Goal: Communication & Community: Answer question/provide support

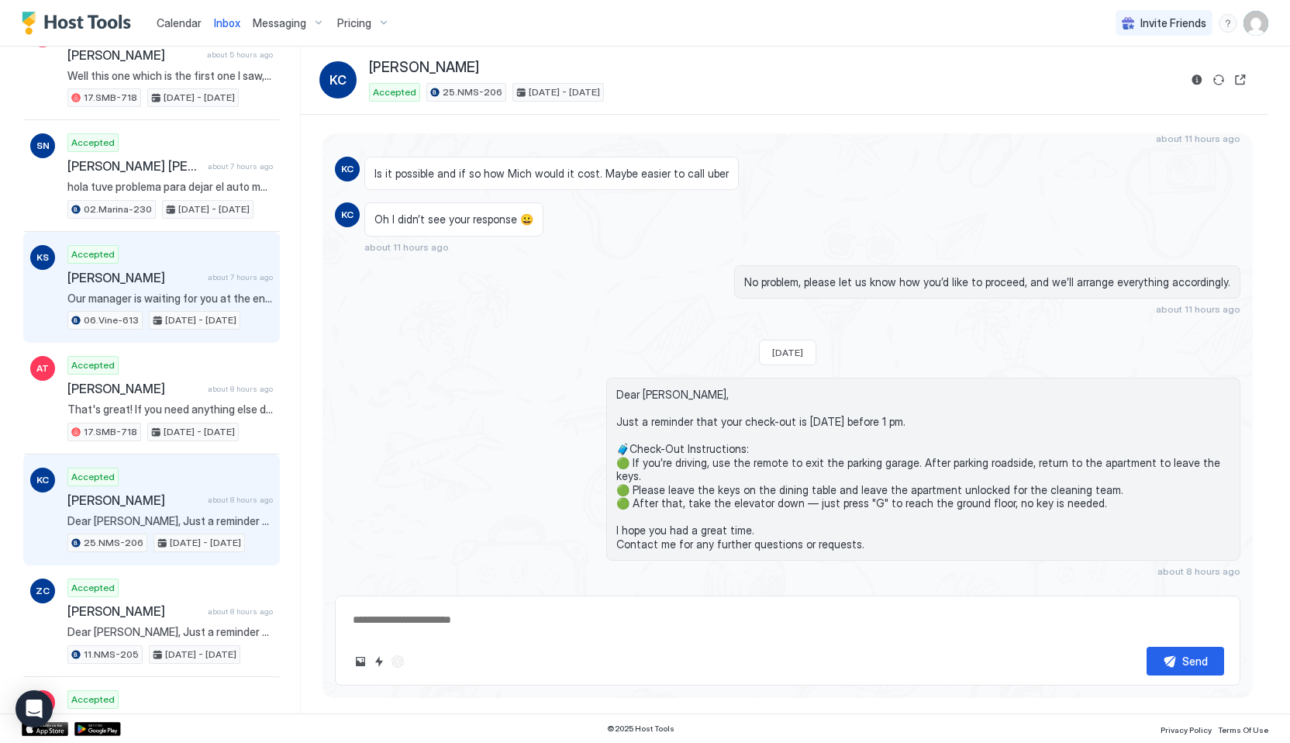
scroll to position [578, 0]
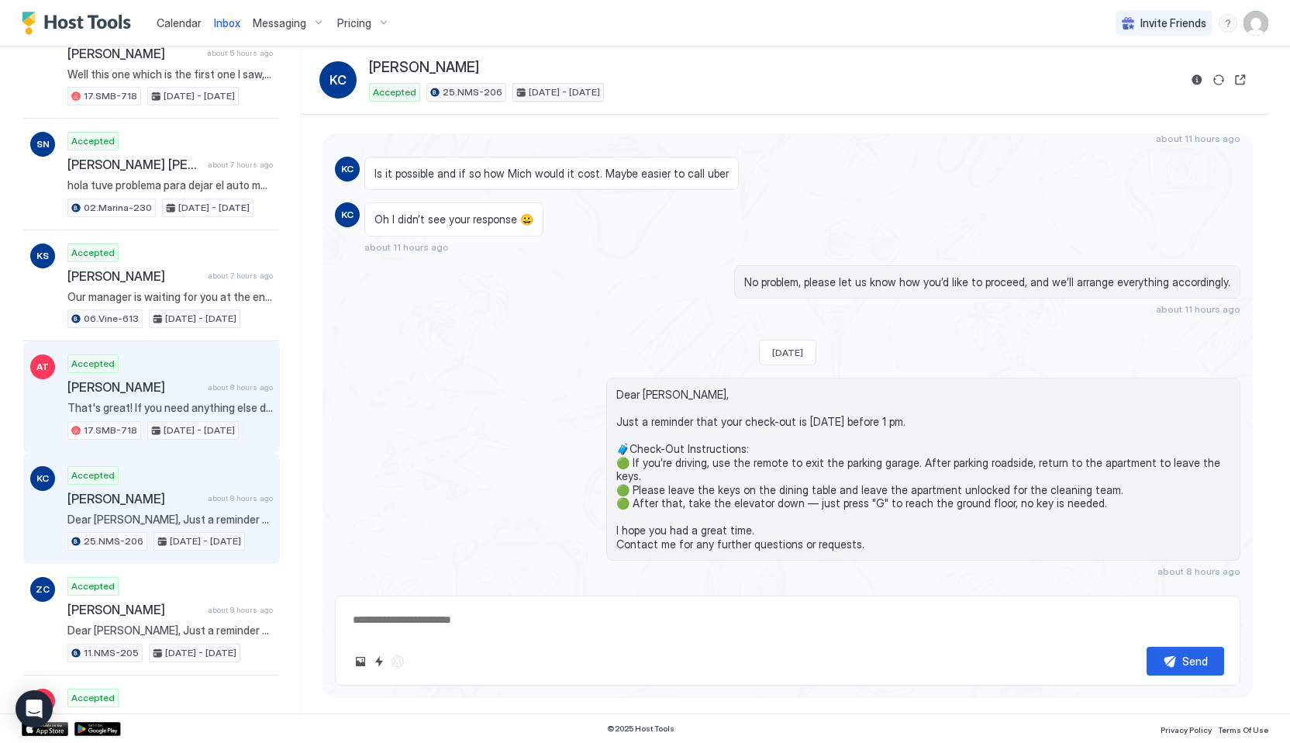
click at [156, 414] on div "Accepted [PERSON_NAME] about 8 hours ago That's great! If you need anything els…" at bounding box center [169, 396] width 205 height 85
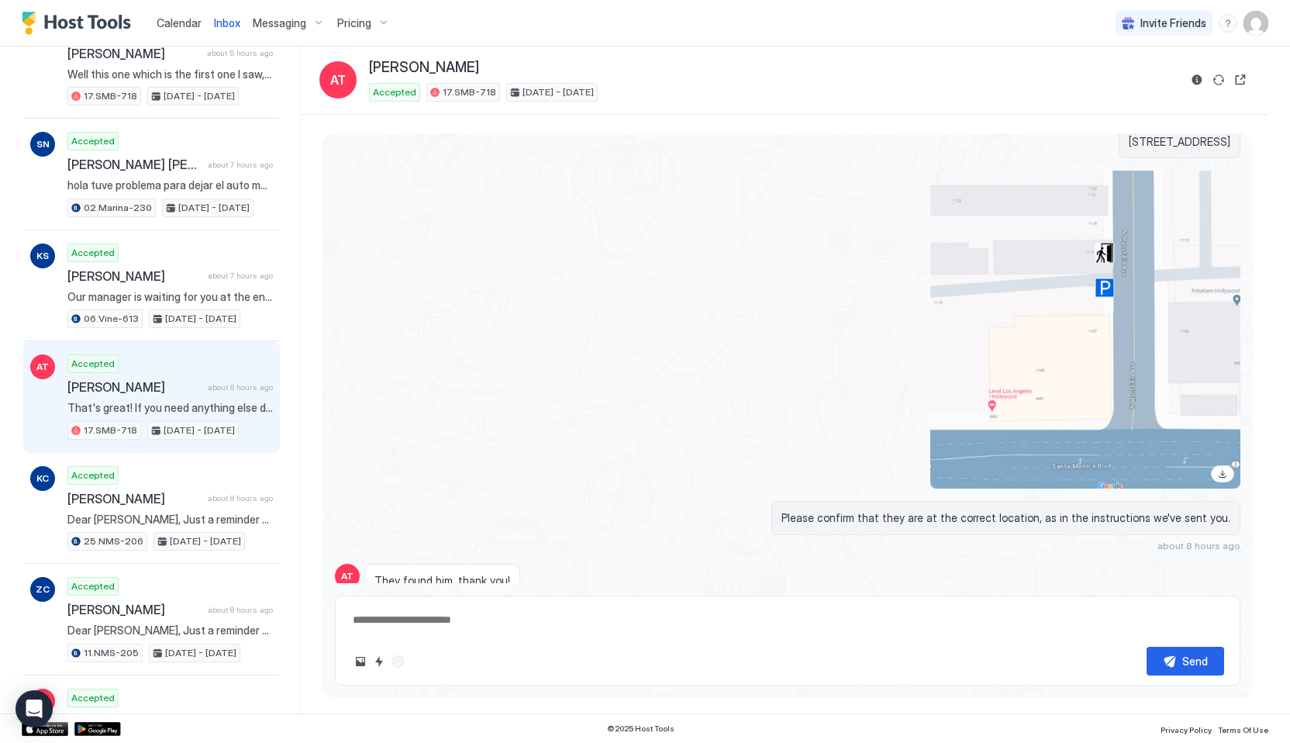
scroll to position [1870, 0]
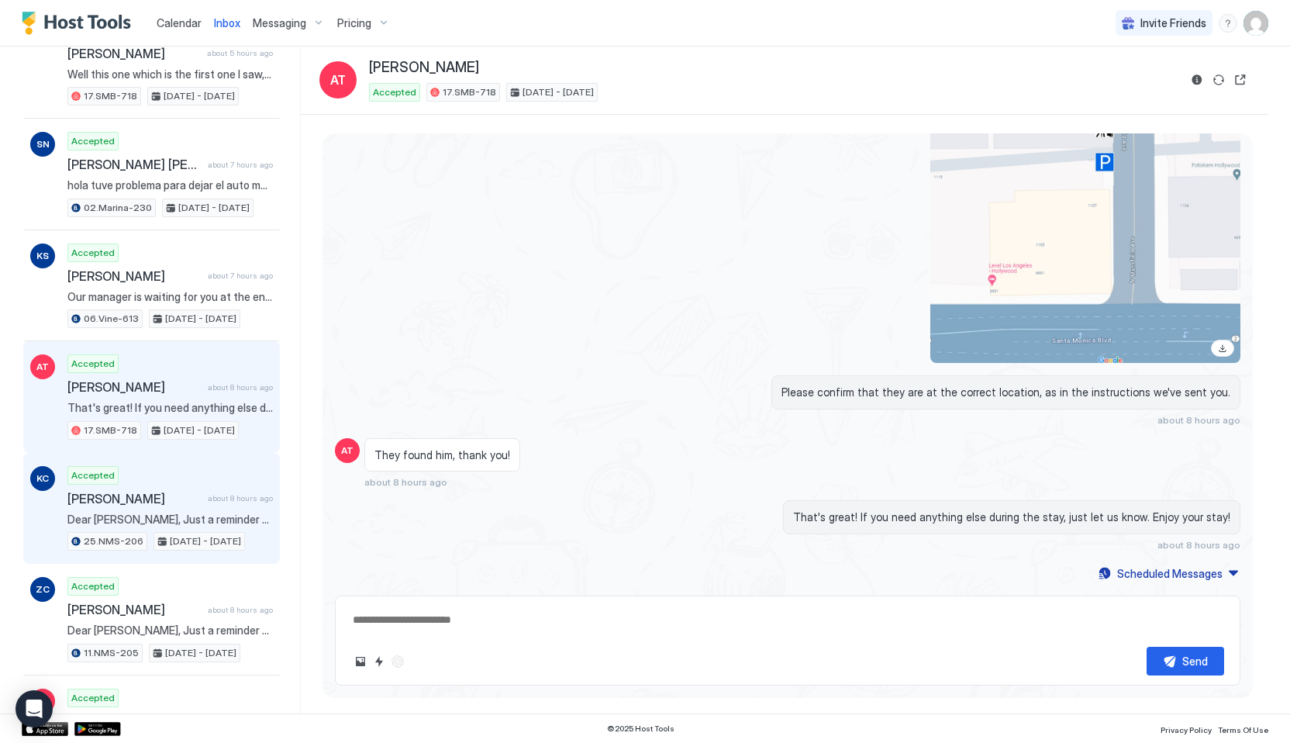
click at [88, 513] on span "Dear [PERSON_NAME], Just a reminder that your check-out is [DATE] before 1 pm. …" at bounding box center [169, 519] width 205 height 14
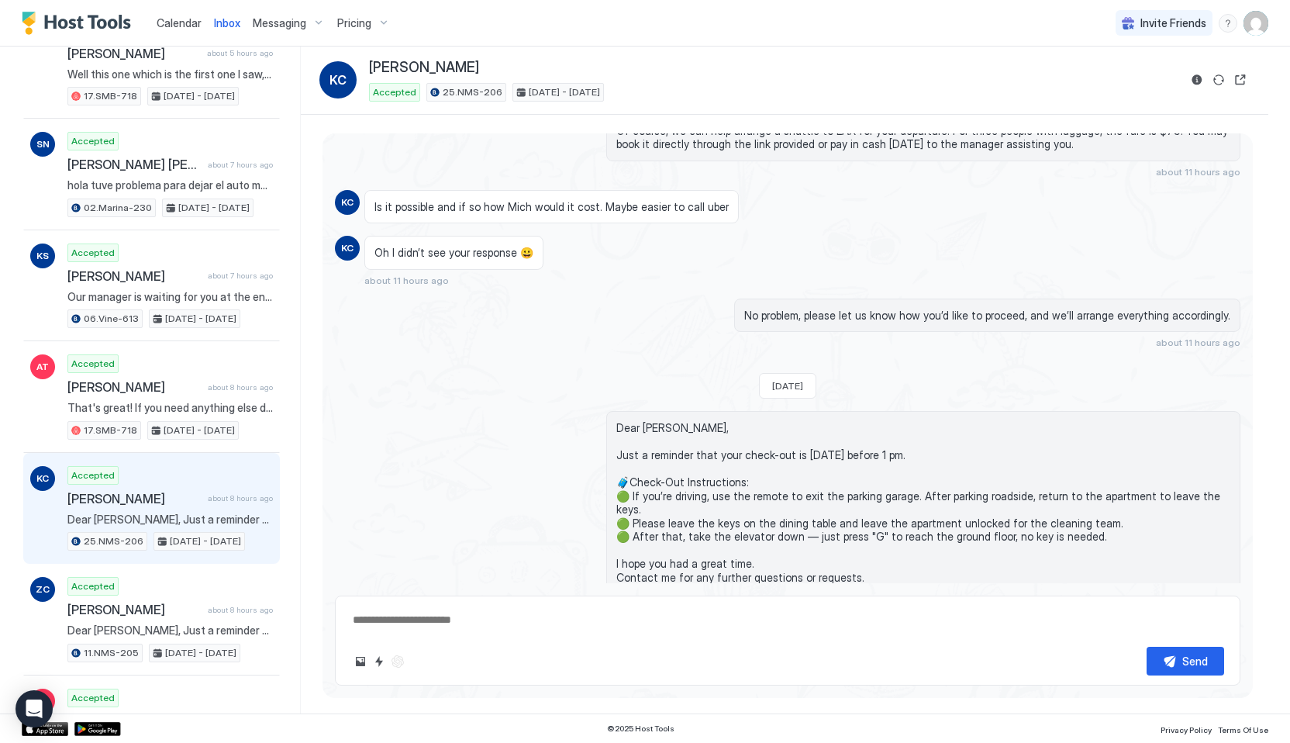
scroll to position [1187, 0]
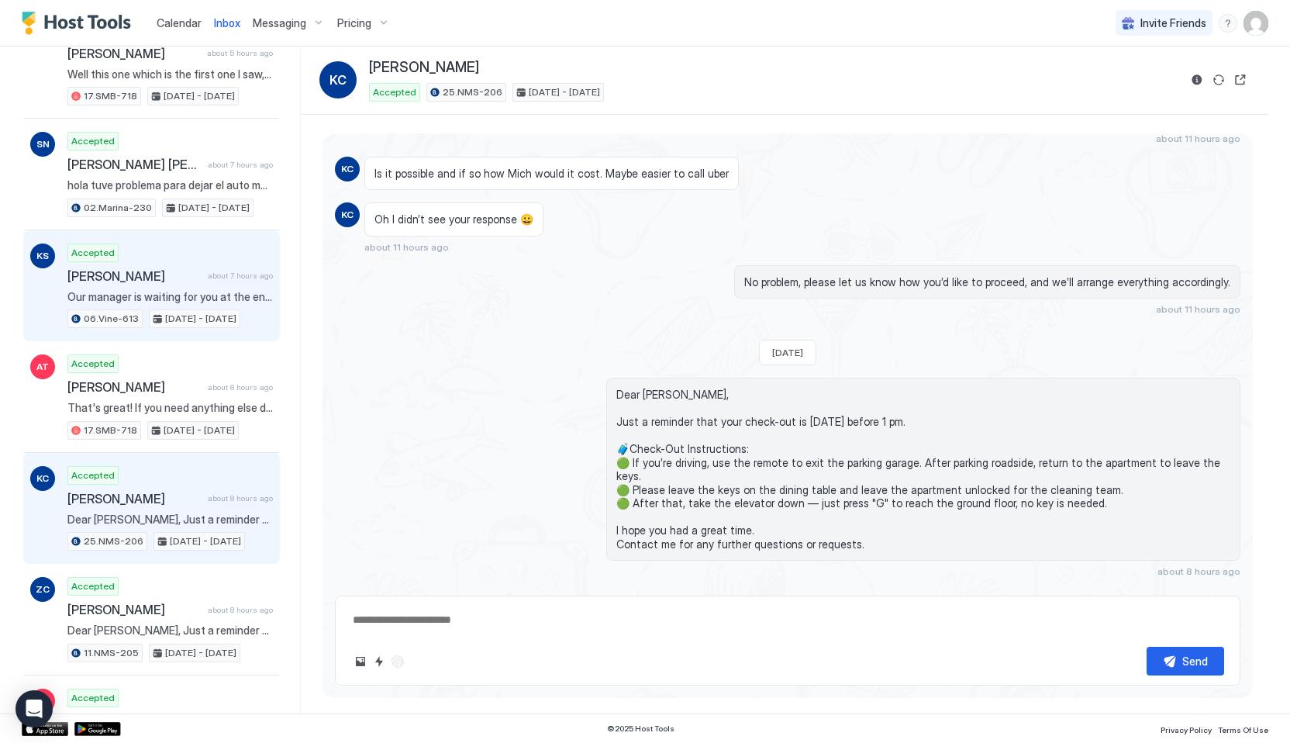
click at [140, 302] on span "Our manager is waiting for you at the entrance" at bounding box center [169, 297] width 205 height 14
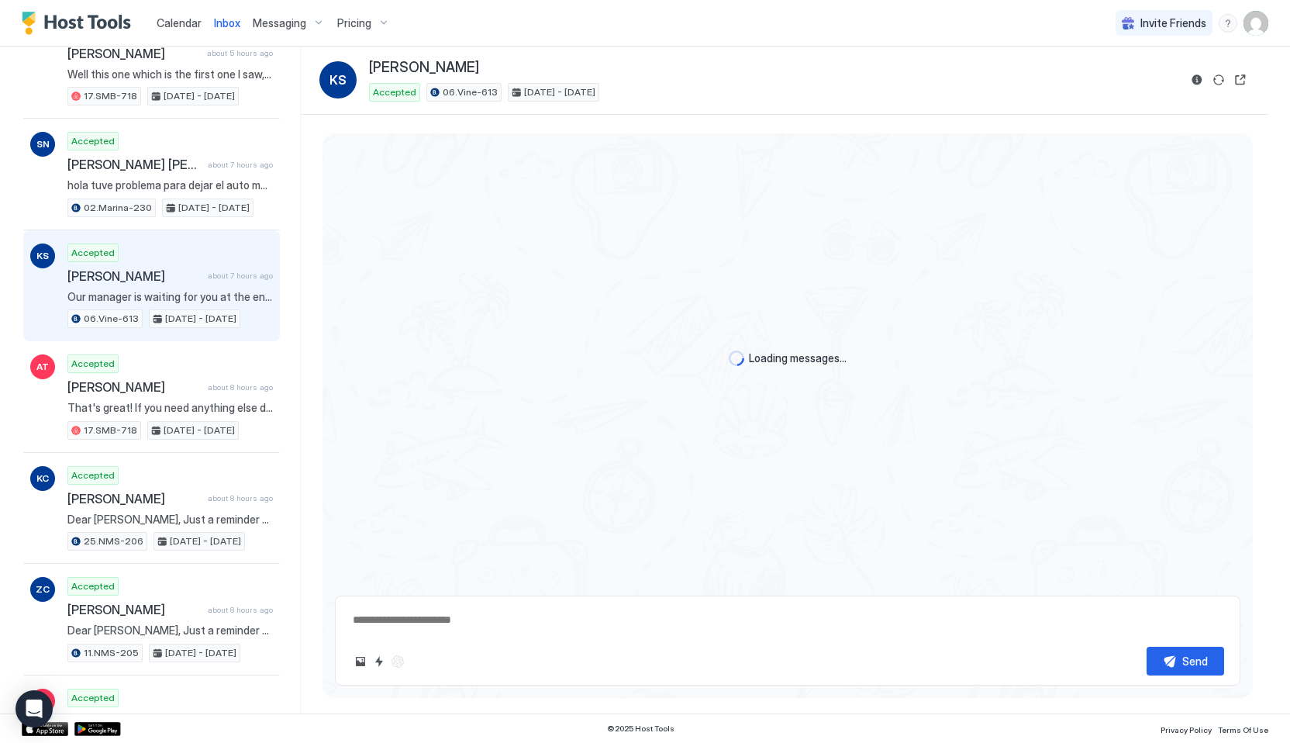
scroll to position [2242, 0]
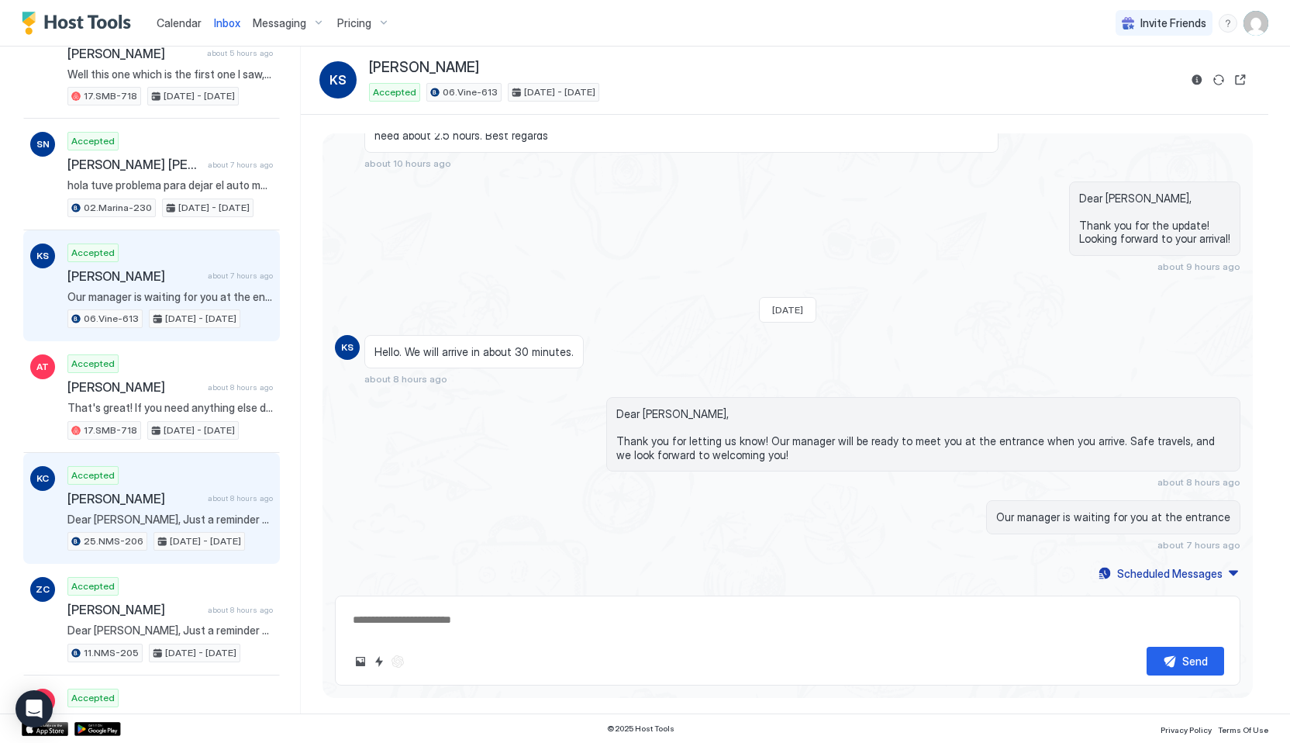
click at [139, 526] on div "Accepted [PERSON_NAME] about 8 hours ago Dear [PERSON_NAME], Just a reminder th…" at bounding box center [169, 508] width 205 height 85
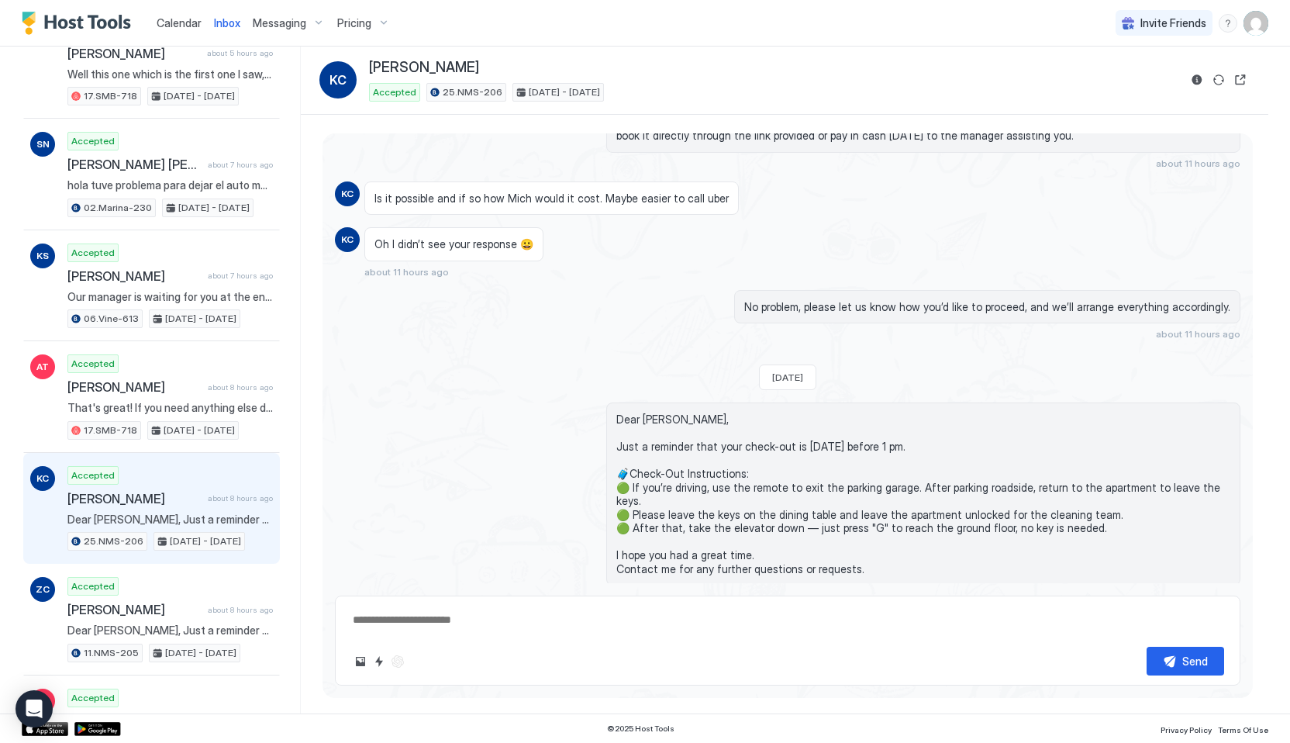
scroll to position [1187, 0]
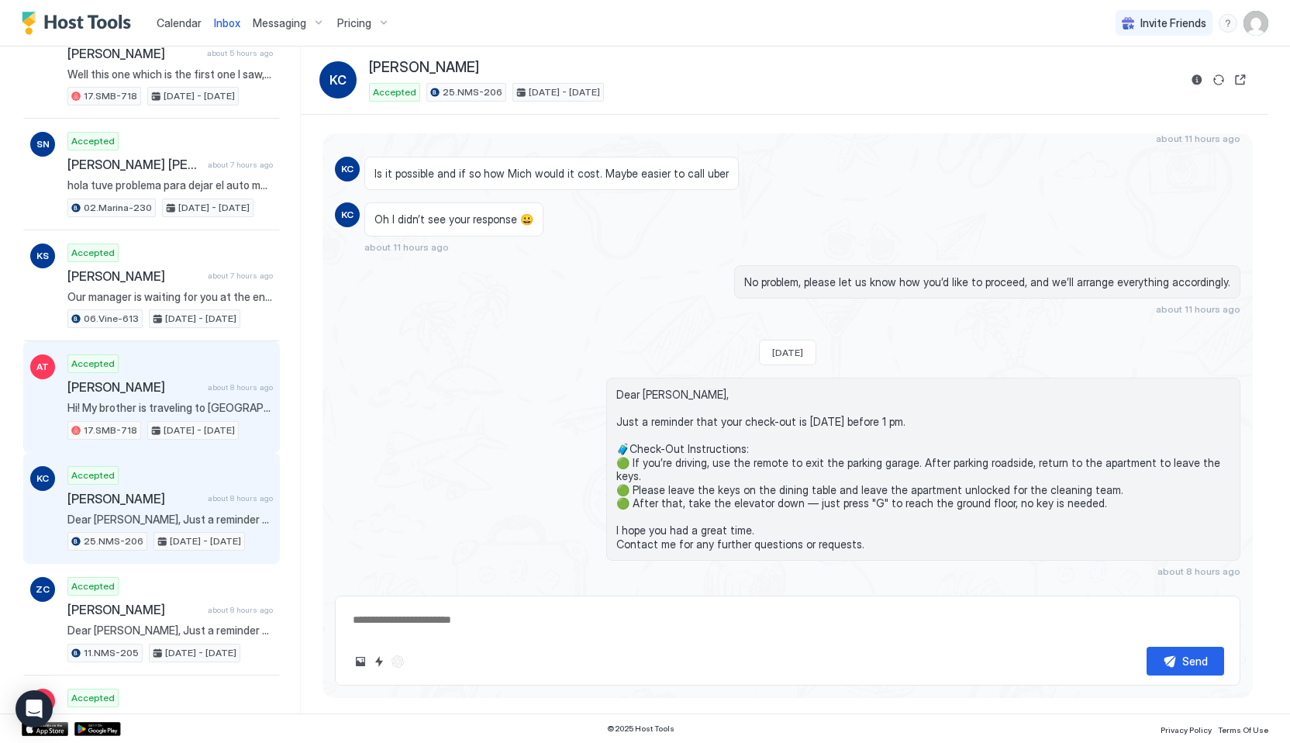
click at [164, 419] on div "Accepted [PERSON_NAME] about 8 hours ago Hi! My brother is traveling to [GEOGRA…" at bounding box center [169, 396] width 205 height 85
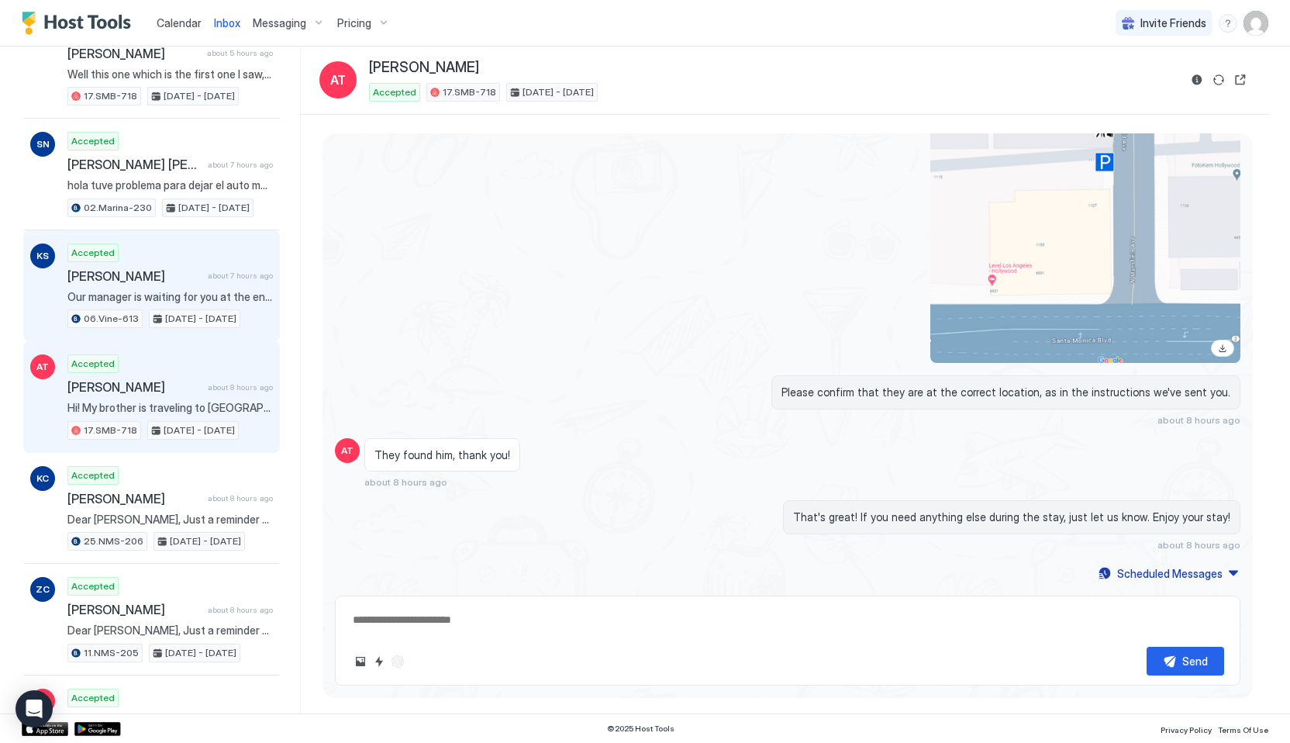
click at [193, 294] on span "Our manager is waiting for you at the entrance" at bounding box center [169, 297] width 205 height 14
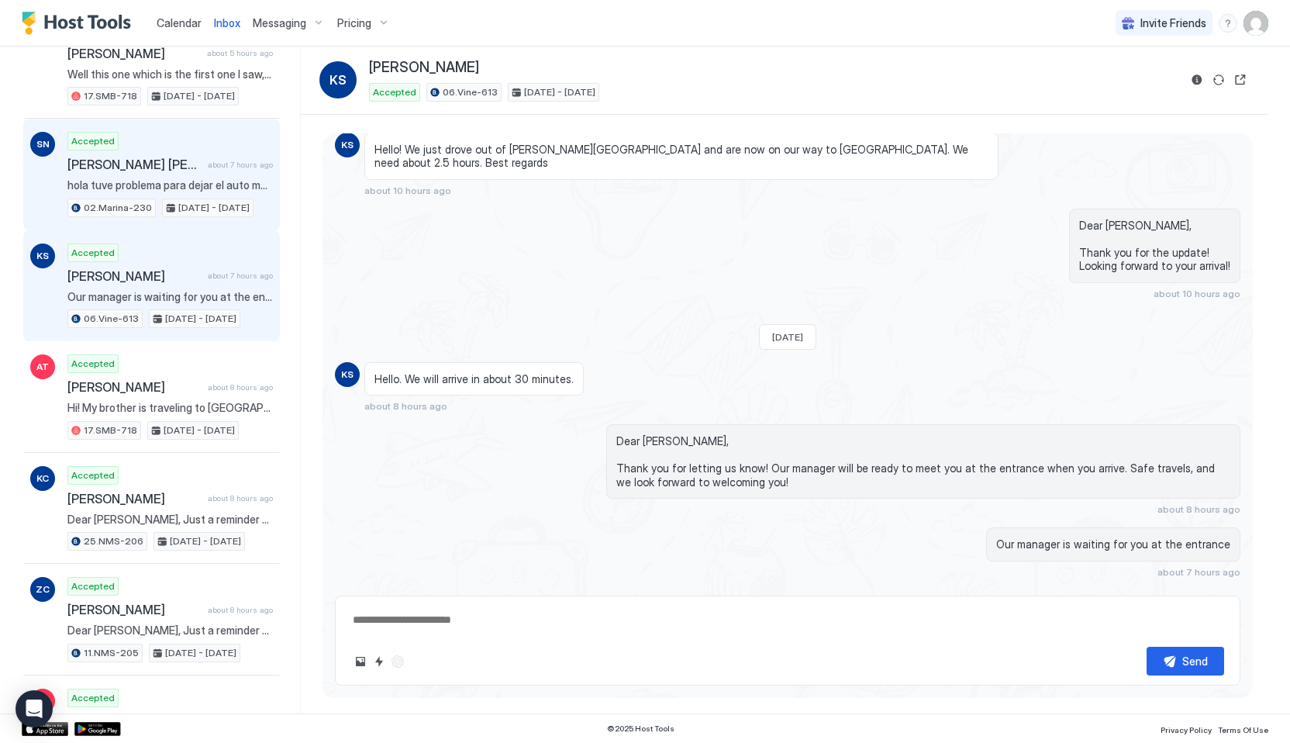
scroll to position [2537, 0]
click at [186, 150] on div "Accepted [PERSON_NAME] [PERSON_NAME] about 7 hours ago hola tuve problema para …" at bounding box center [169, 174] width 205 height 85
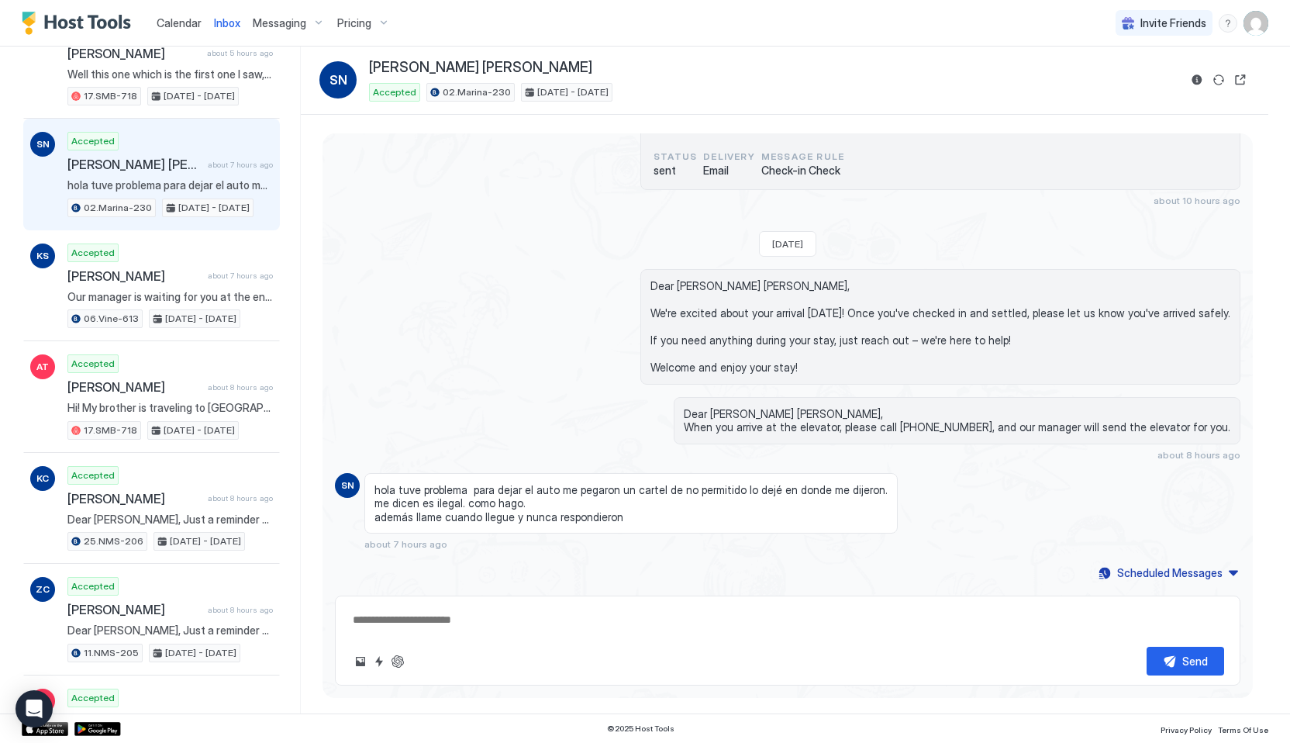
scroll to position [2031, 0]
drag, startPoint x: 368, startPoint y: 488, endPoint x: 640, endPoint y: 515, distance: 273.5
click at [640, 516] on div "hola tuve problema para dejar el auto me pegaron un cartel de no permitido lo d…" at bounding box center [630, 503] width 533 height 61
copy span "hola tuve problema para dejar el auto me pegaron un cartel de no permitido lo d…"
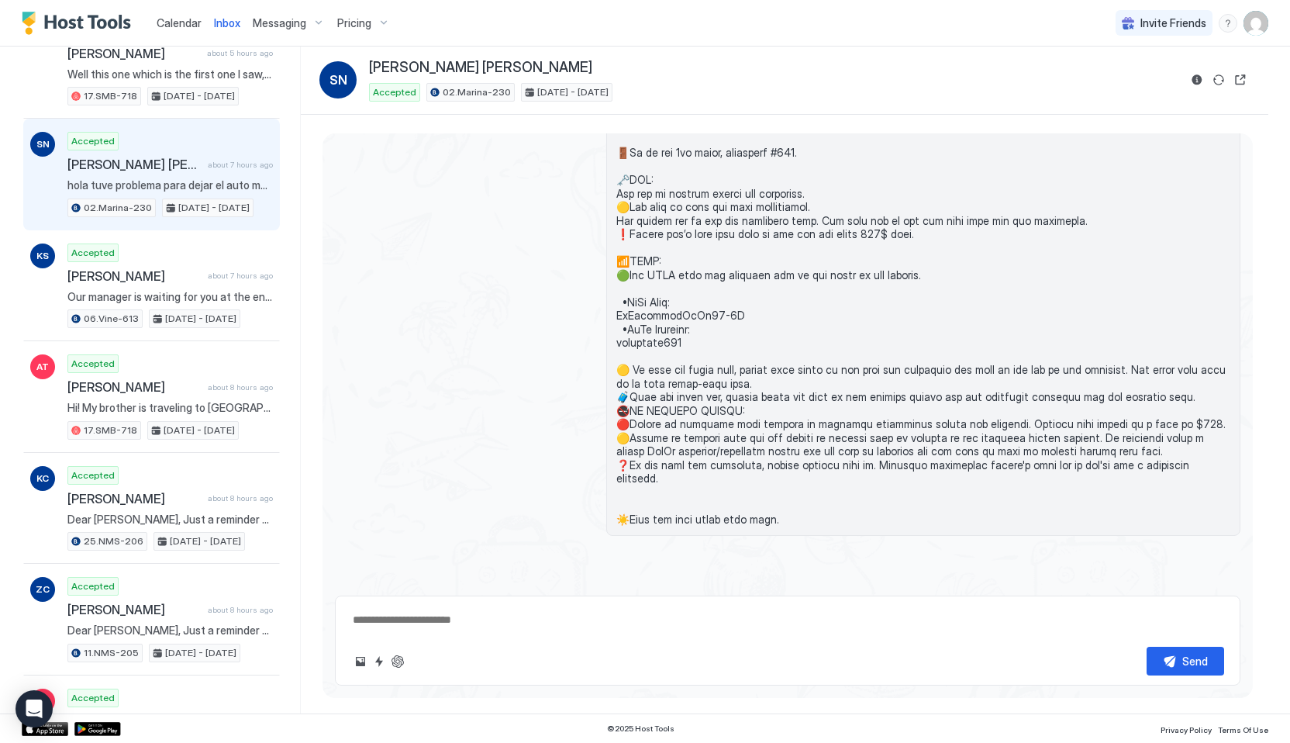
scroll to position [1335, 0]
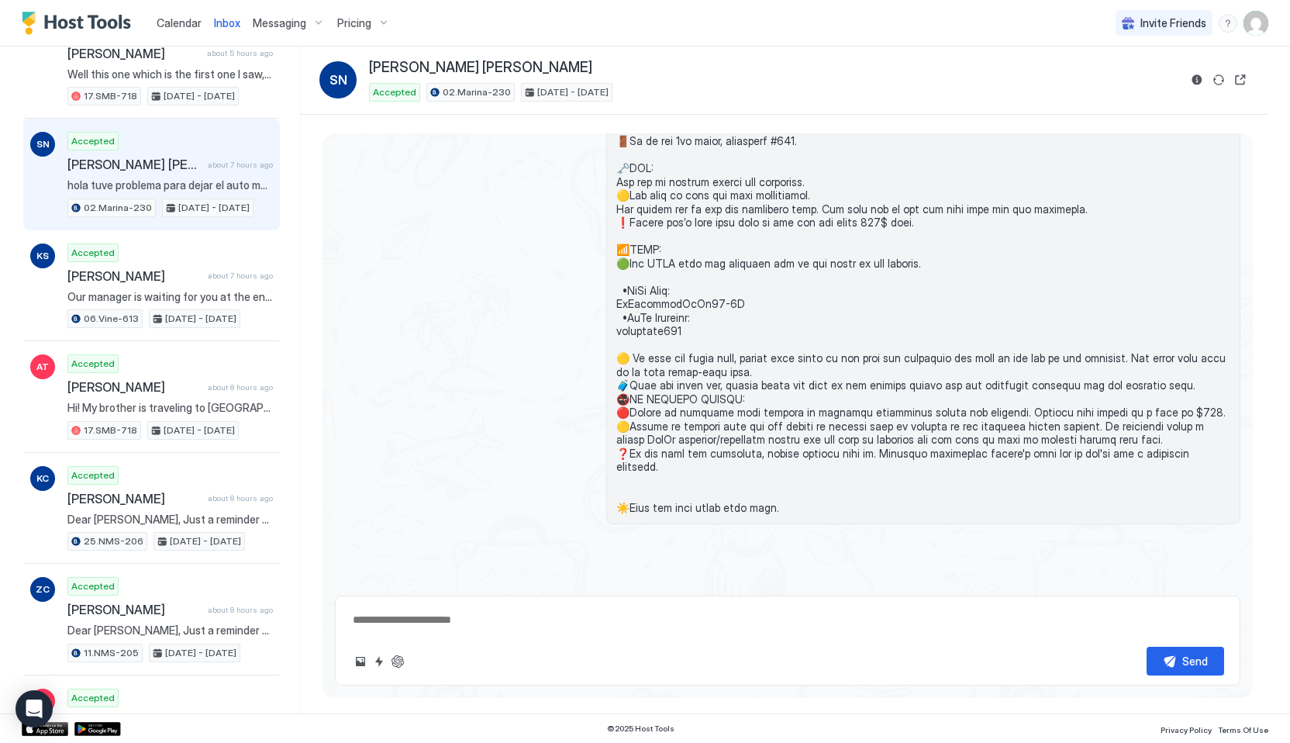
click at [414, 612] on textarea at bounding box center [787, 619] width 873 height 29
click at [421, 624] on textarea at bounding box center [787, 619] width 873 height 29
paste textarea "**********"
type textarea "*"
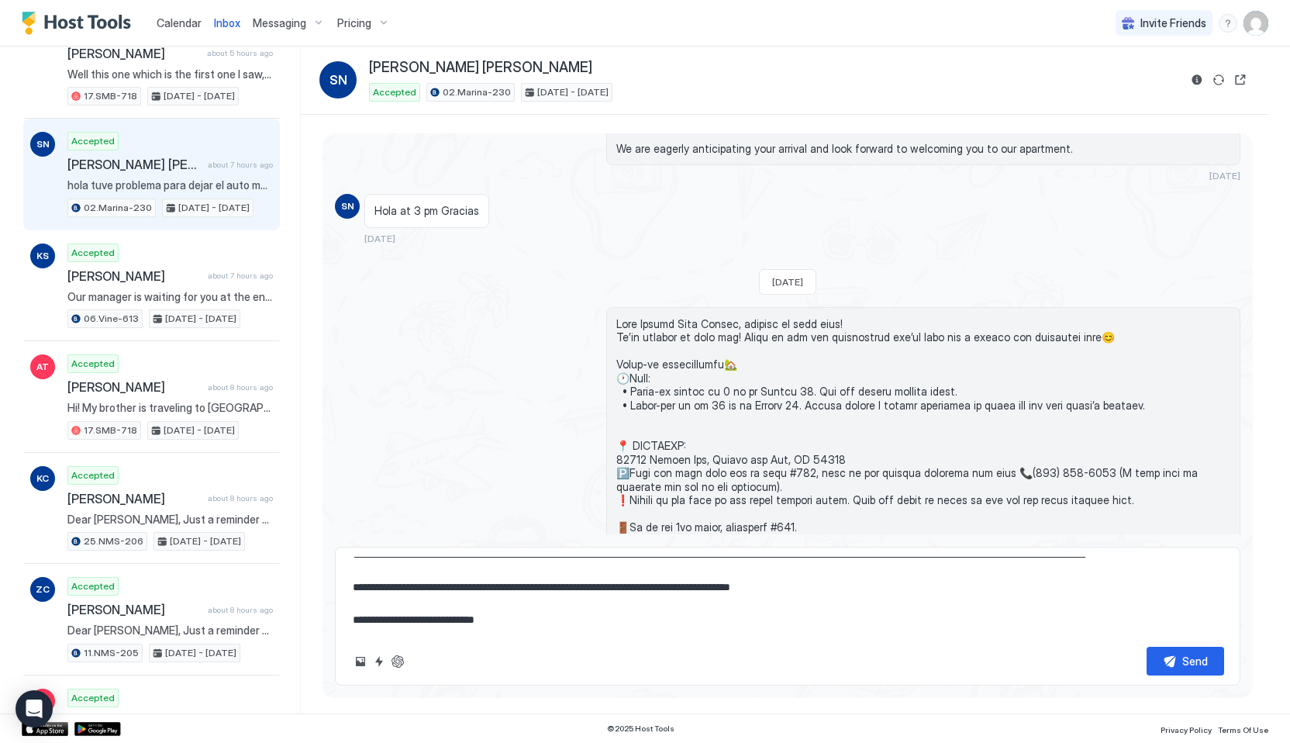
scroll to position [954, 0]
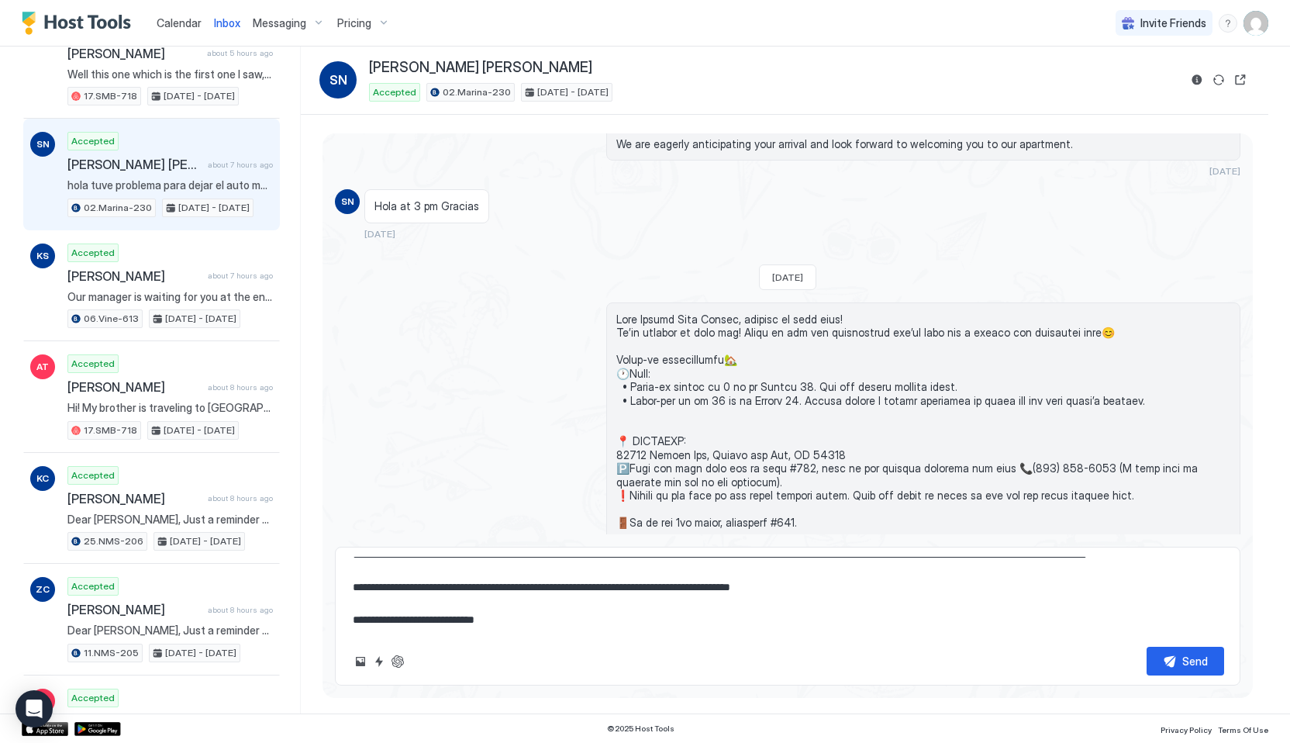
type textarea "**********"
drag, startPoint x: 611, startPoint y: 318, endPoint x: 664, endPoint y: 318, distance: 53.5
click at [664, 318] on div at bounding box center [923, 604] width 634 height 604
copy span "Dear [PERSON_NAME]"
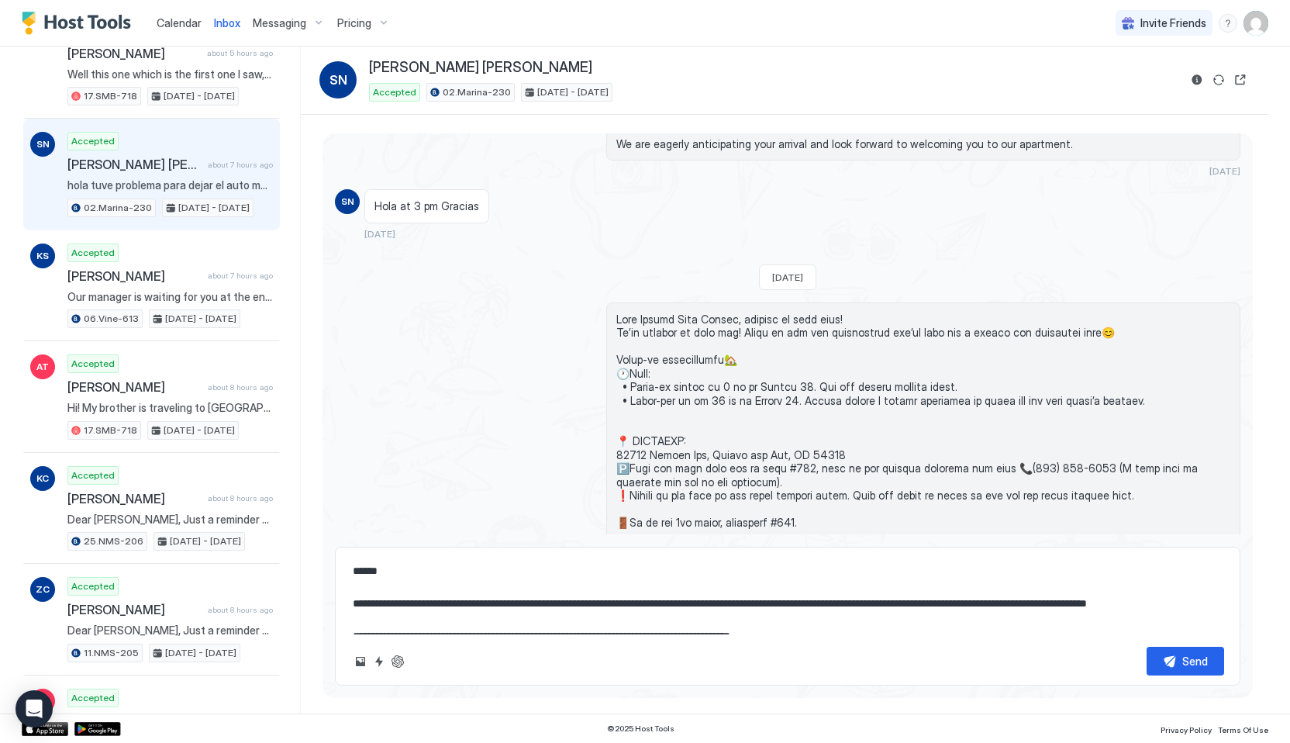
drag, startPoint x: 399, startPoint y: 574, endPoint x: 333, endPoint y: 567, distance: 67.0
click at [333, 567] on div "Loading messages... [DATE] [DATE] [DATE] SN hola buenas tardes queria saber si …" at bounding box center [788, 409] width 930 height 553
paste textarea "*****"
type textarea "*"
click at [356, 600] on textarea "**********" at bounding box center [787, 596] width 873 height 78
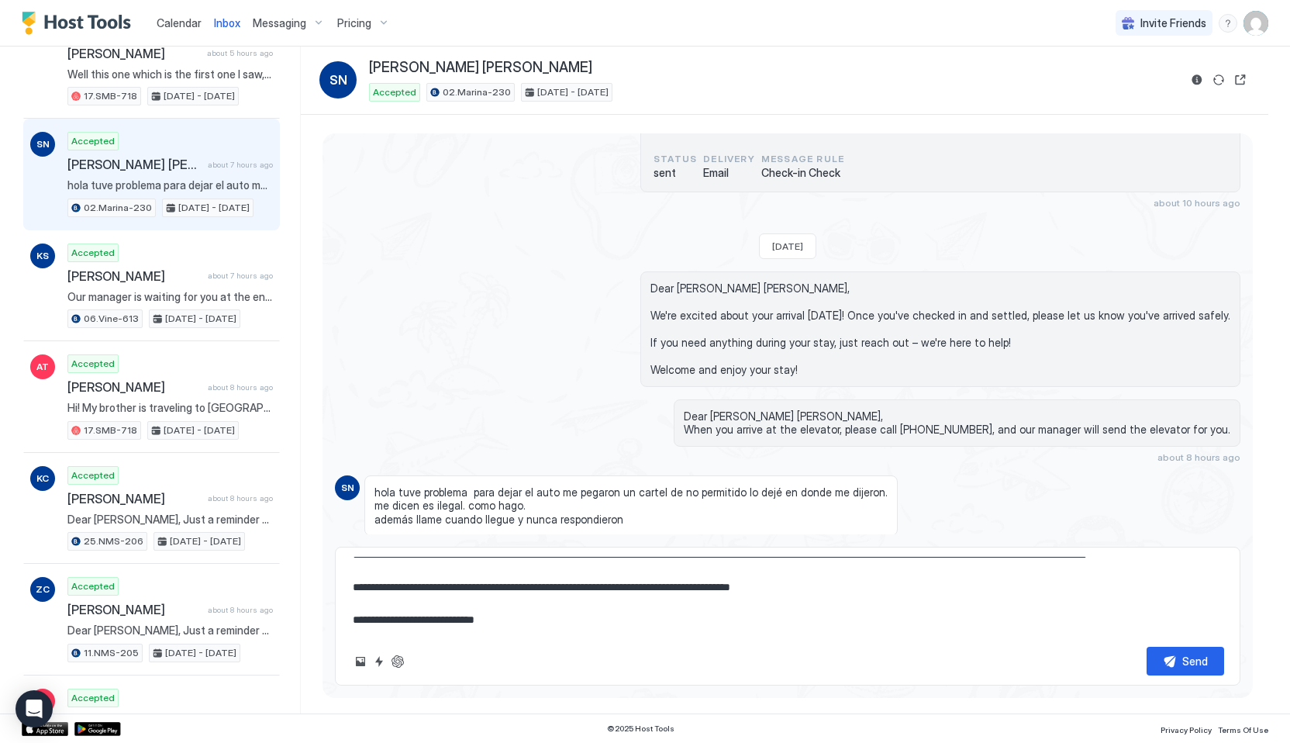
scroll to position [2080, 0]
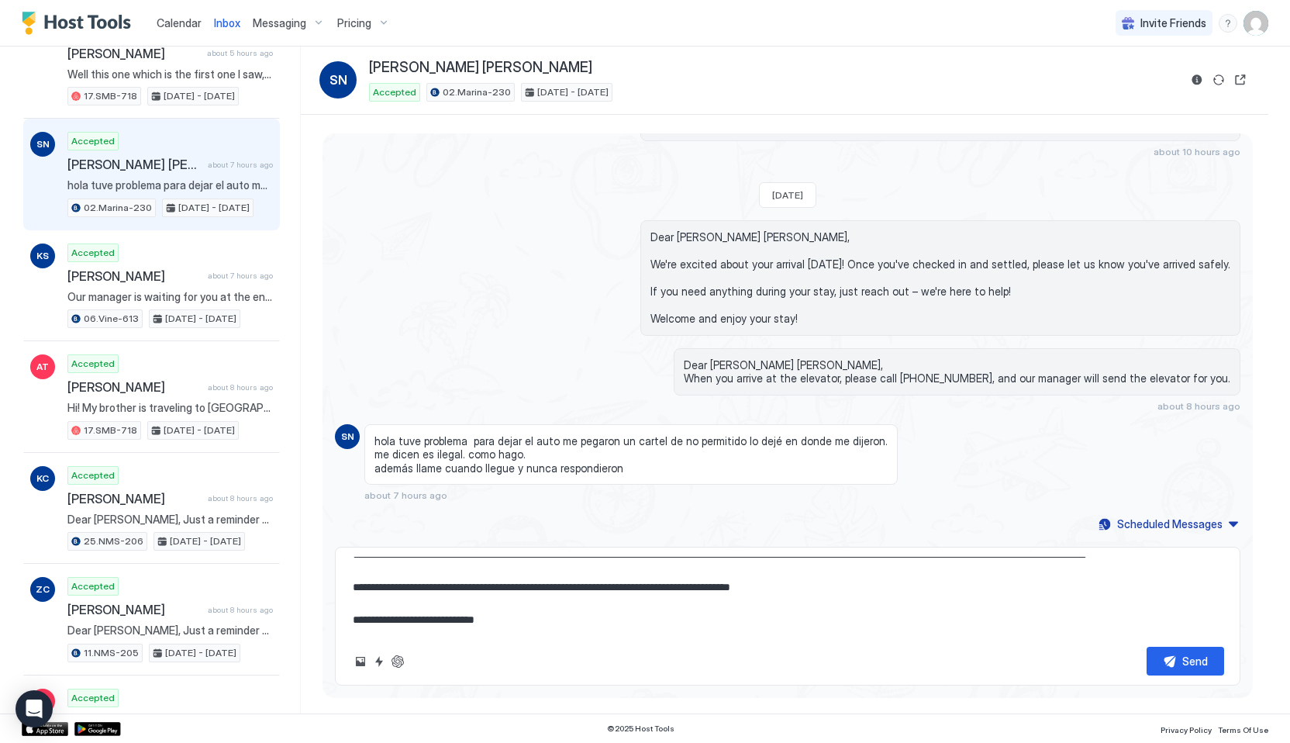
type textarea "**********"
click at [379, 667] on button "Quick reply" at bounding box center [379, 661] width 19 height 19
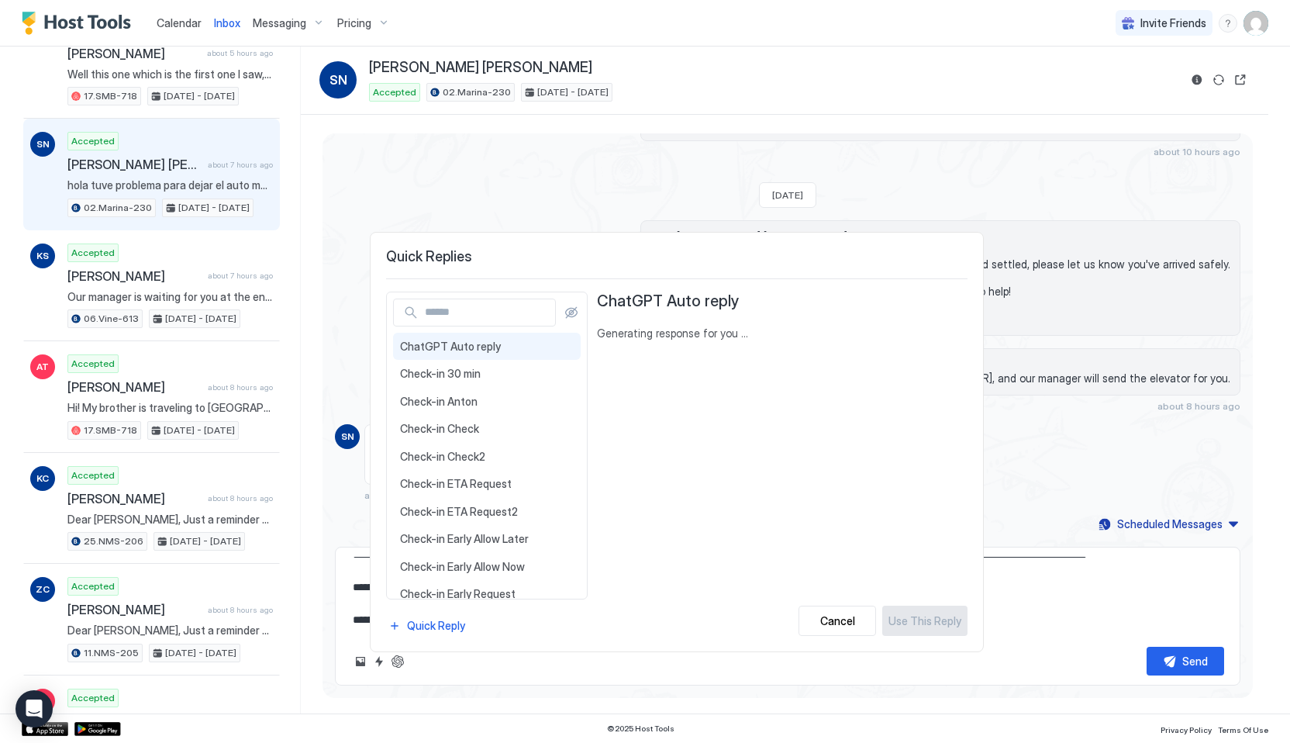
click at [360, 662] on div at bounding box center [645, 371] width 1290 height 743
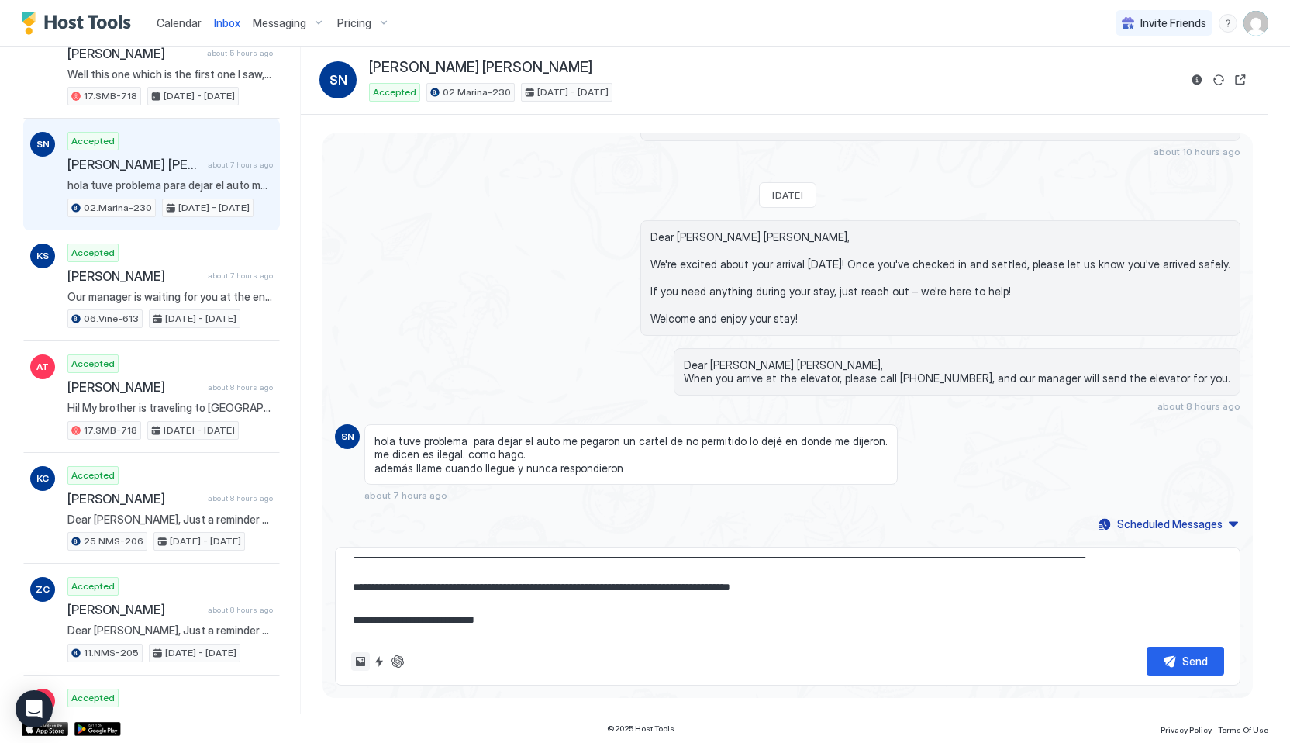
click at [360, 662] on button "Upload image" at bounding box center [360, 661] width 19 height 19
type textarea "*"
type input "**********"
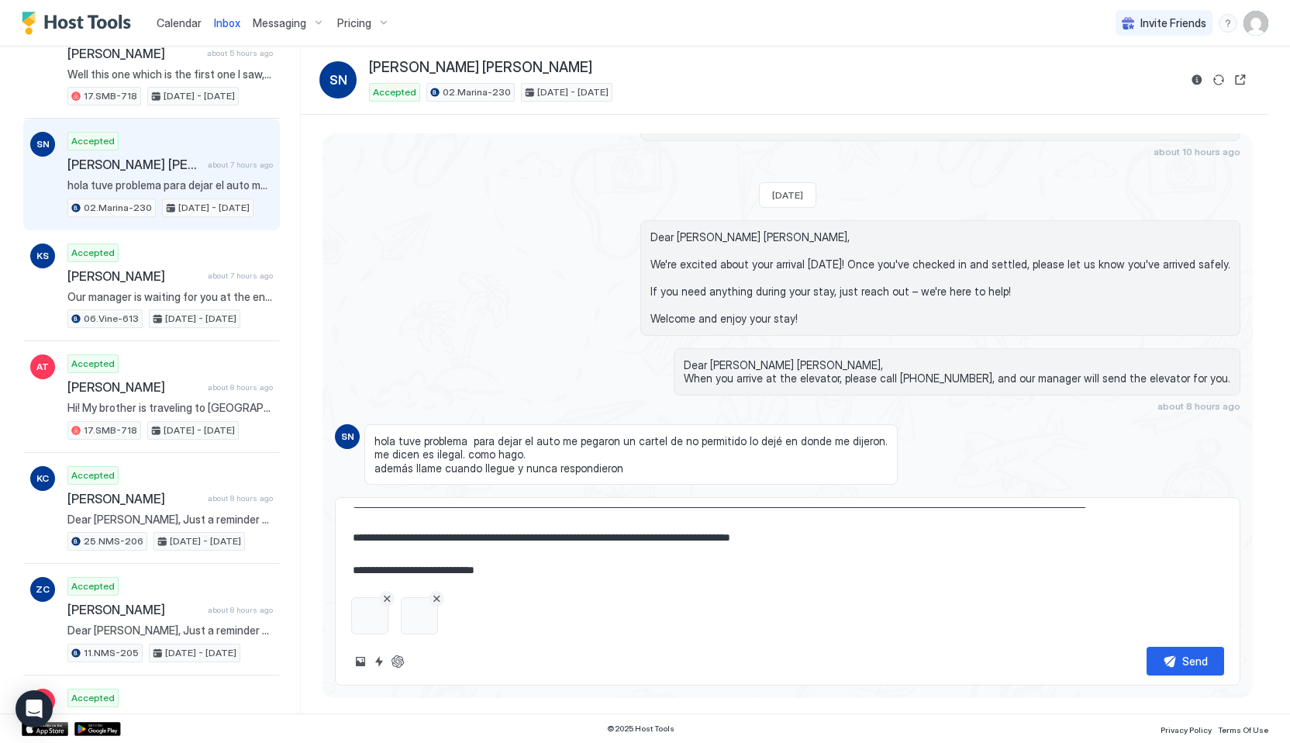
scroll to position [65, 0]
click at [351, 533] on textarea "**********" at bounding box center [787, 546] width 873 height 78
type textarea "*"
type textarea "**********"
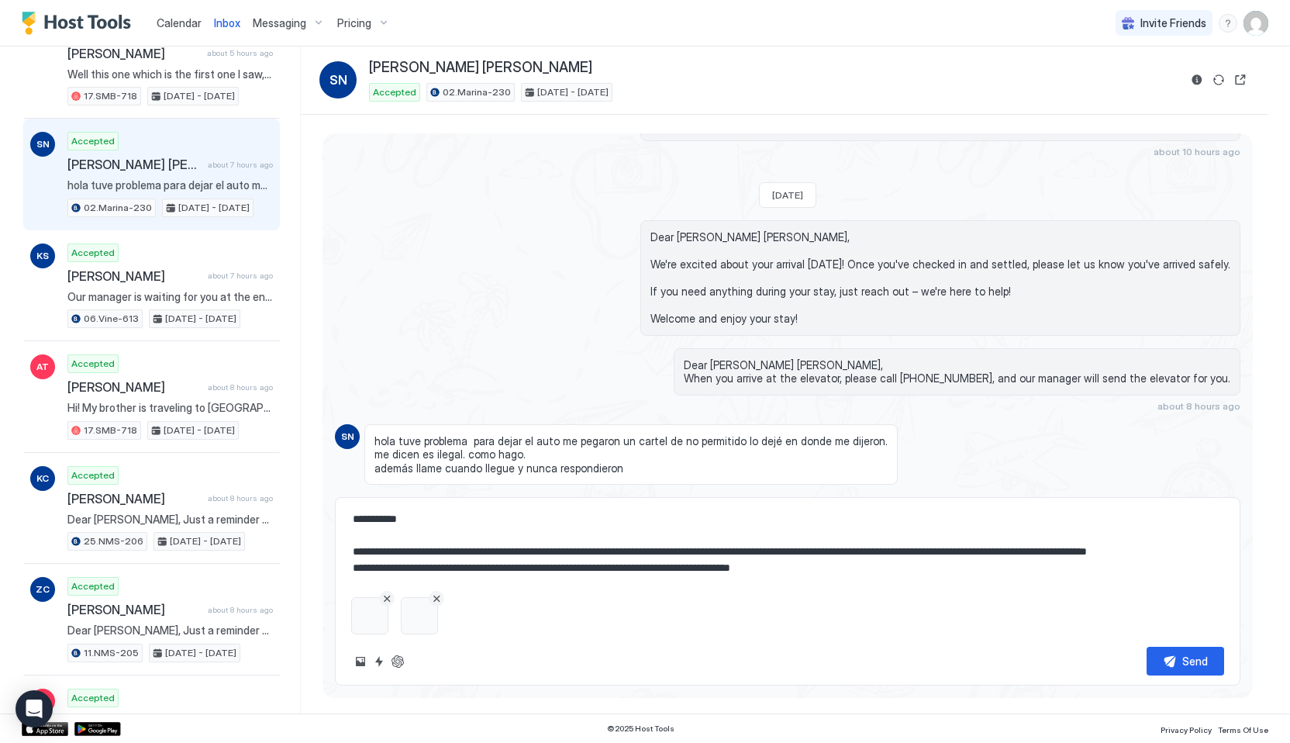
scroll to position [0, 0]
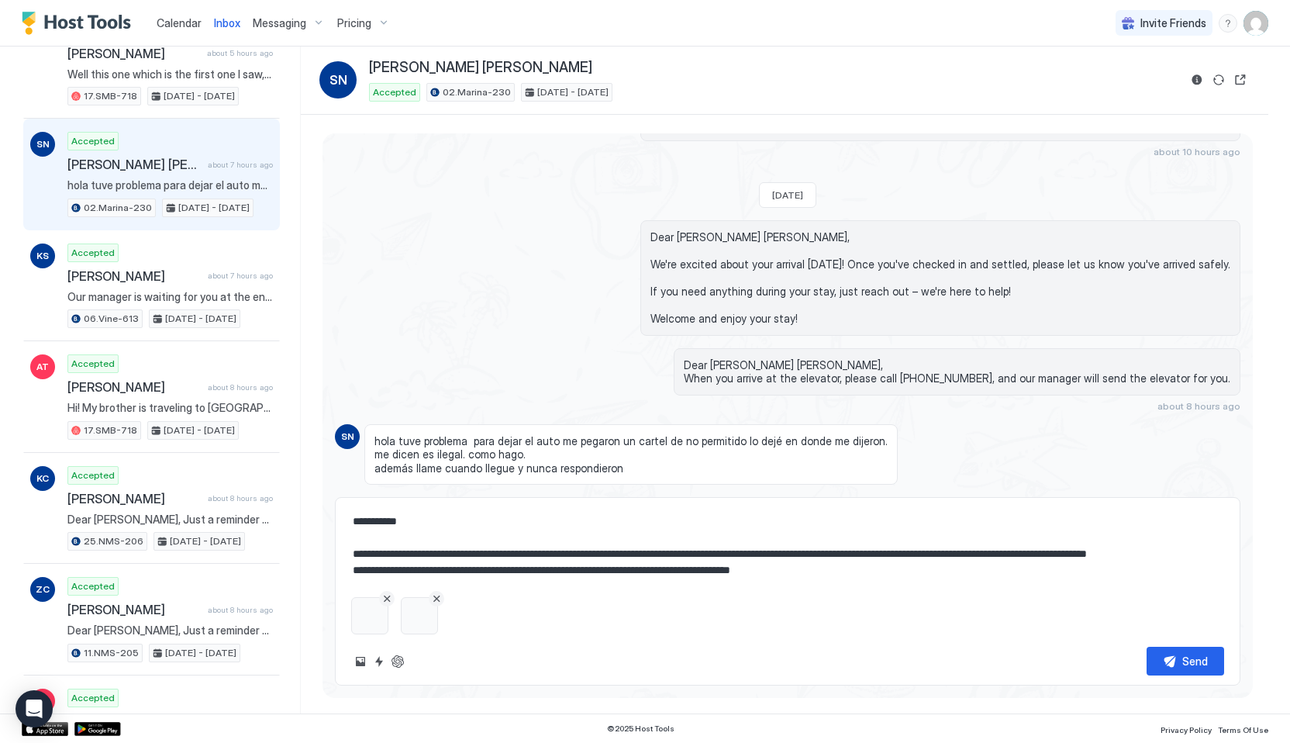
click at [423, 524] on textarea "**********" at bounding box center [787, 546] width 873 height 78
type textarea "*"
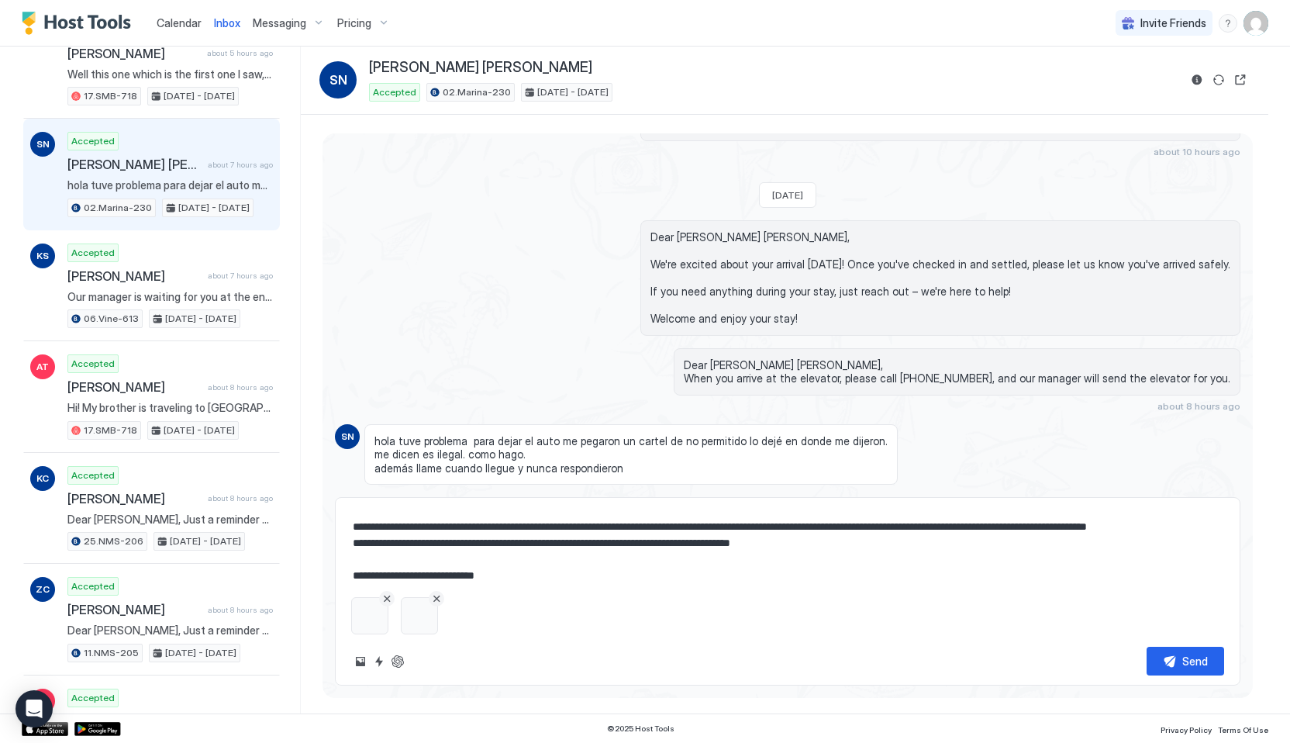
scroll to position [49, 0]
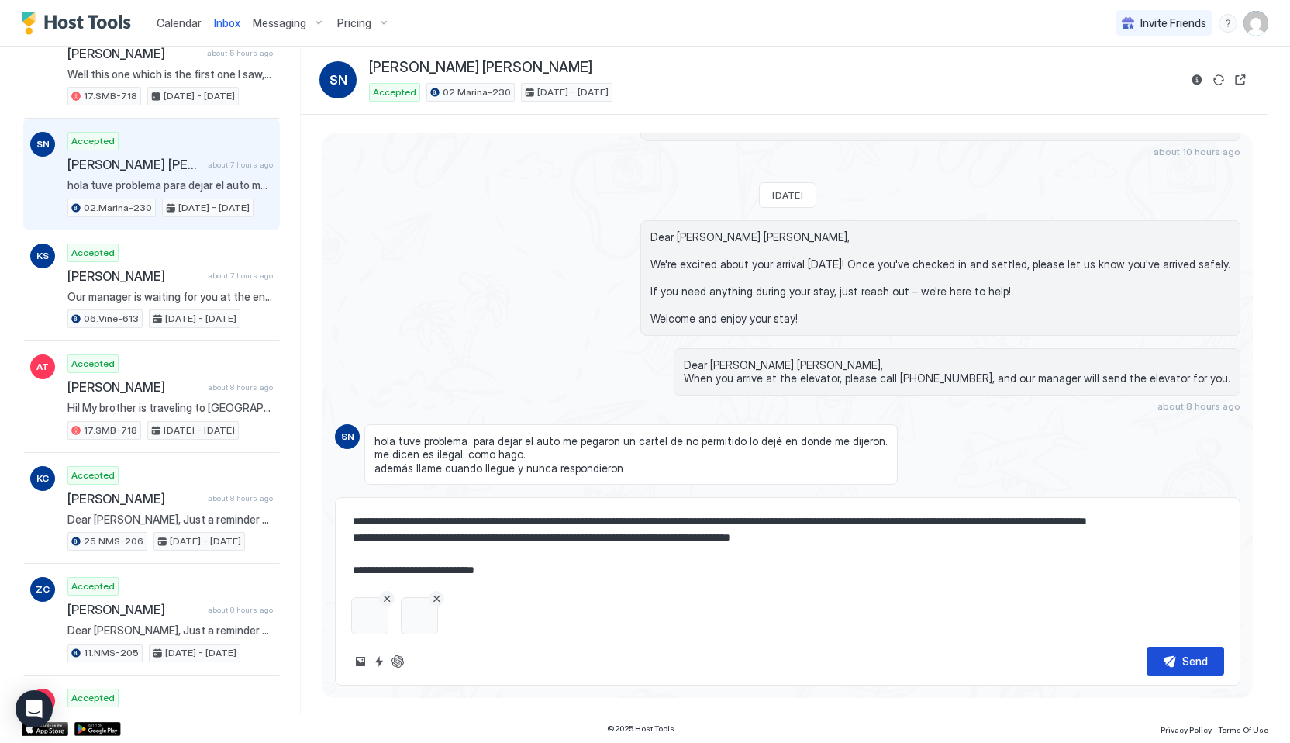
type textarea "**********"
click at [1174, 666] on button "Send" at bounding box center [1186, 661] width 78 height 29
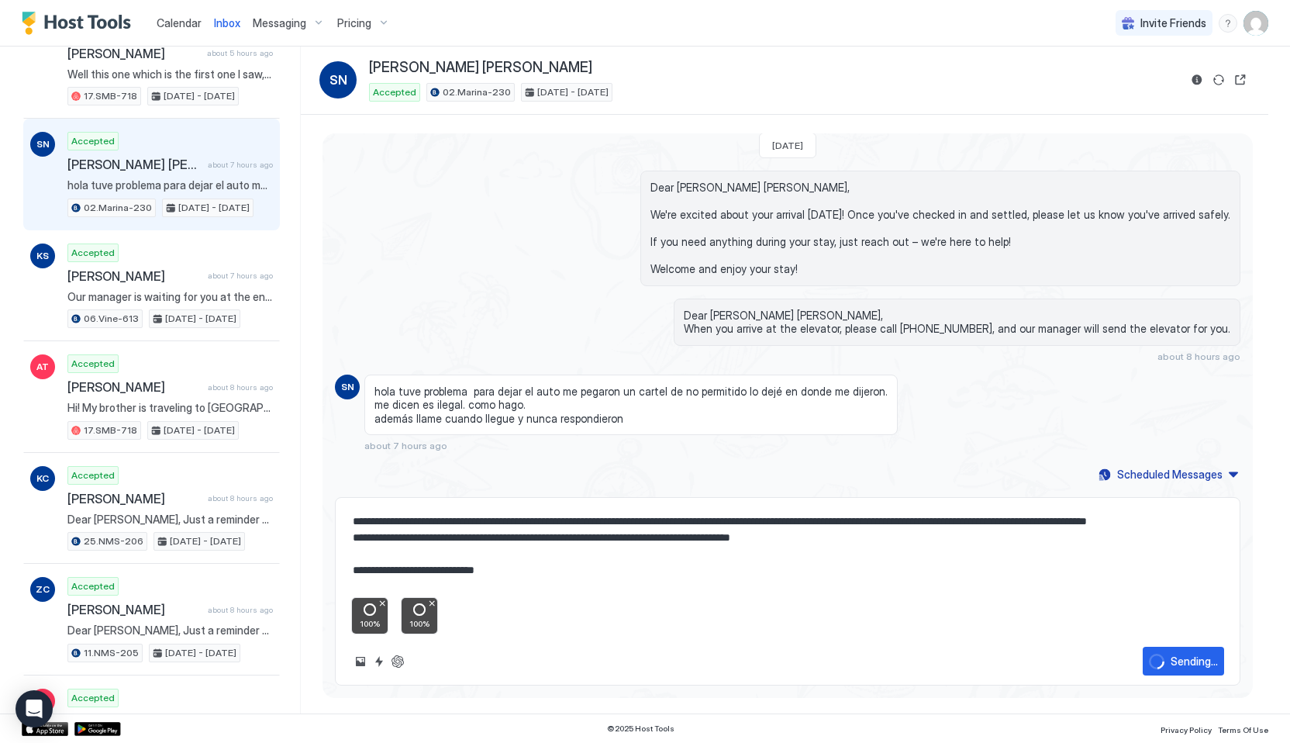
type textarea "*"
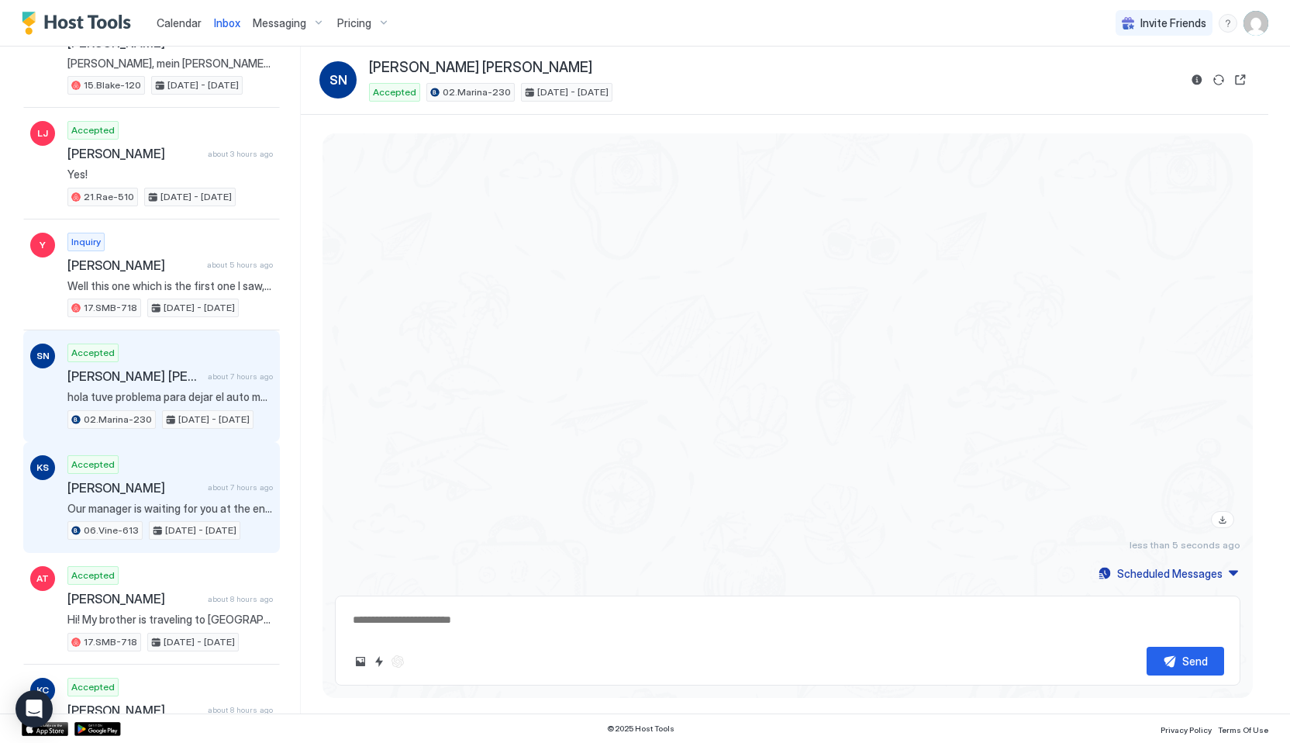
scroll to position [346, 0]
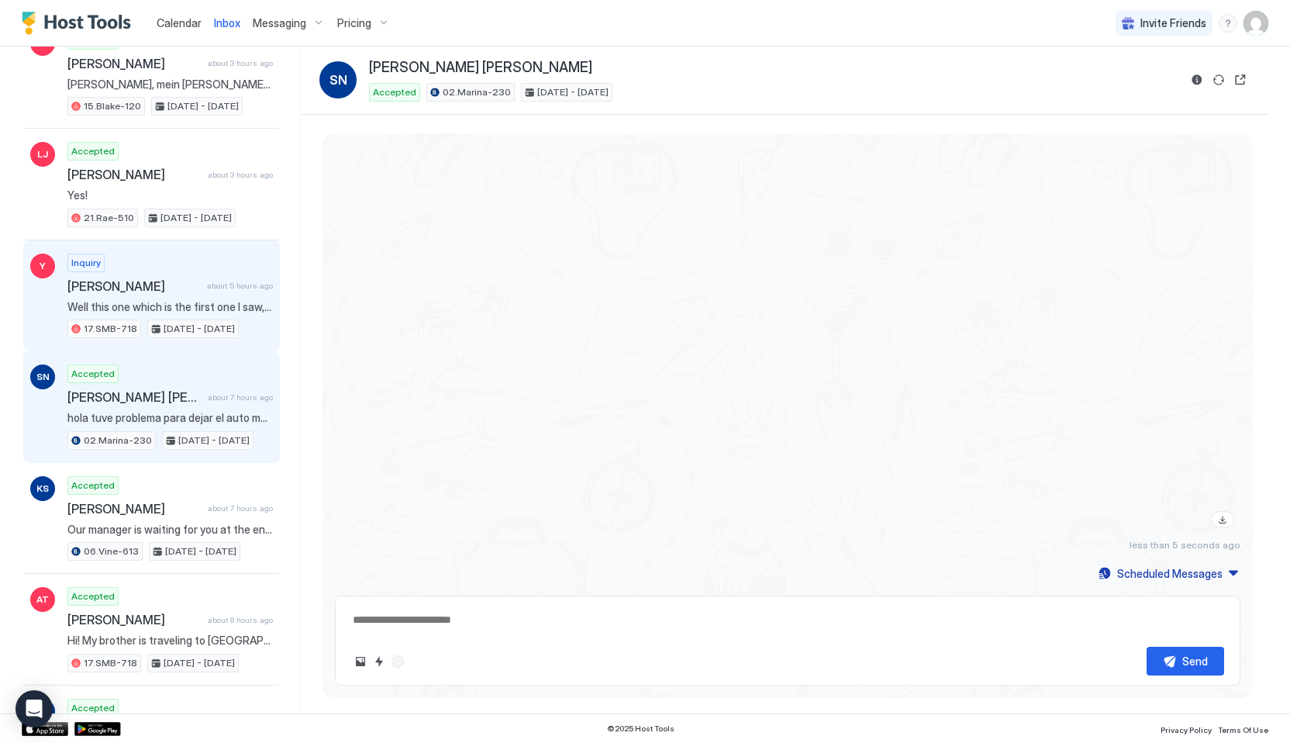
click at [204, 317] on div "Inquiry [PERSON_NAME] about 5 hours ago Well this one which is the first one I …" at bounding box center [169, 296] width 205 height 85
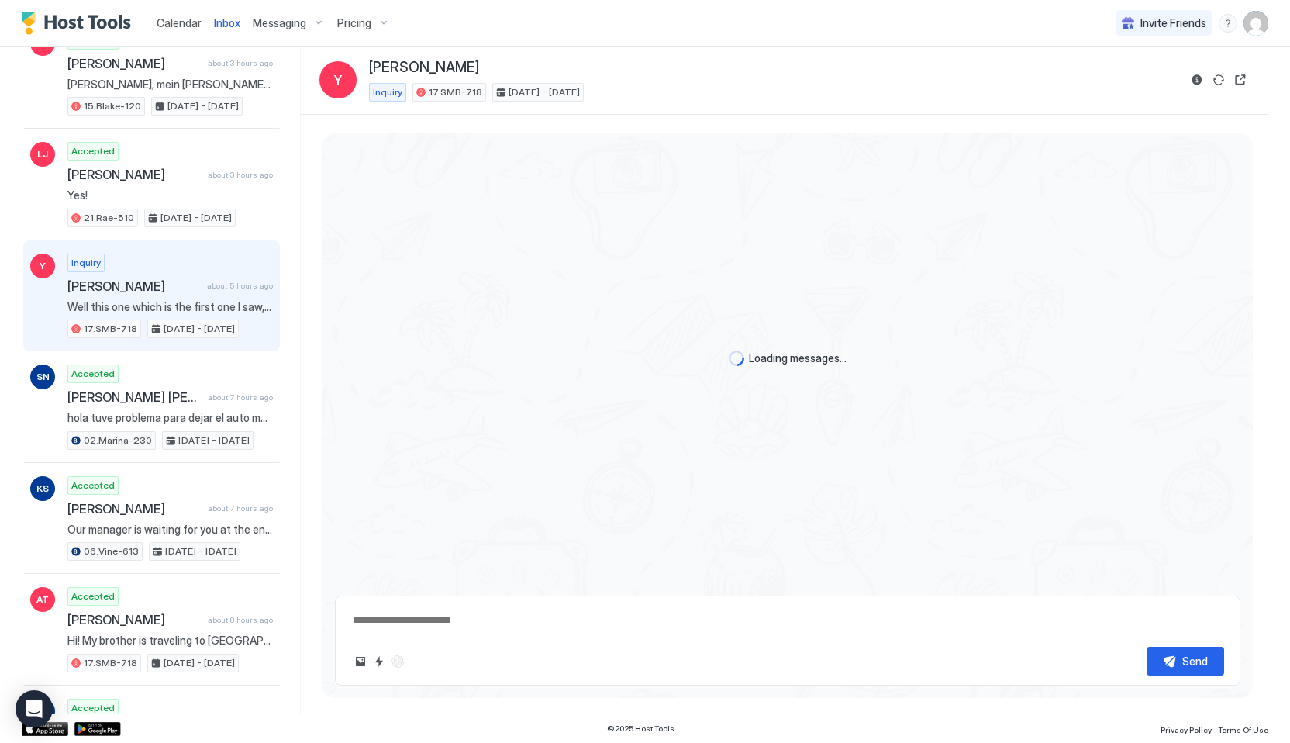
scroll to position [1257, 0]
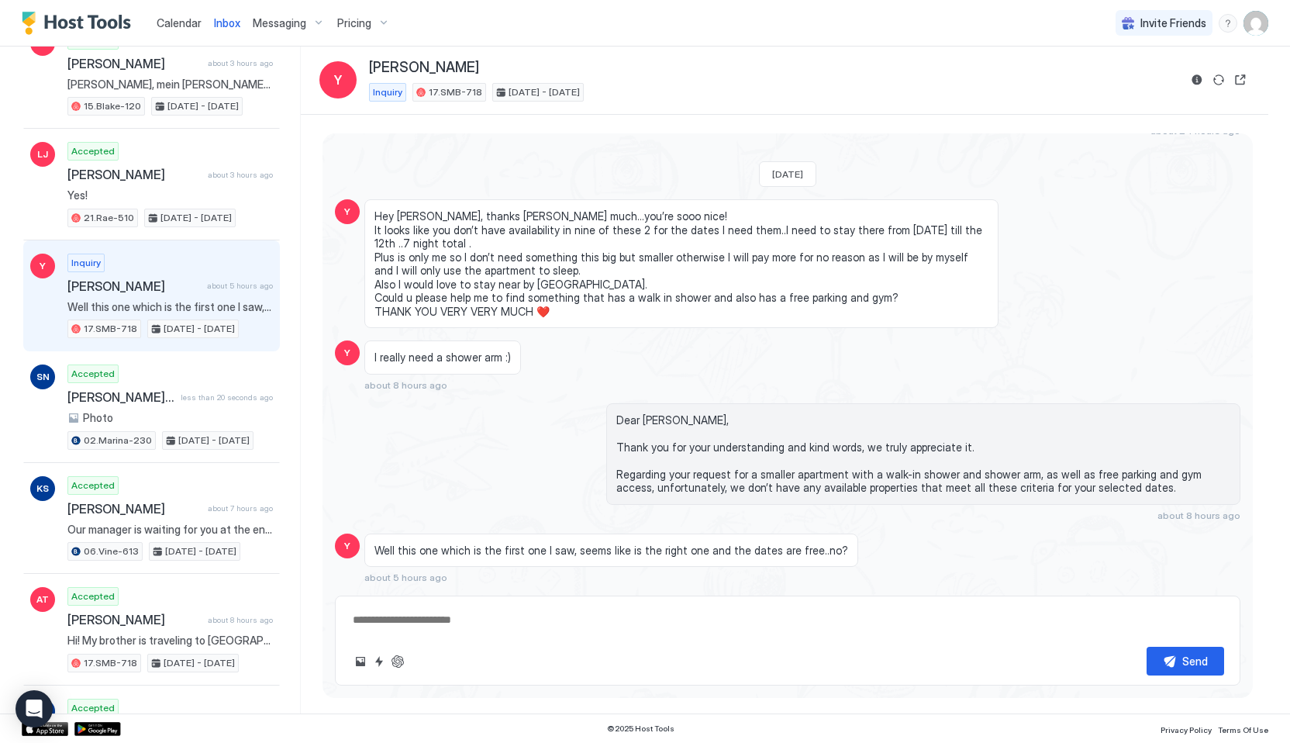
click at [650, 484] on span "Dear [PERSON_NAME], Thank you for your understanding and kind words, we truly a…" at bounding box center [923, 453] width 614 height 81
click at [490, 548] on span "Well this one which is the first one I saw, seems like is the right one and the…" at bounding box center [611, 550] width 474 height 14
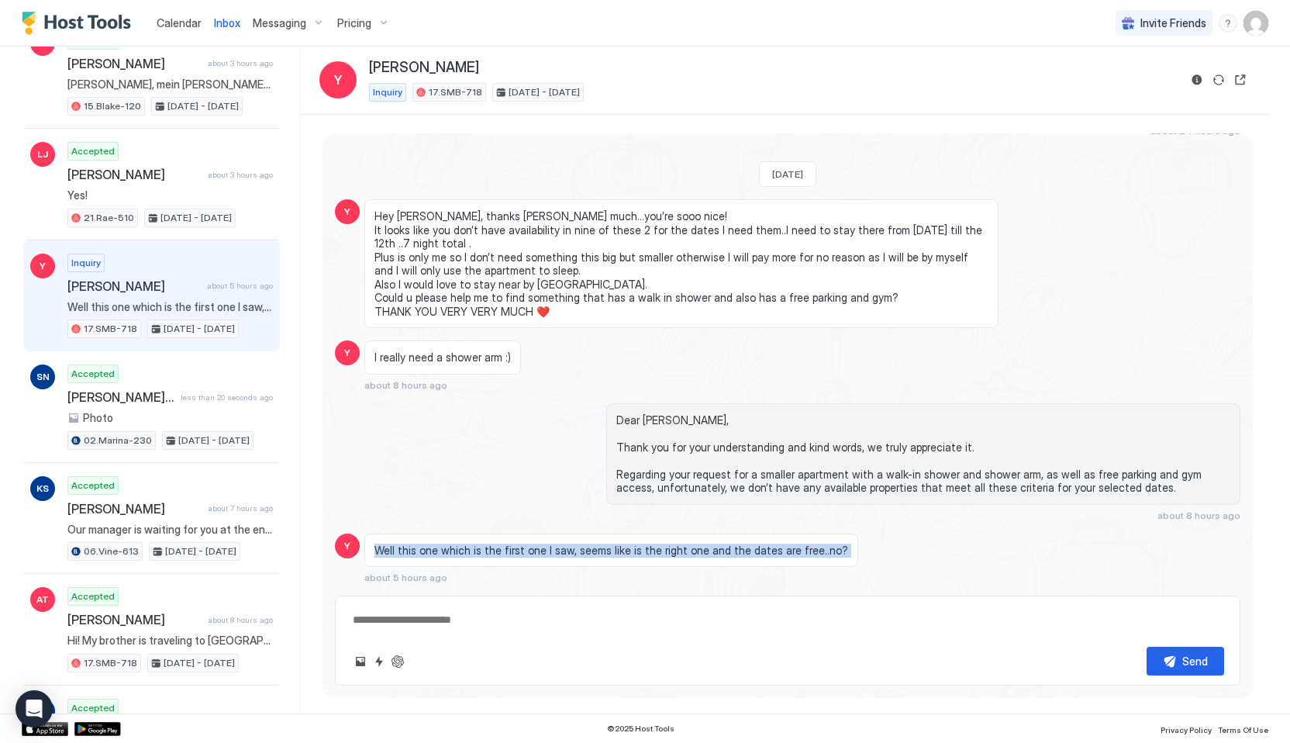
click at [490, 548] on span "Well this one which is the first one I saw, seems like is the right one and the…" at bounding box center [611, 550] width 474 height 14
click at [638, 552] on span "Well this one which is the first one I saw, seems like is the right one and the…" at bounding box center [611, 550] width 474 height 14
click at [617, 568] on div "Well this one which is the first one I saw, seems like is the right one and the…" at bounding box center [681, 558] width 634 height 50
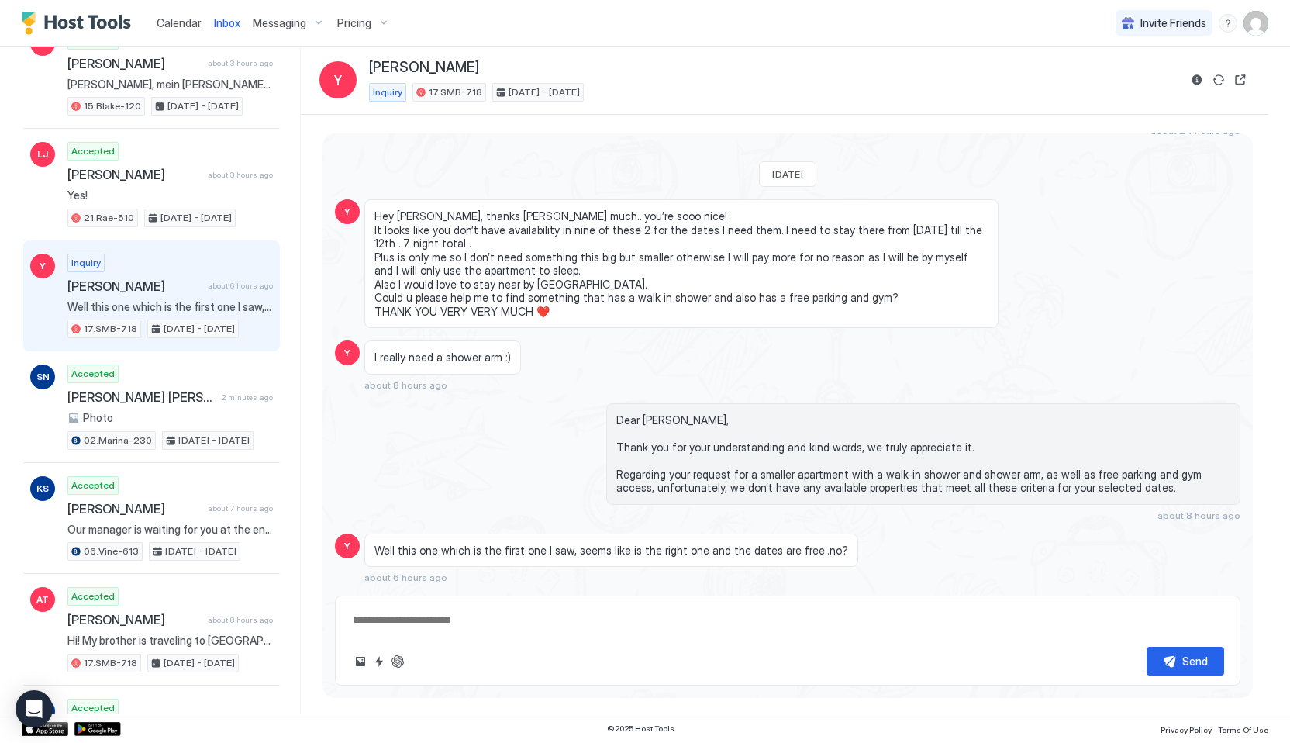
click at [449, 286] on span "Hey [PERSON_NAME], thanks [PERSON_NAME] much…you’re sooo nice! It looks like yo…" at bounding box center [681, 263] width 614 height 109
click at [448, 300] on span "Hey [PERSON_NAME], thanks [PERSON_NAME] much…you’re sooo nice! It looks like yo…" at bounding box center [681, 263] width 614 height 109
click at [421, 554] on span "Well this one which is the first one I saw, seems like is the right one and the…" at bounding box center [611, 550] width 474 height 14
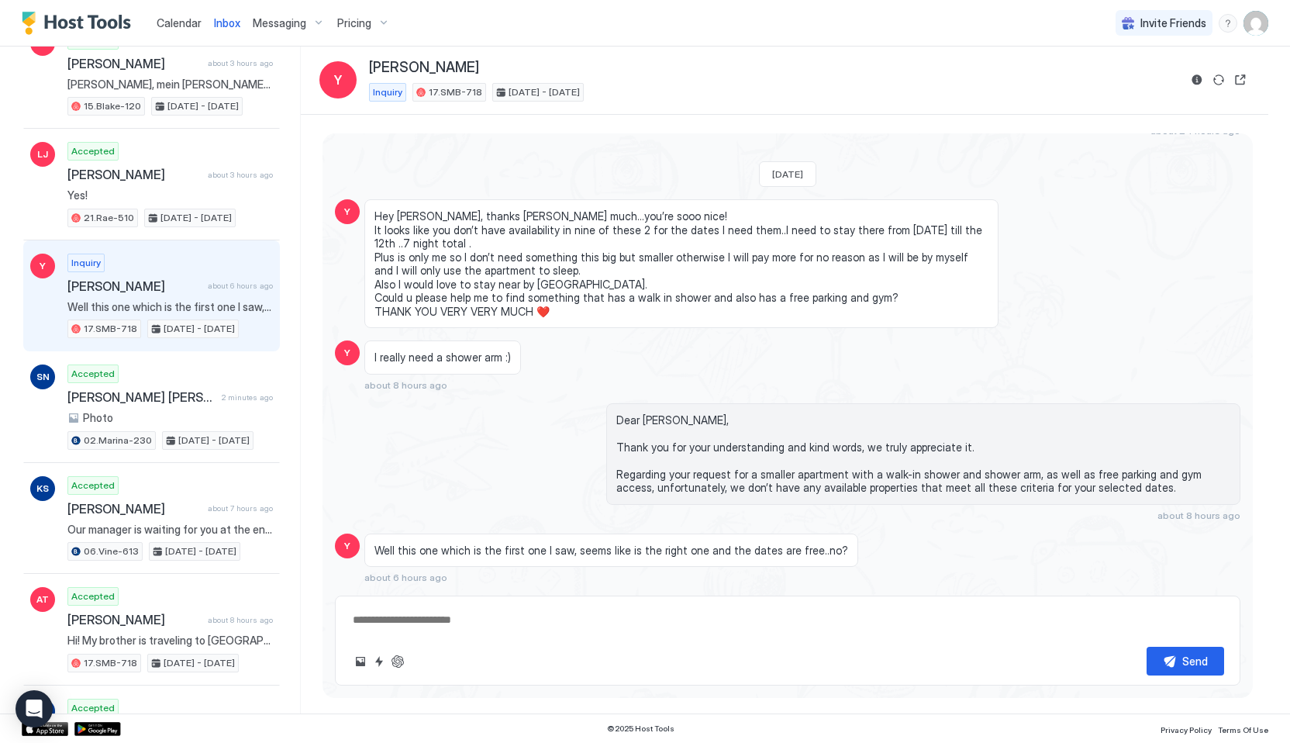
click at [421, 554] on span "Well this one which is the first one I saw, seems like is the right one and the…" at bounding box center [611, 550] width 474 height 14
click at [659, 474] on span "Dear [PERSON_NAME], Thank you for your understanding and kind words, we truly a…" at bounding box center [923, 453] width 614 height 81
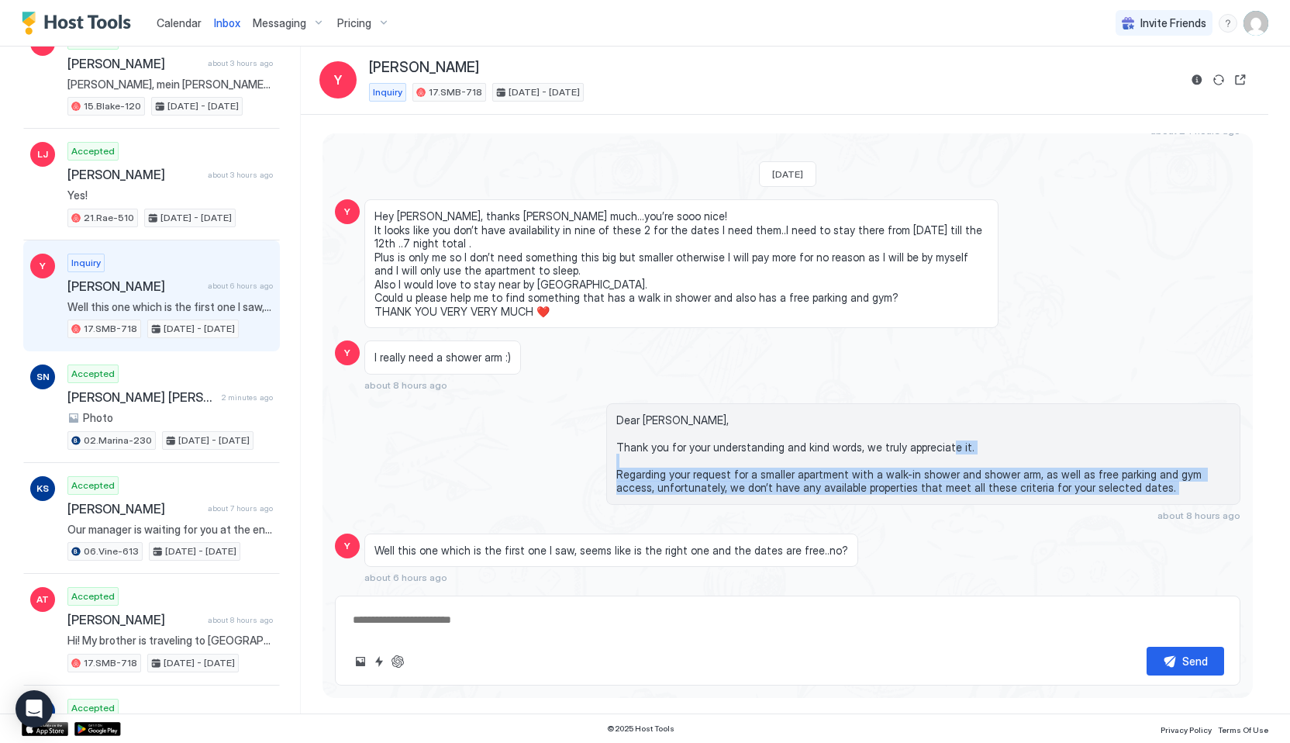
click at [533, 554] on span "Well this one which is the first one I saw, seems like is the right one and the…" at bounding box center [611, 550] width 474 height 14
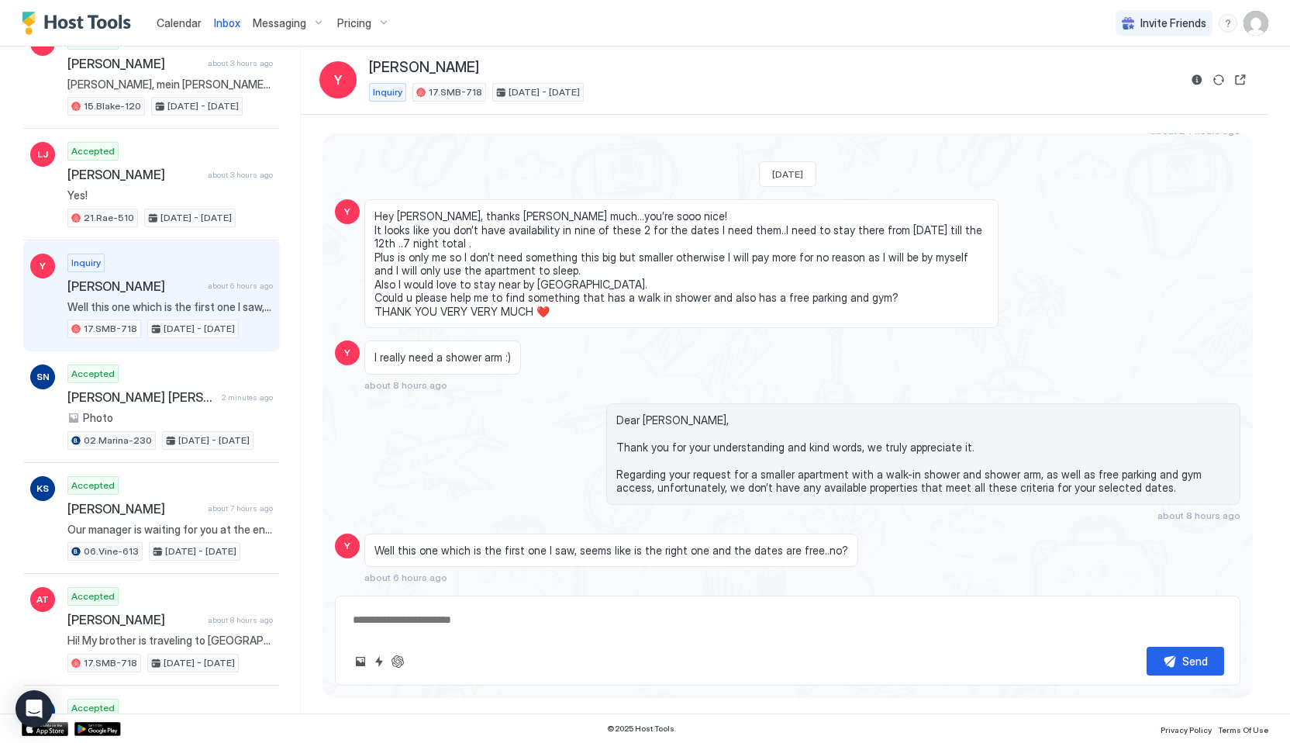
click at [533, 554] on span "Well this one which is the first one I saw, seems like is the right one and the…" at bounding box center [611, 550] width 474 height 14
click at [533, 574] on div "Well this one which is the first one I saw, seems like is the right one and the…" at bounding box center [681, 558] width 634 height 50
click at [522, 543] on span "Well this one which is the first one I saw, seems like is the right one and the…" at bounding box center [611, 550] width 474 height 14
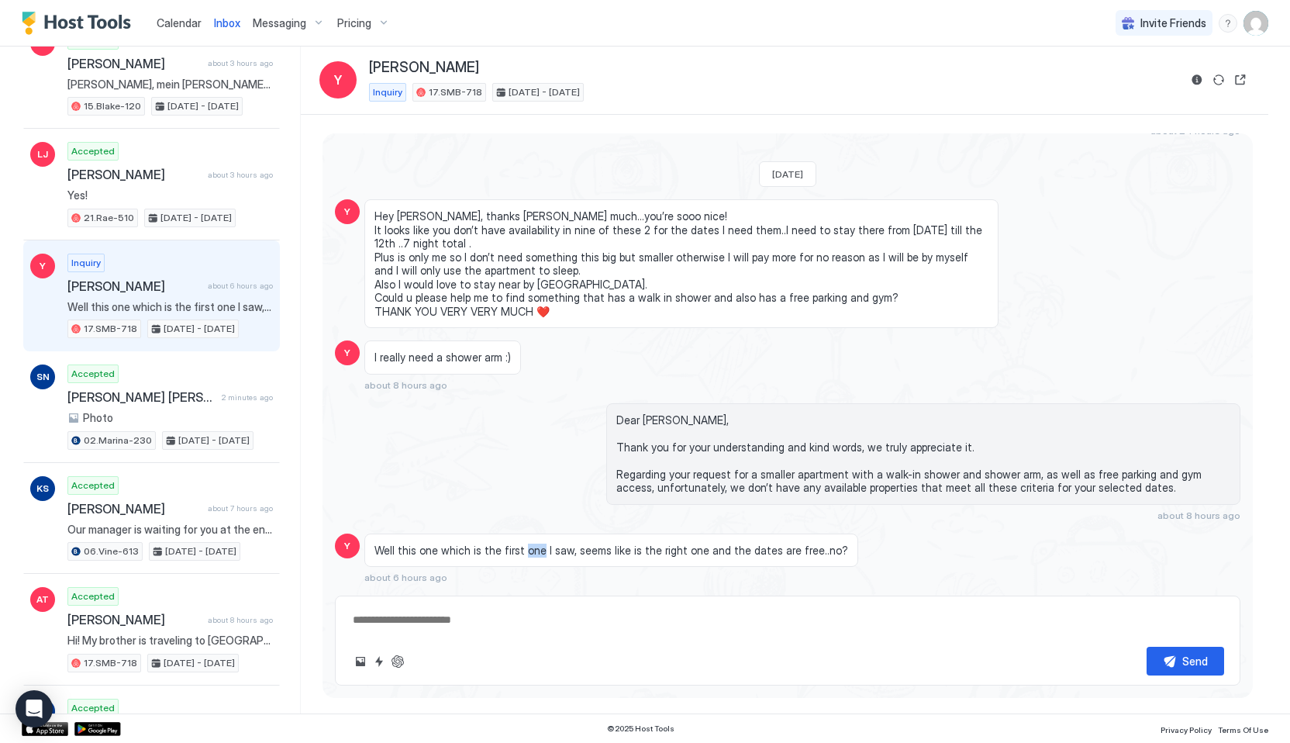
click at [522, 543] on span "Well this one which is the first one I saw, seems like is the right one and the…" at bounding box center [611, 550] width 474 height 14
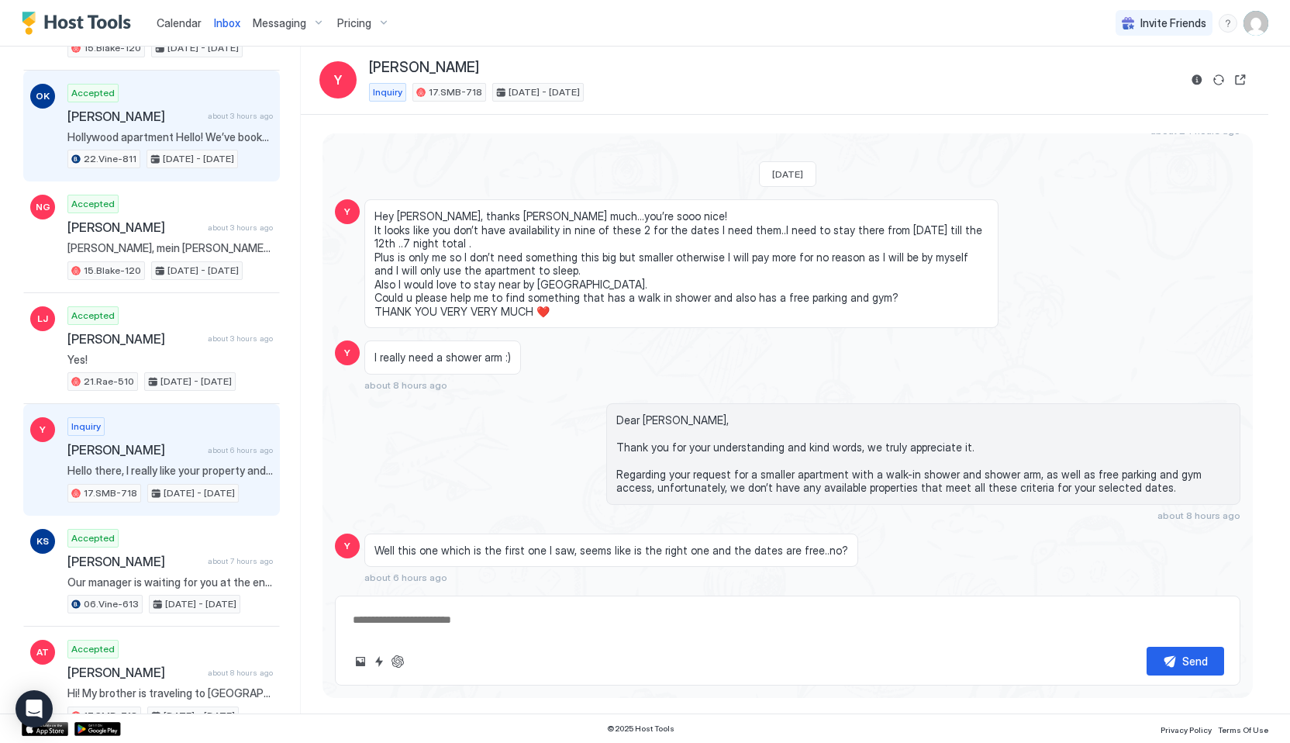
scroll to position [321, 0]
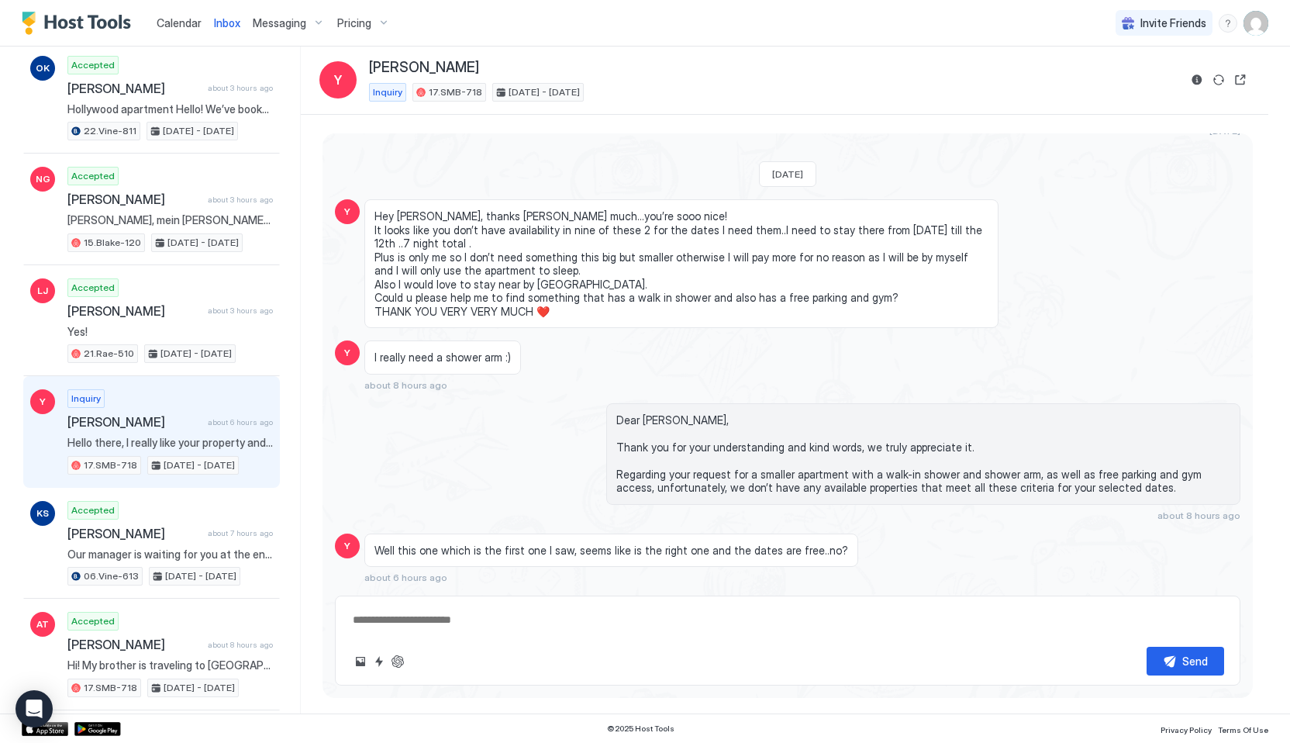
click at [436, 635] on div "Send" at bounding box center [787, 640] width 905 height 90
click at [426, 612] on textarea at bounding box center [787, 619] width 873 height 29
paste textarea "**********"
type textarea "*"
type textarea "**********"
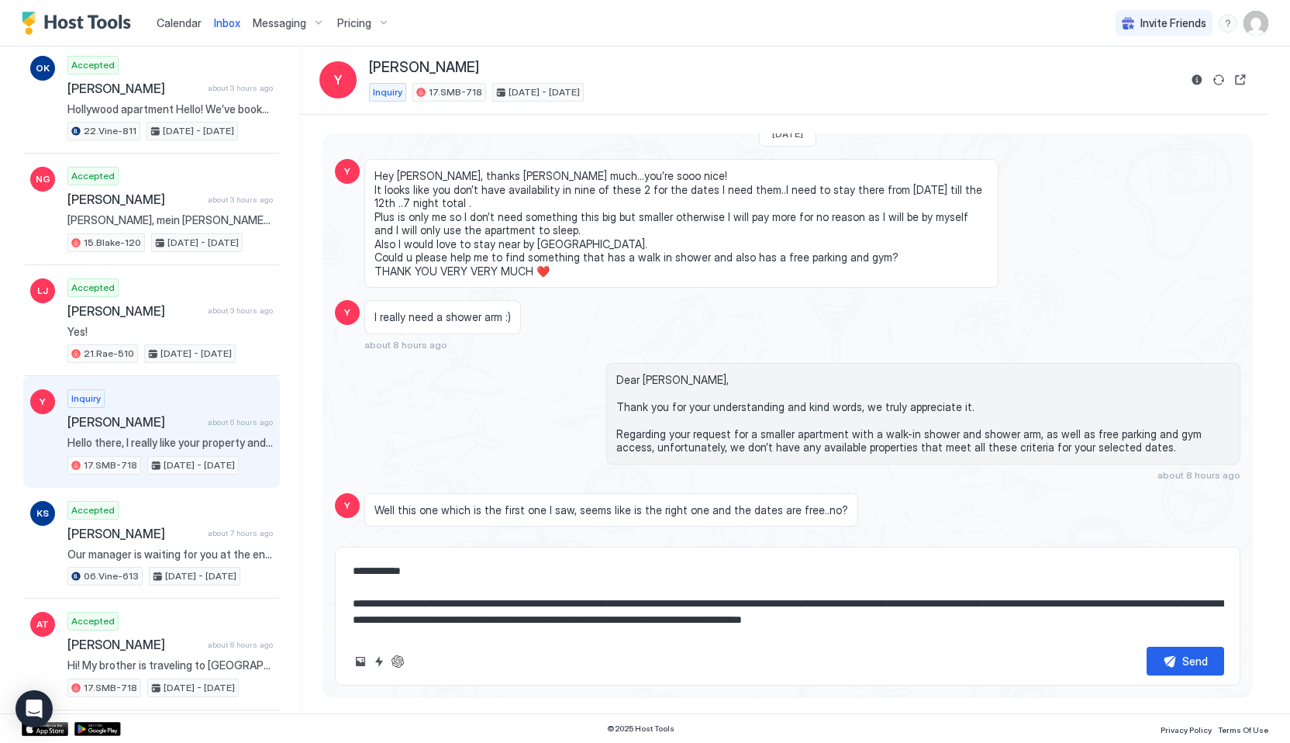
scroll to position [1306, 0]
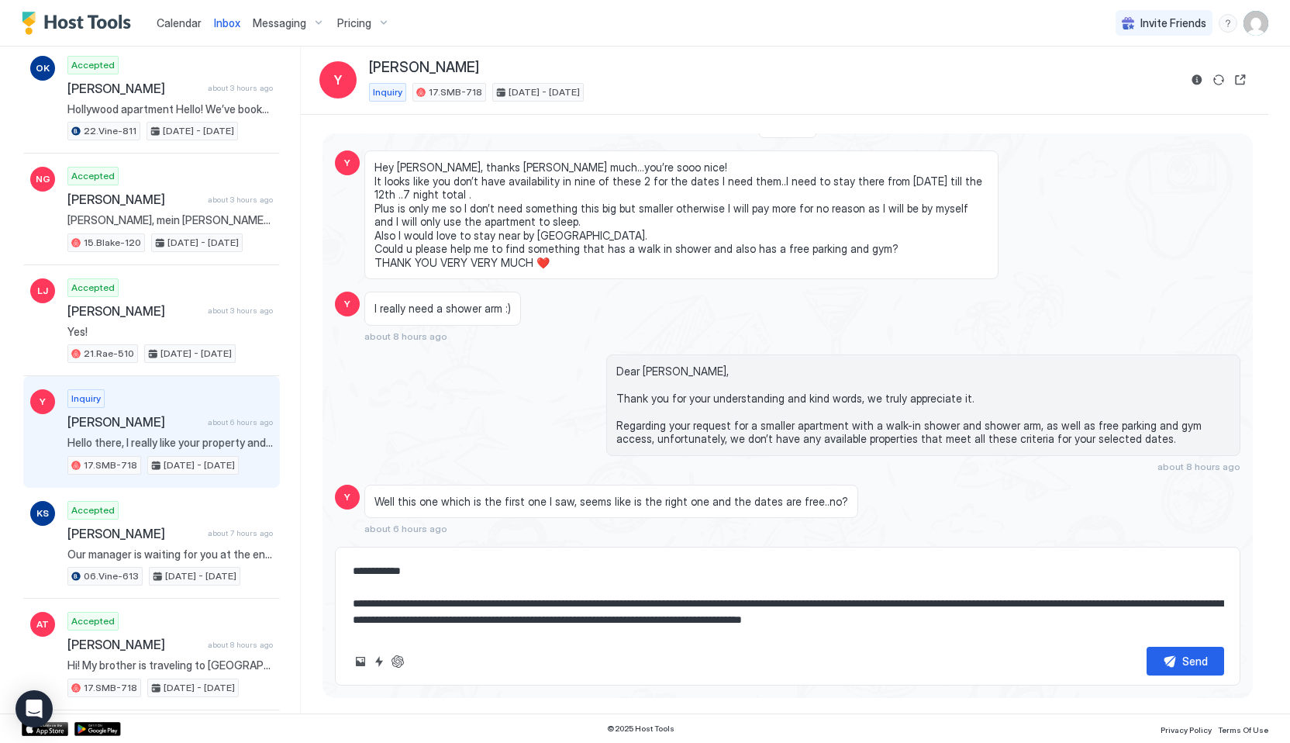
drag, startPoint x: 641, startPoint y: 618, endPoint x: 980, endPoint y: 641, distance: 339.6
click at [980, 641] on div "**********" at bounding box center [787, 616] width 905 height 139
type textarea "*"
type textarea "**********"
click at [1198, 657] on div "Send" at bounding box center [1195, 661] width 26 height 16
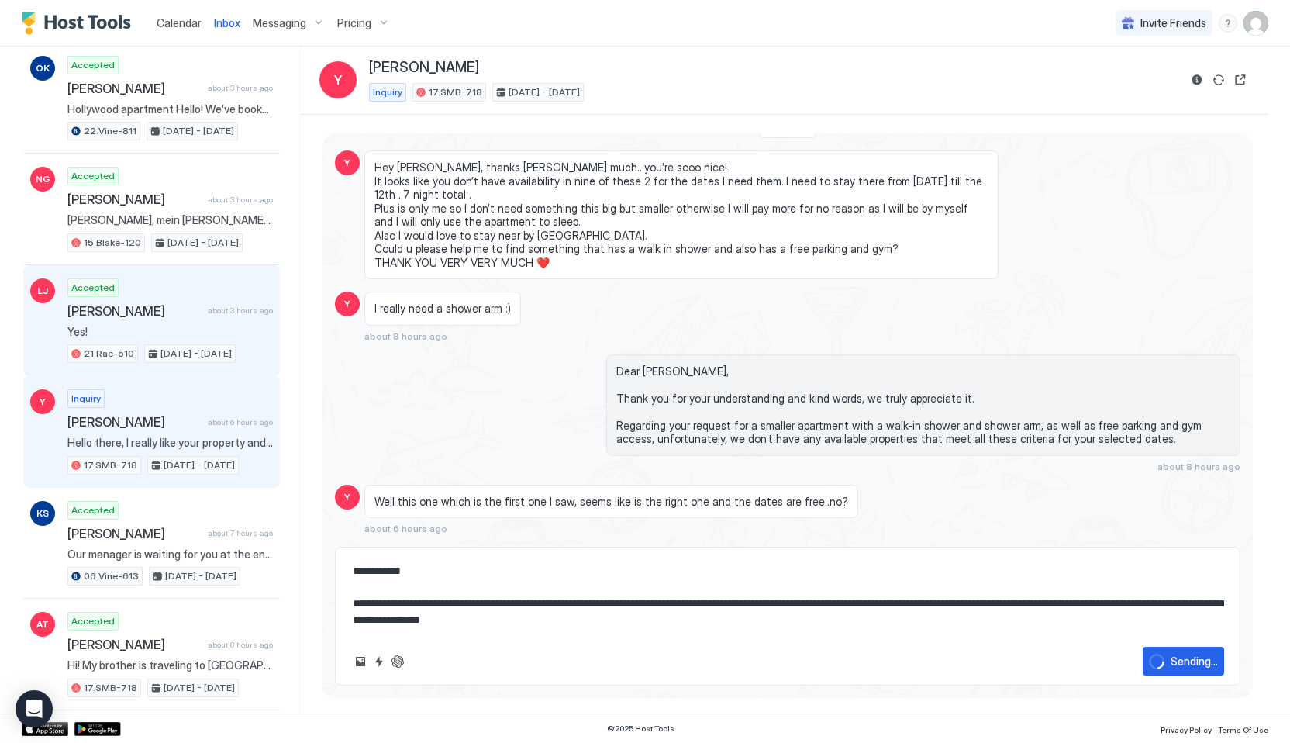
type textarea "*"
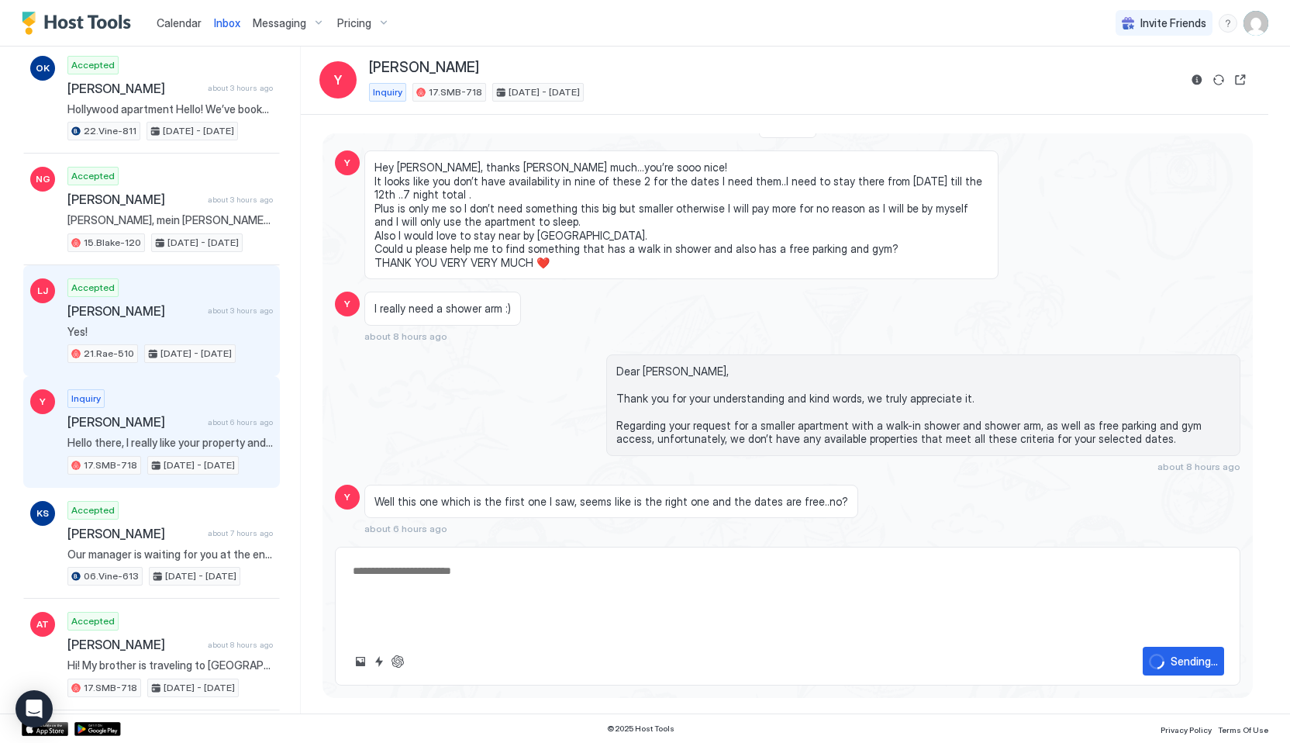
scroll to position [1361, 0]
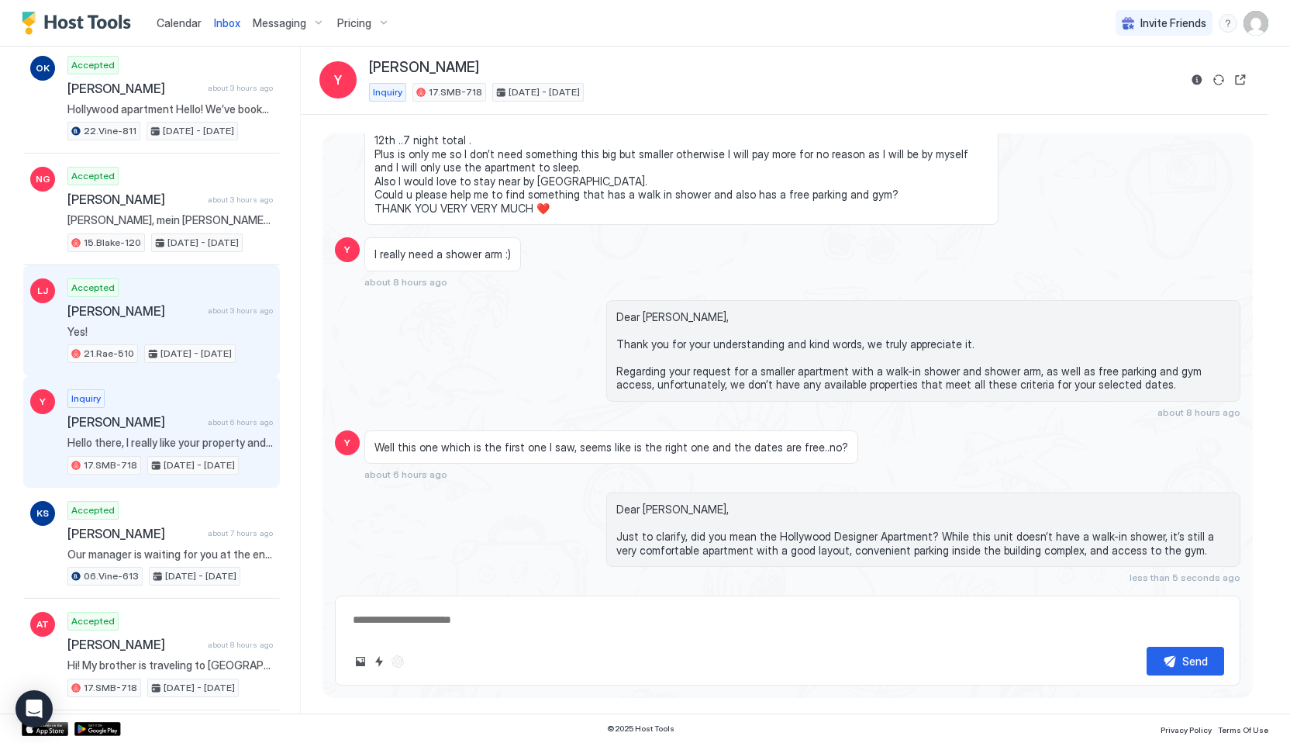
click at [177, 314] on span "[PERSON_NAME]" at bounding box center [134, 311] width 134 height 16
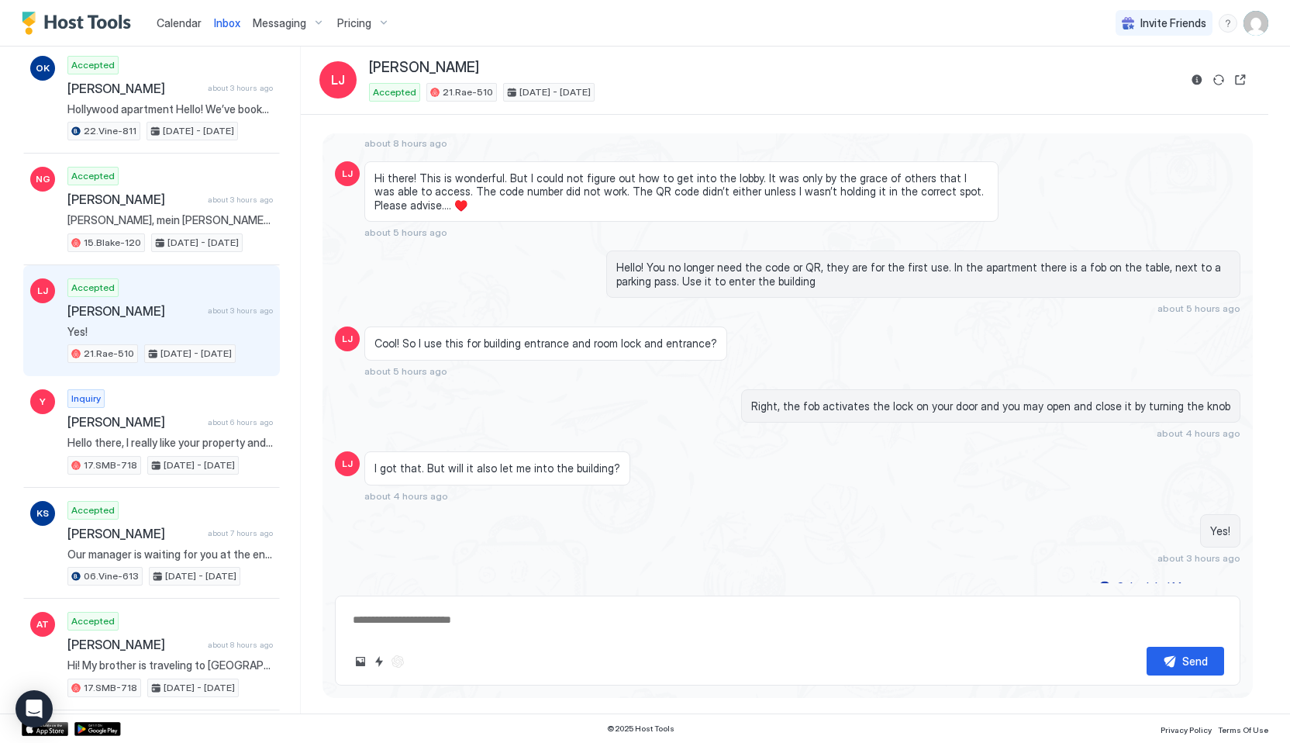
scroll to position [4520, 0]
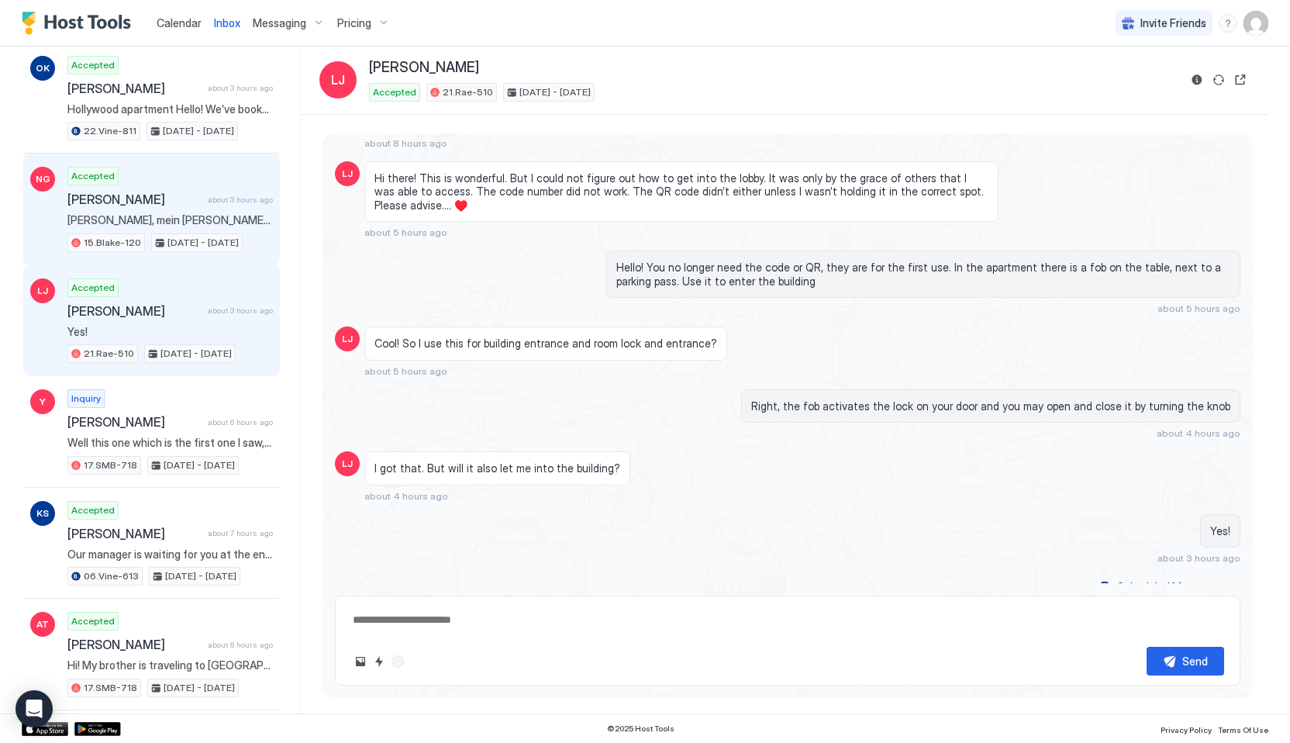
click at [180, 240] on span "[DATE] - [DATE]" at bounding box center [202, 243] width 71 height 14
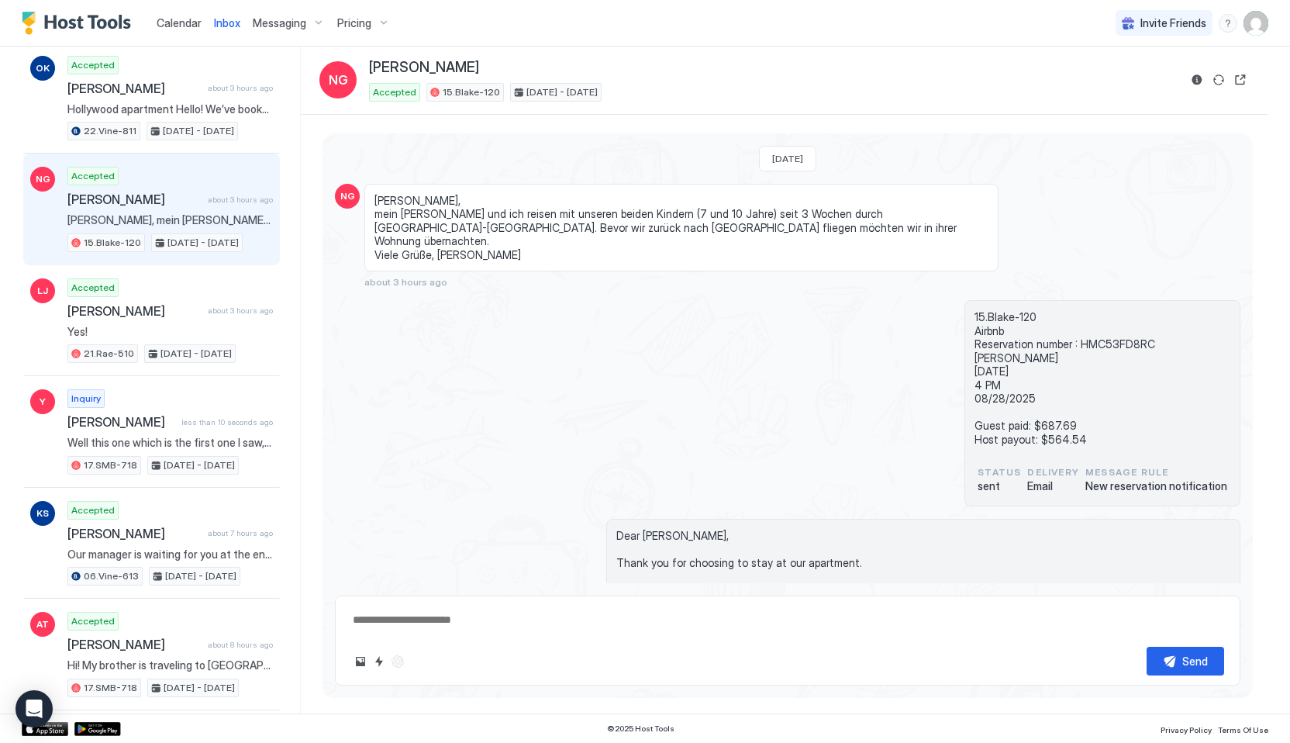
scroll to position [290, 0]
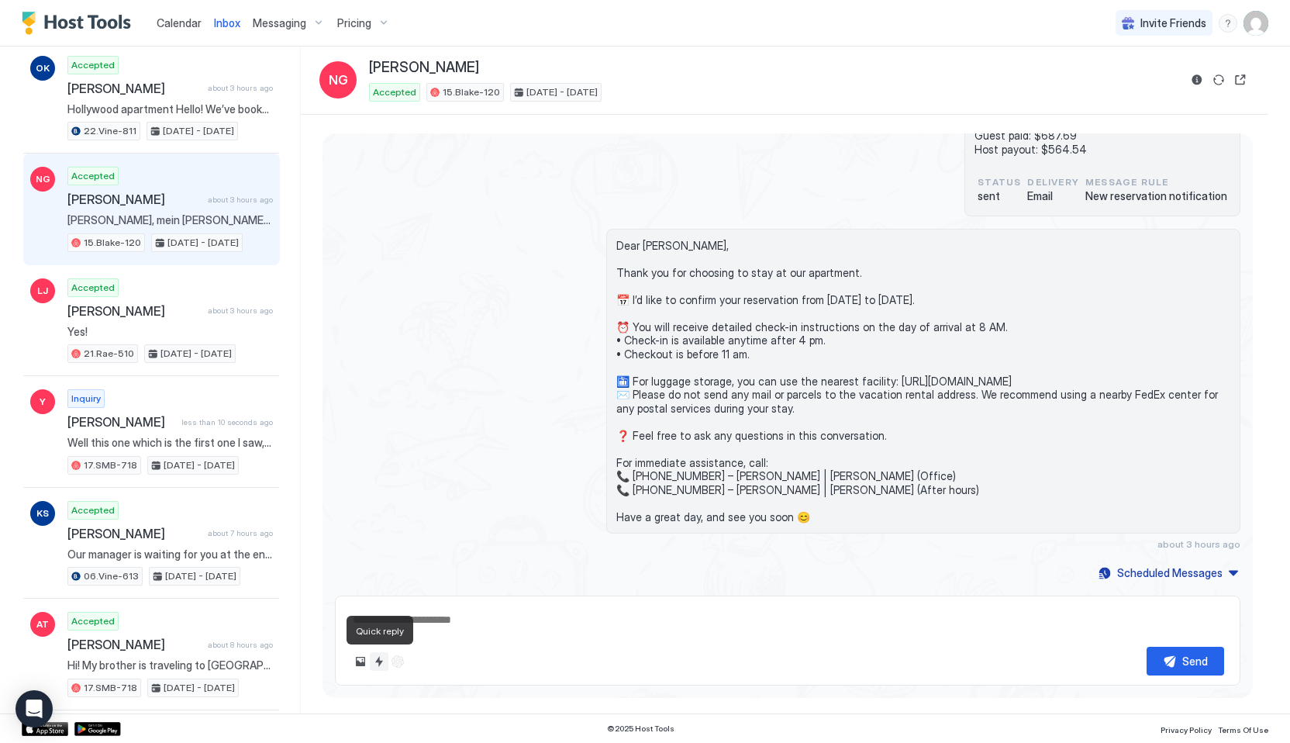
click at [373, 662] on button "Quick reply" at bounding box center [379, 661] width 19 height 19
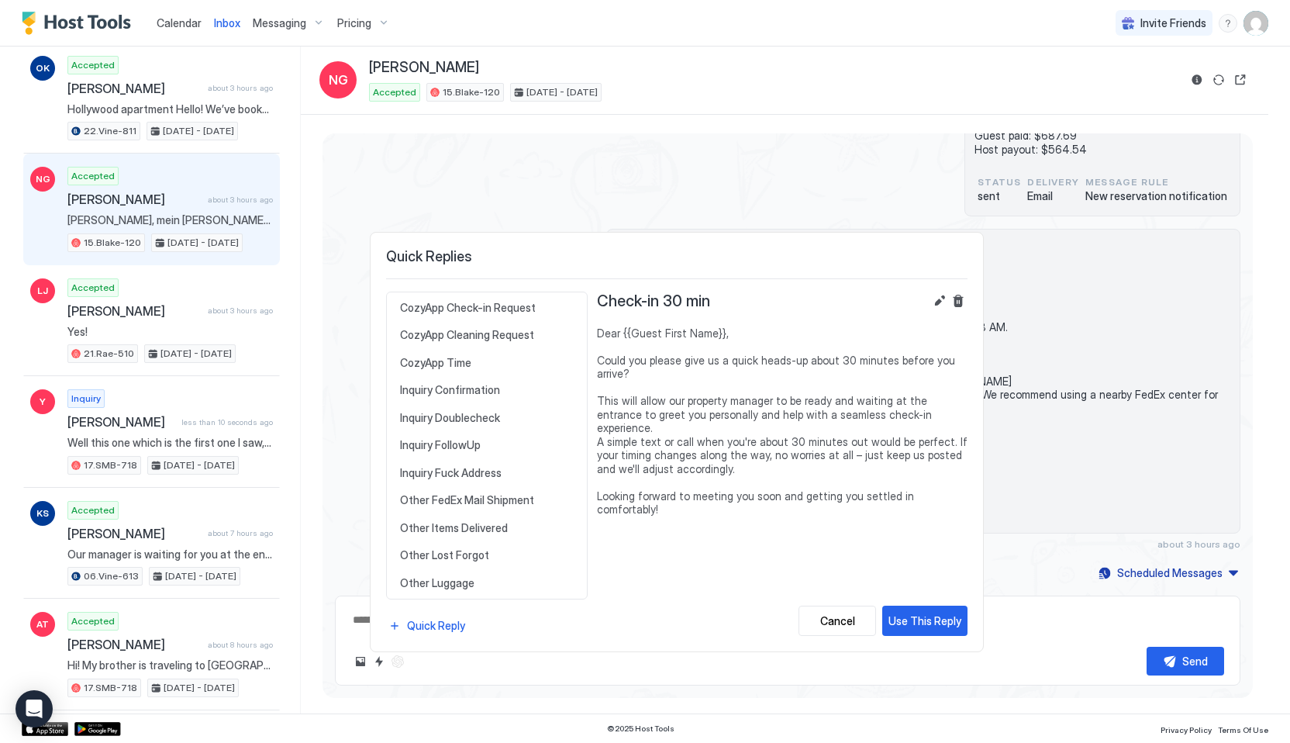
scroll to position [482, 0]
click at [433, 412] on span "Inquiry Doublecheck" at bounding box center [487, 415] width 174 height 14
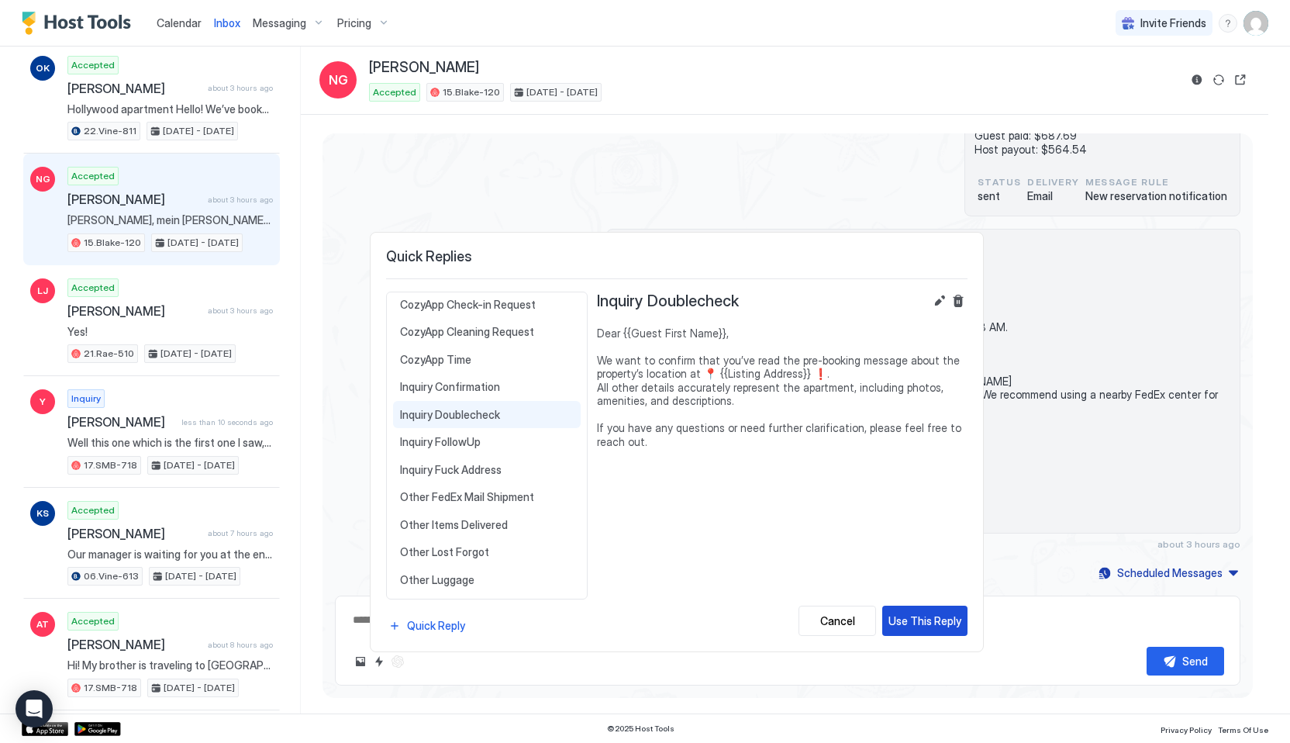
click at [924, 619] on div "Use This Reply" at bounding box center [924, 620] width 73 height 16
type textarea "*"
type textarea "**********"
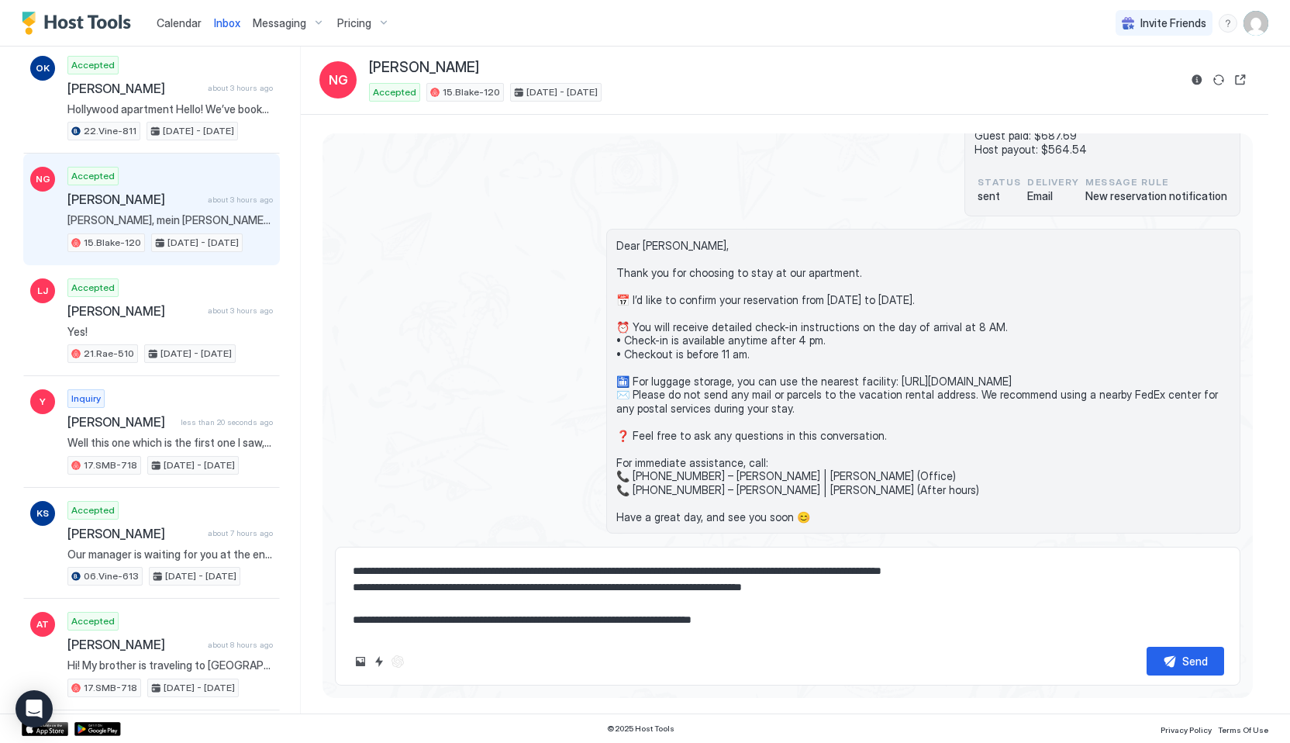
scroll to position [0, 0]
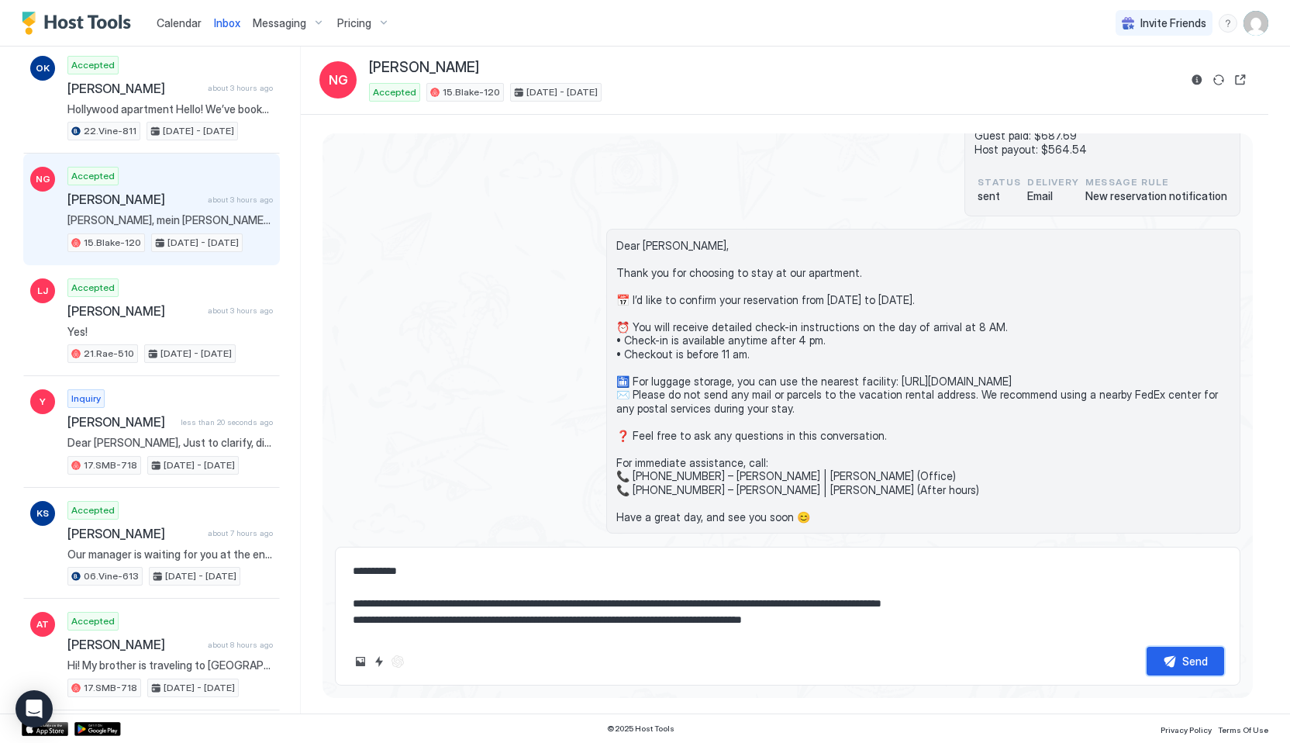
click at [1191, 664] on div "Send" at bounding box center [1195, 661] width 26 height 16
type textarea "*"
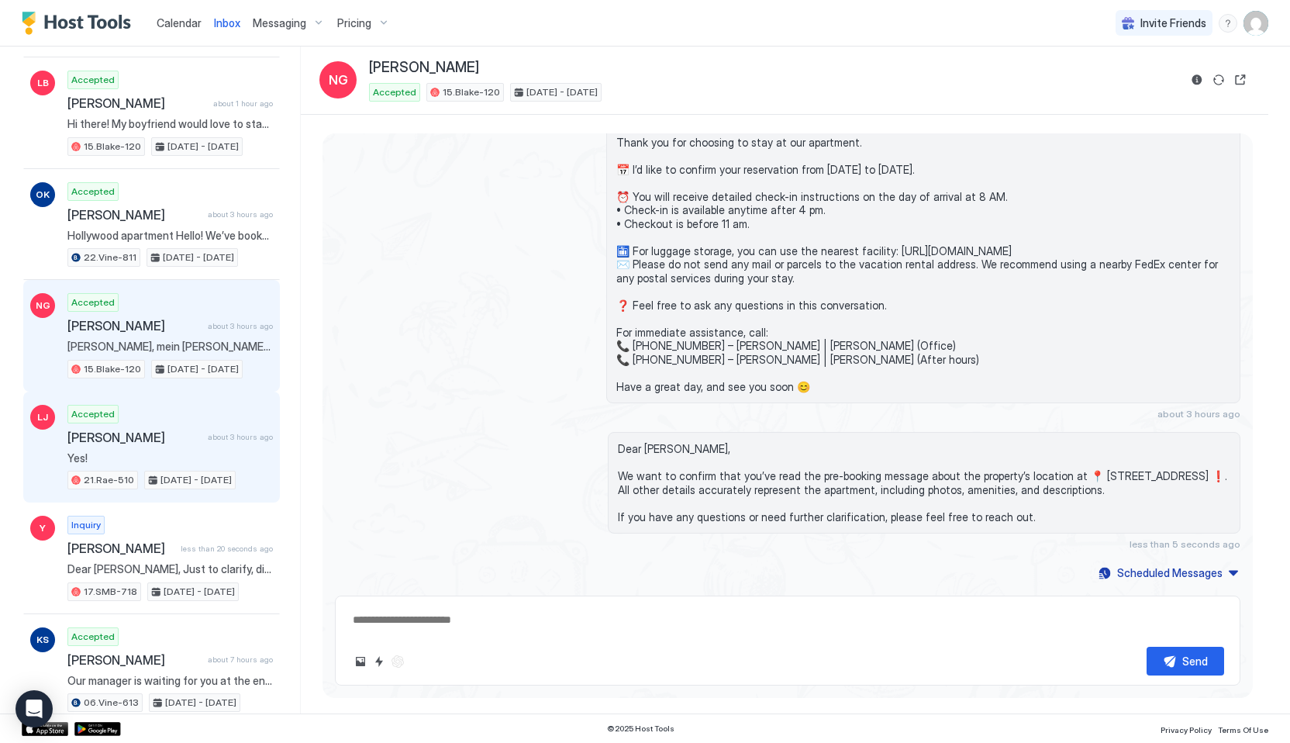
scroll to position [146, 0]
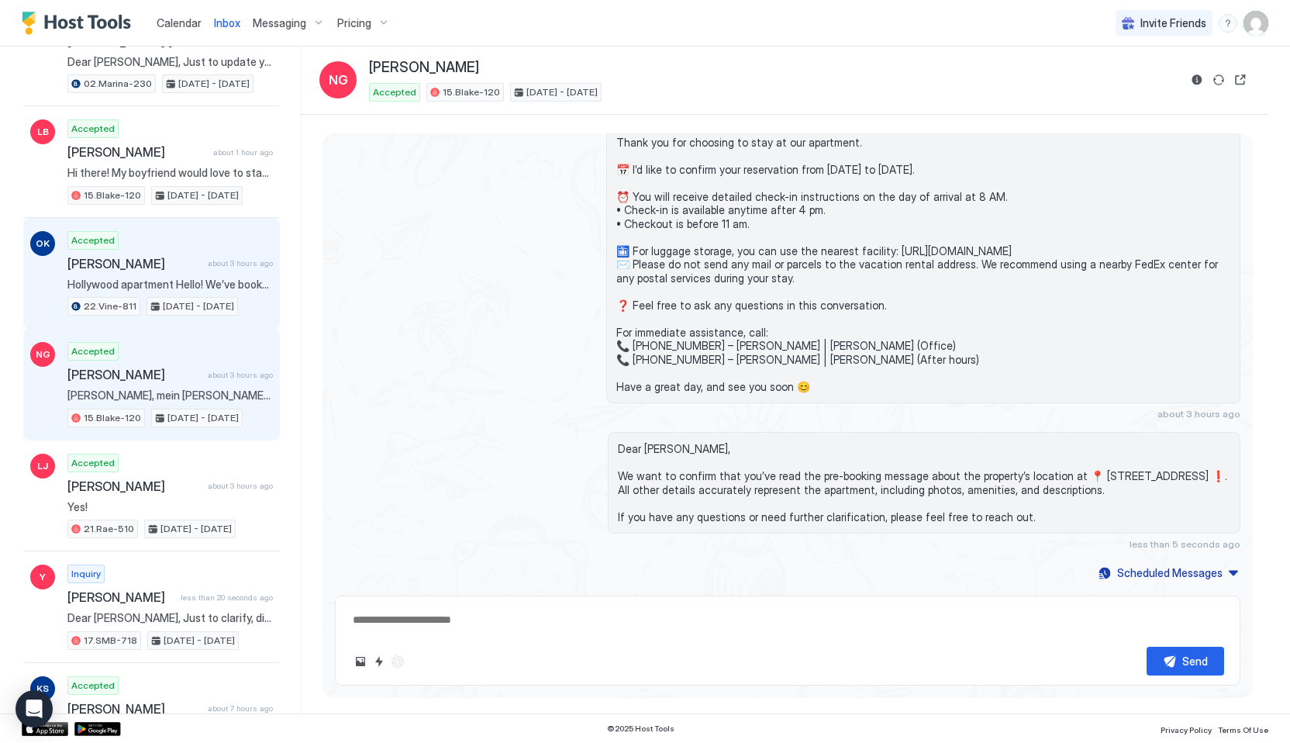
click at [169, 269] on span "[PERSON_NAME]" at bounding box center [134, 264] width 134 height 16
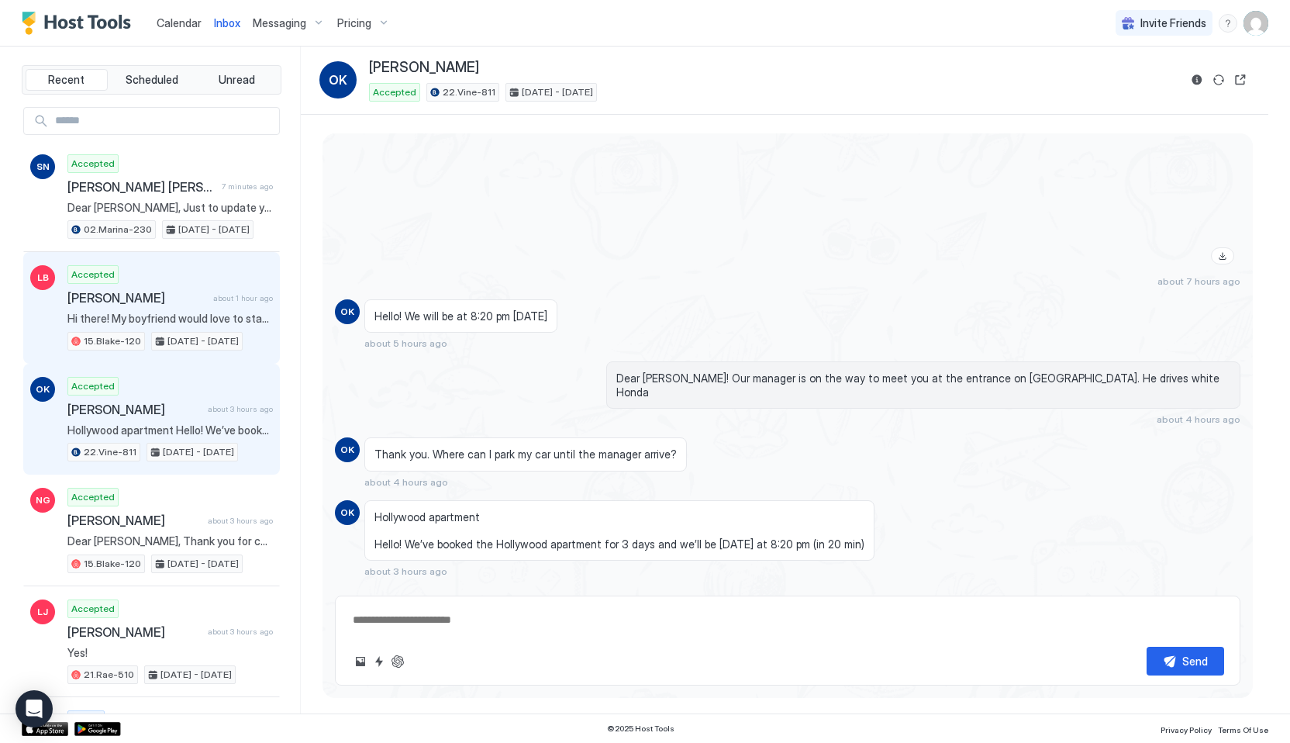
click at [154, 318] on span "Hi there! My boyfriend would love to stay here - we are looking to spend around…" at bounding box center [169, 319] width 205 height 14
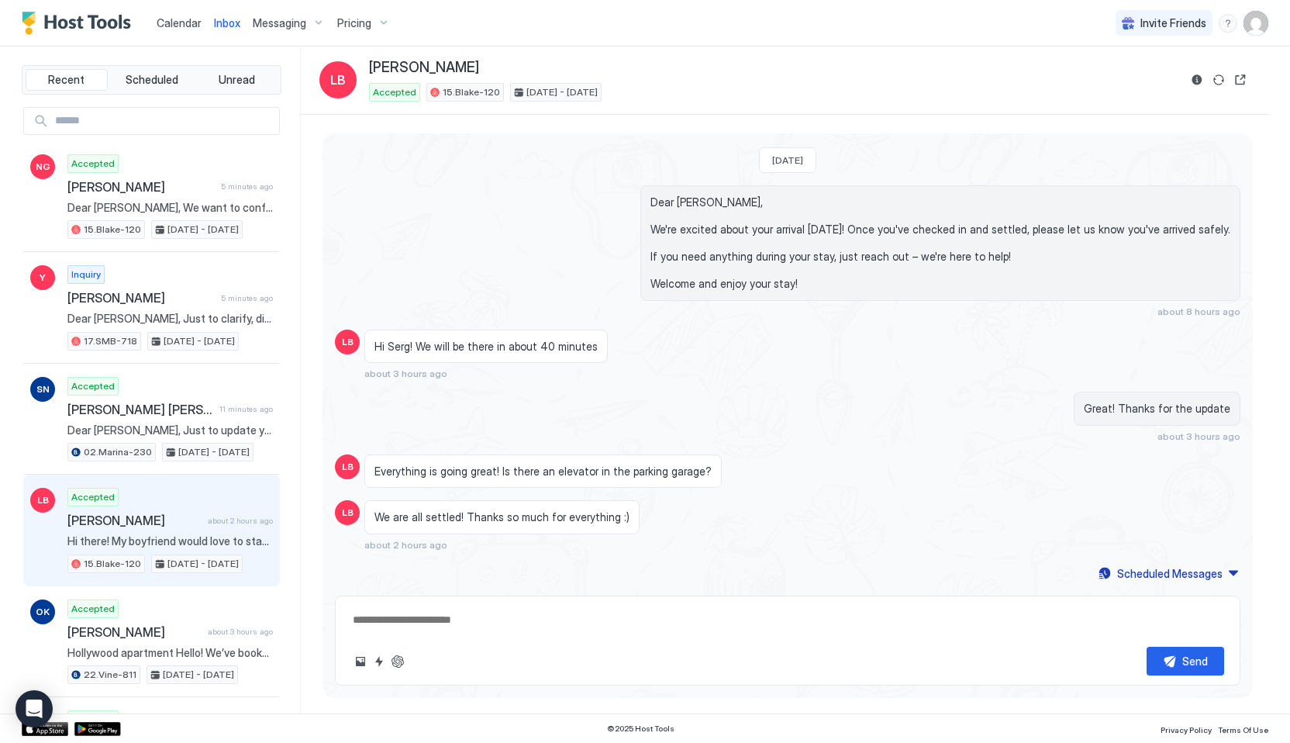
scroll to position [3134, 0]
click at [171, 43] on button "Calendar" at bounding box center [178, 23] width 57 height 46
click at [171, 28] on span "Calendar" at bounding box center [179, 22] width 45 height 13
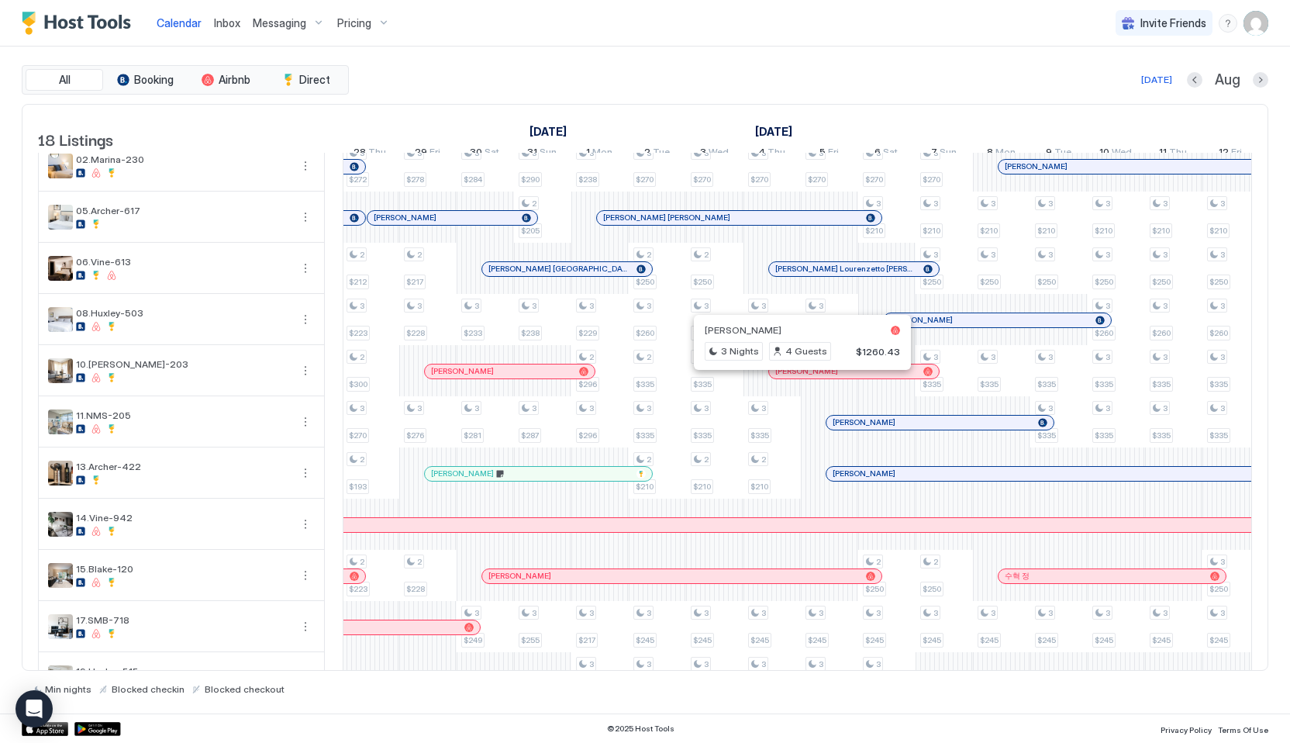
click at [796, 378] on div at bounding box center [796, 371] width 12 height 12
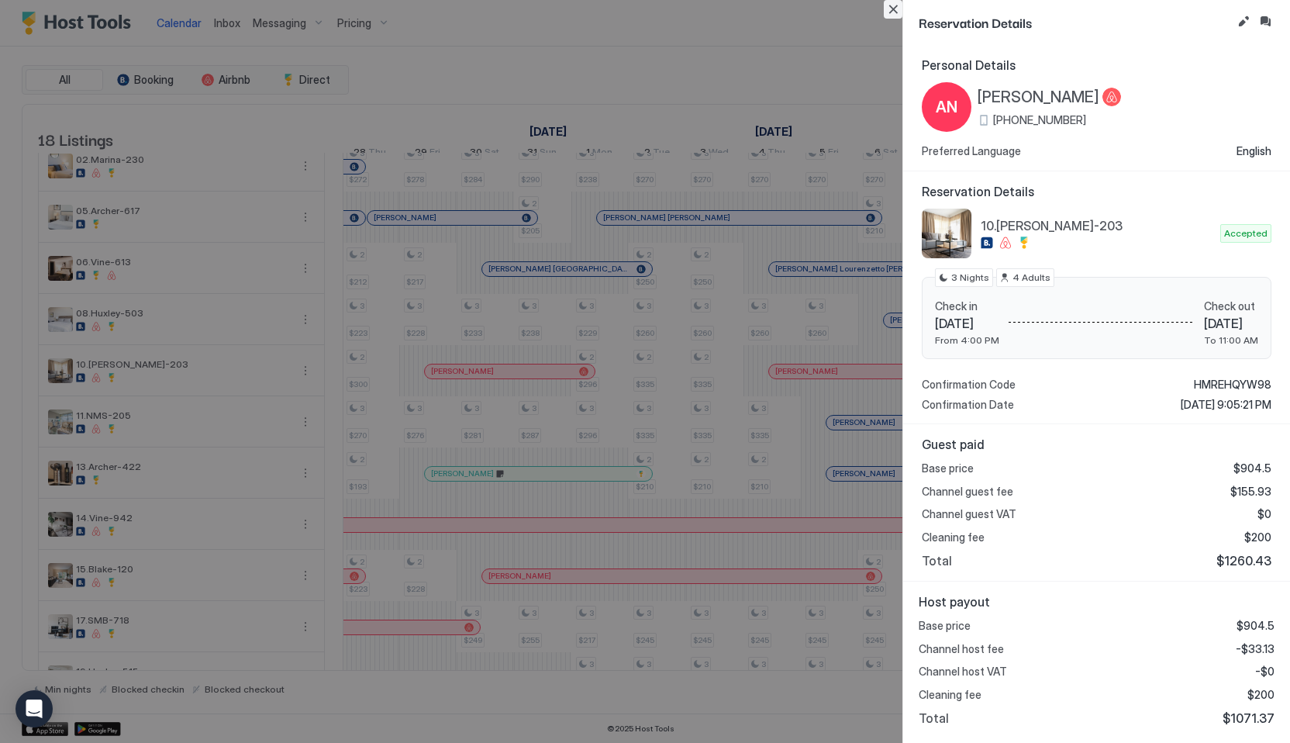
click at [894, 13] on button "Close" at bounding box center [893, 9] width 19 height 19
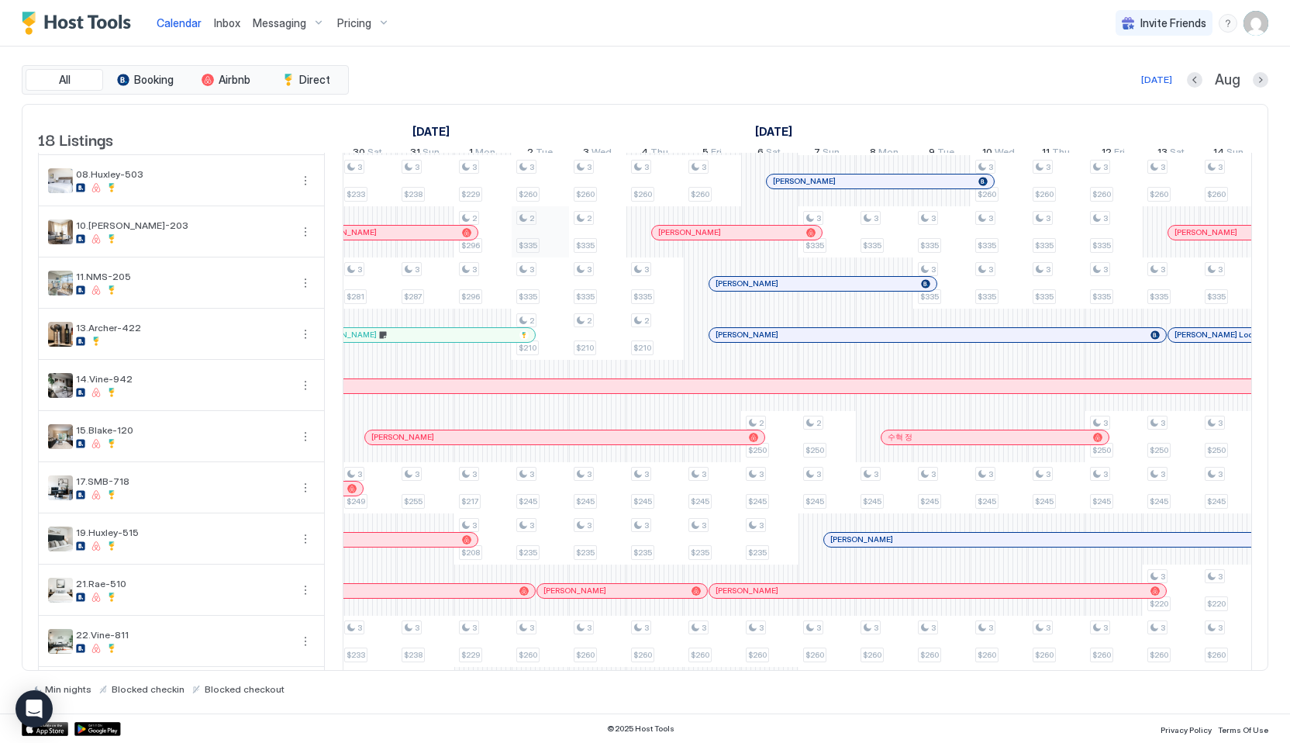
scroll to position [0, 1224]
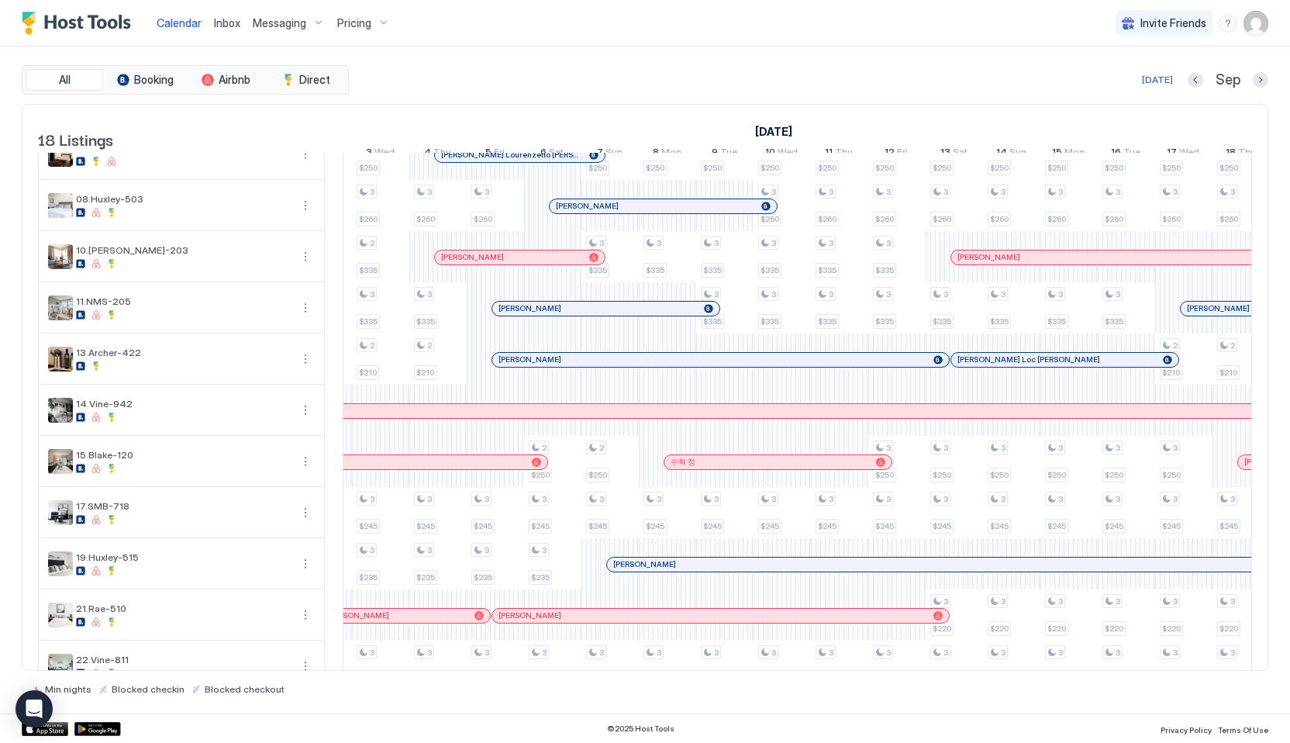
click at [603, 315] on div at bounding box center [603, 308] width 12 height 12
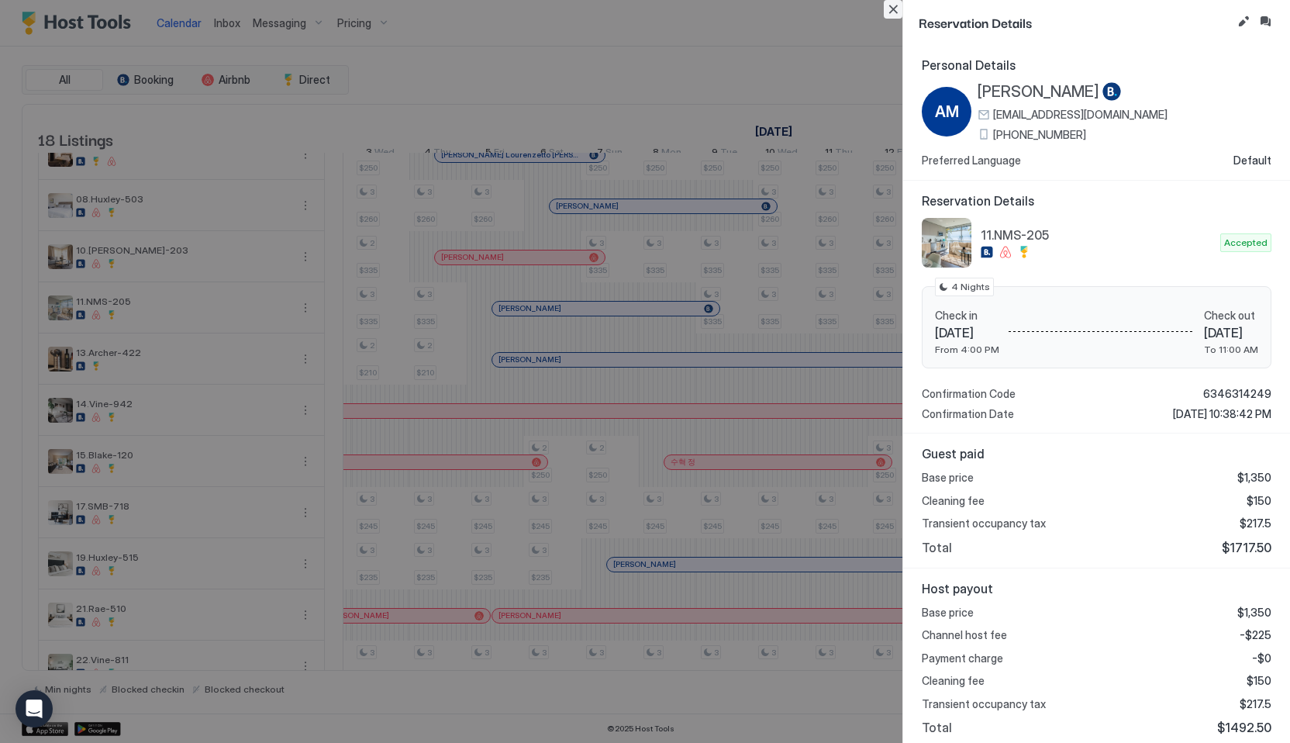
click at [897, 0] on button "Close" at bounding box center [893, 9] width 19 height 19
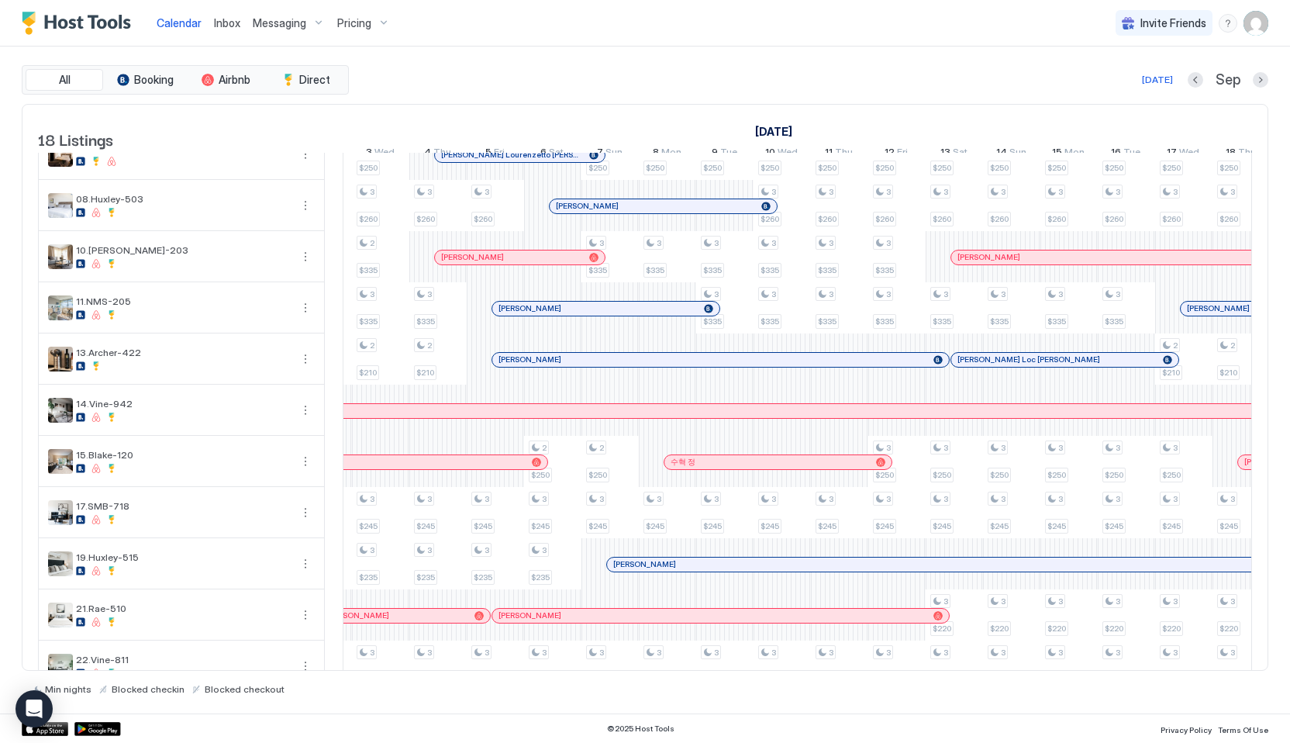
click at [233, 29] on span "Inbox" at bounding box center [227, 22] width 26 height 13
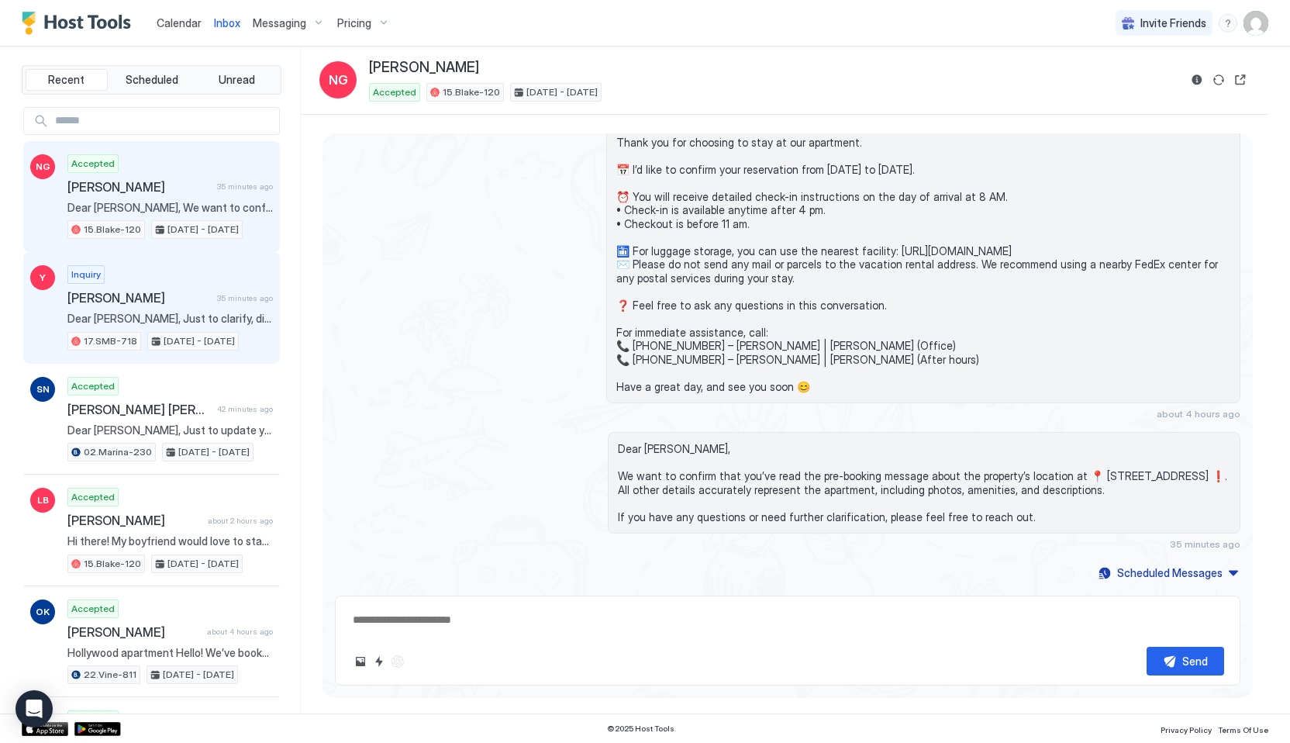
click at [182, 309] on div "Inquiry [PERSON_NAME] 35 minutes ago Dear [PERSON_NAME], Just to clarify, did y…" at bounding box center [169, 307] width 205 height 85
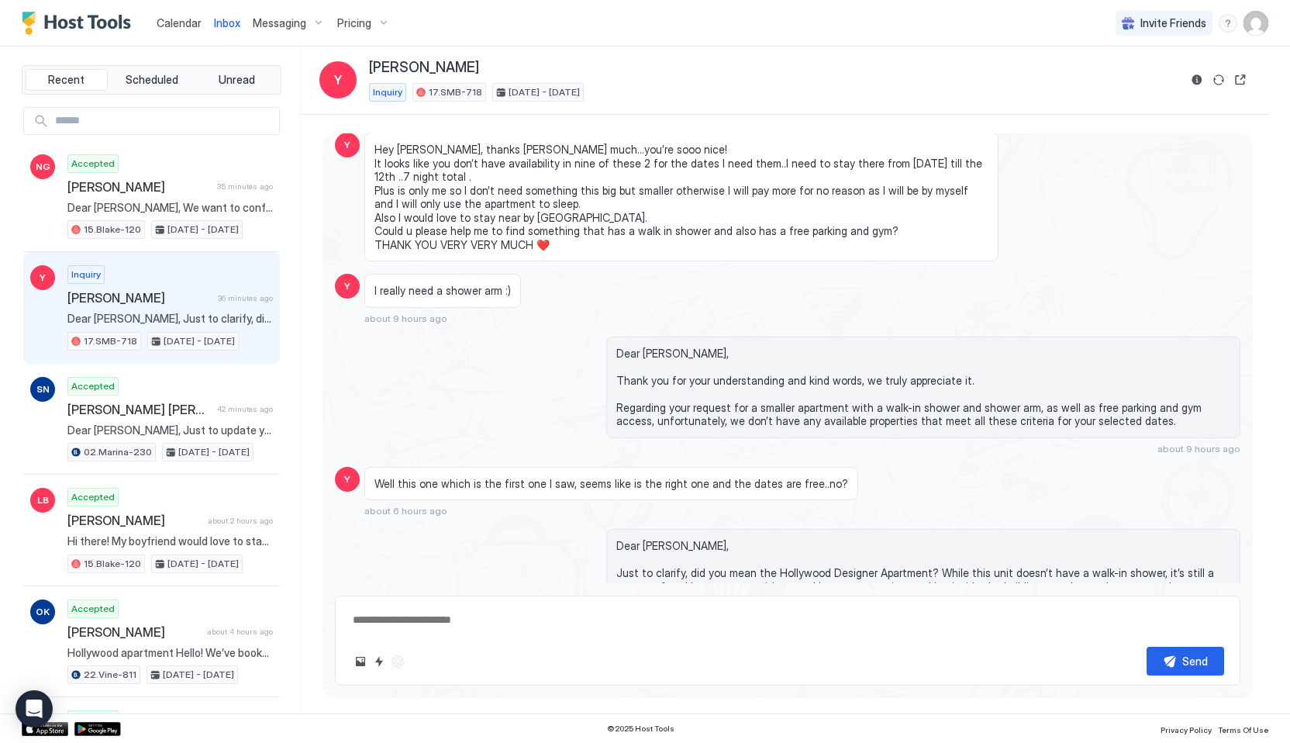
click at [173, 38] on button "Calendar" at bounding box center [178, 23] width 57 height 46
click at [173, 29] on link "Calendar" at bounding box center [179, 23] width 45 height 16
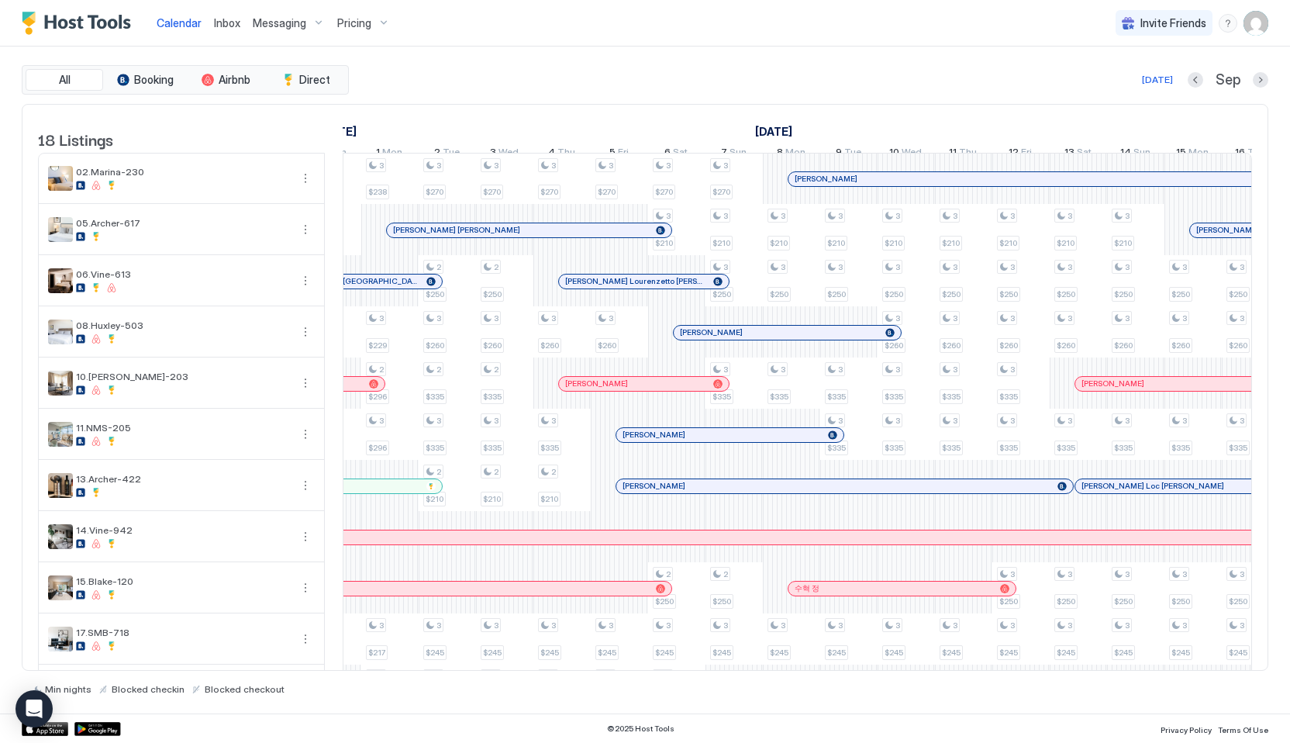
click at [224, 16] on span "Inbox" at bounding box center [227, 22] width 26 height 13
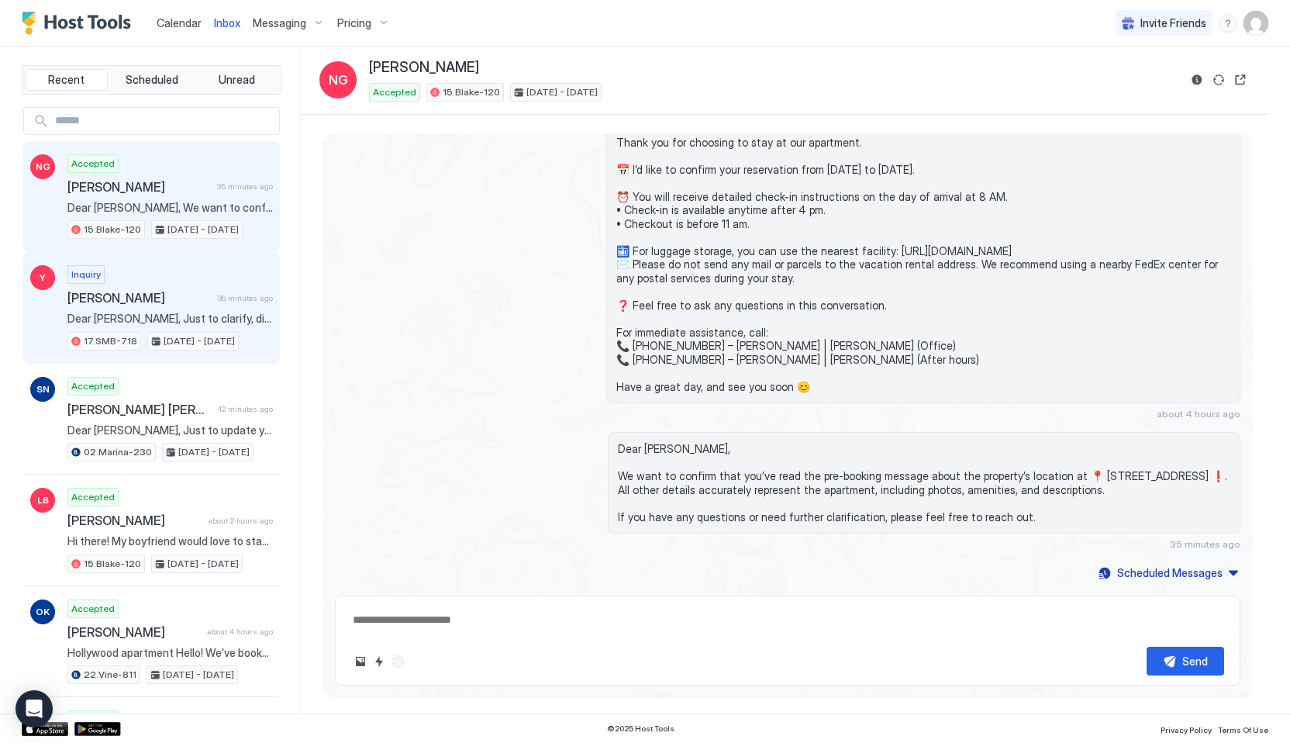
click at [150, 329] on div "Inquiry [PERSON_NAME] 36 minutes ago Dear [PERSON_NAME], Just to clarify, did y…" at bounding box center [169, 307] width 205 height 85
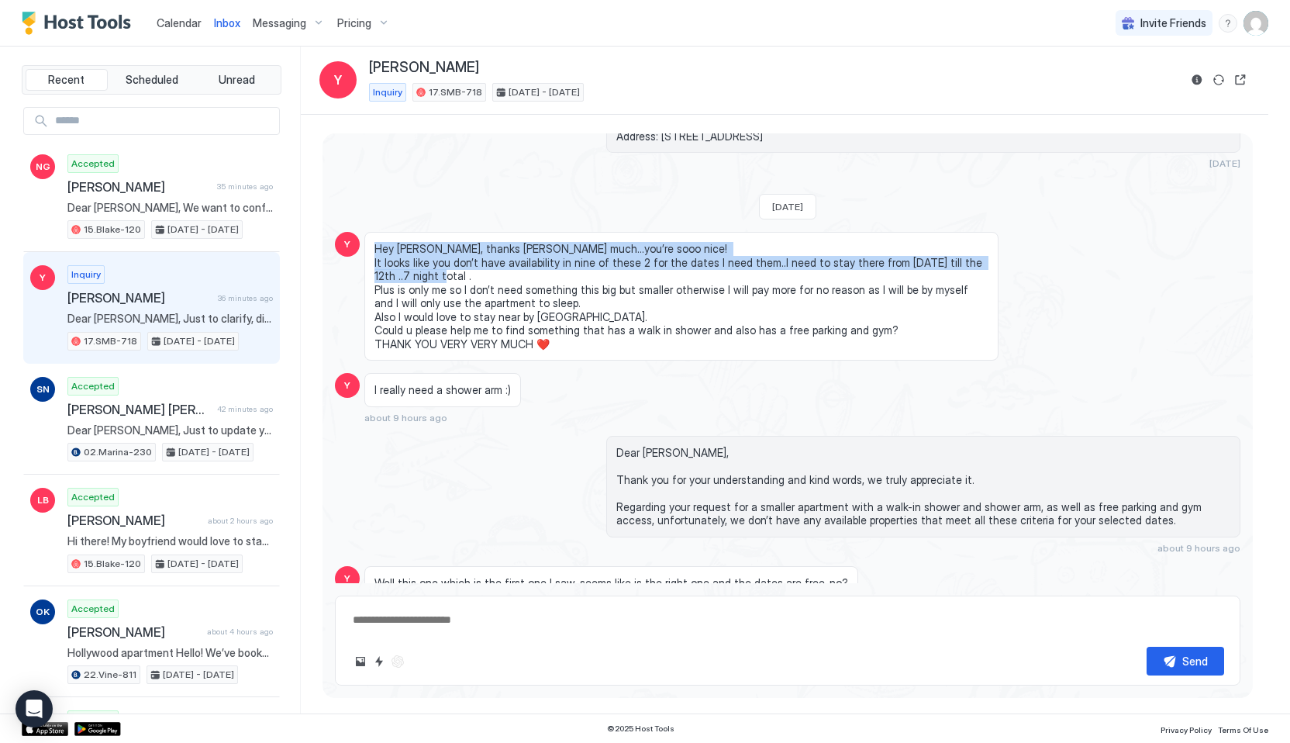
drag, startPoint x: 374, startPoint y: 288, endPoint x: 797, endPoint y: 310, distance: 423.1
click at [797, 311] on span "Hey [PERSON_NAME], thanks [PERSON_NAME] much…you’re sooo nice! It looks like yo…" at bounding box center [681, 296] width 614 height 109
copy span "Hey [PERSON_NAME], thanks [PERSON_NAME] much…you’re sooo nice! It looks like yo…"
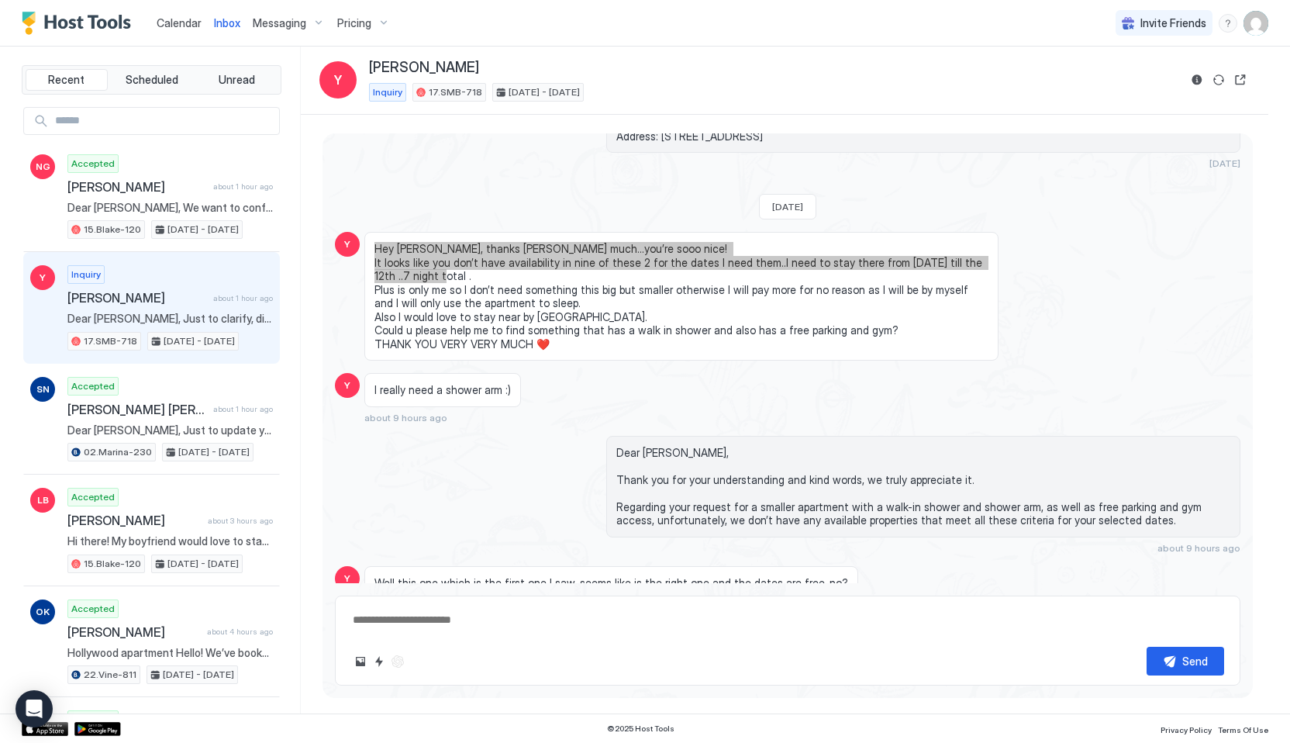
type textarea "*"
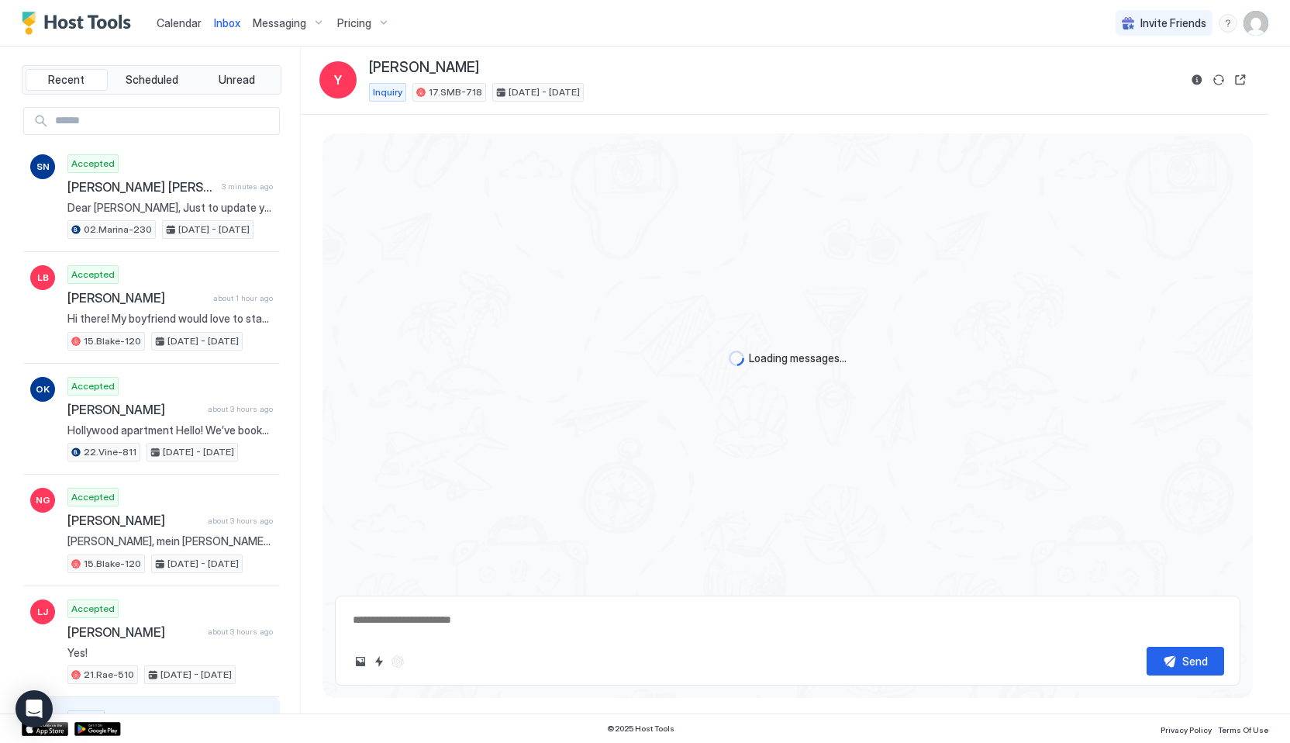
scroll to position [1257, 0]
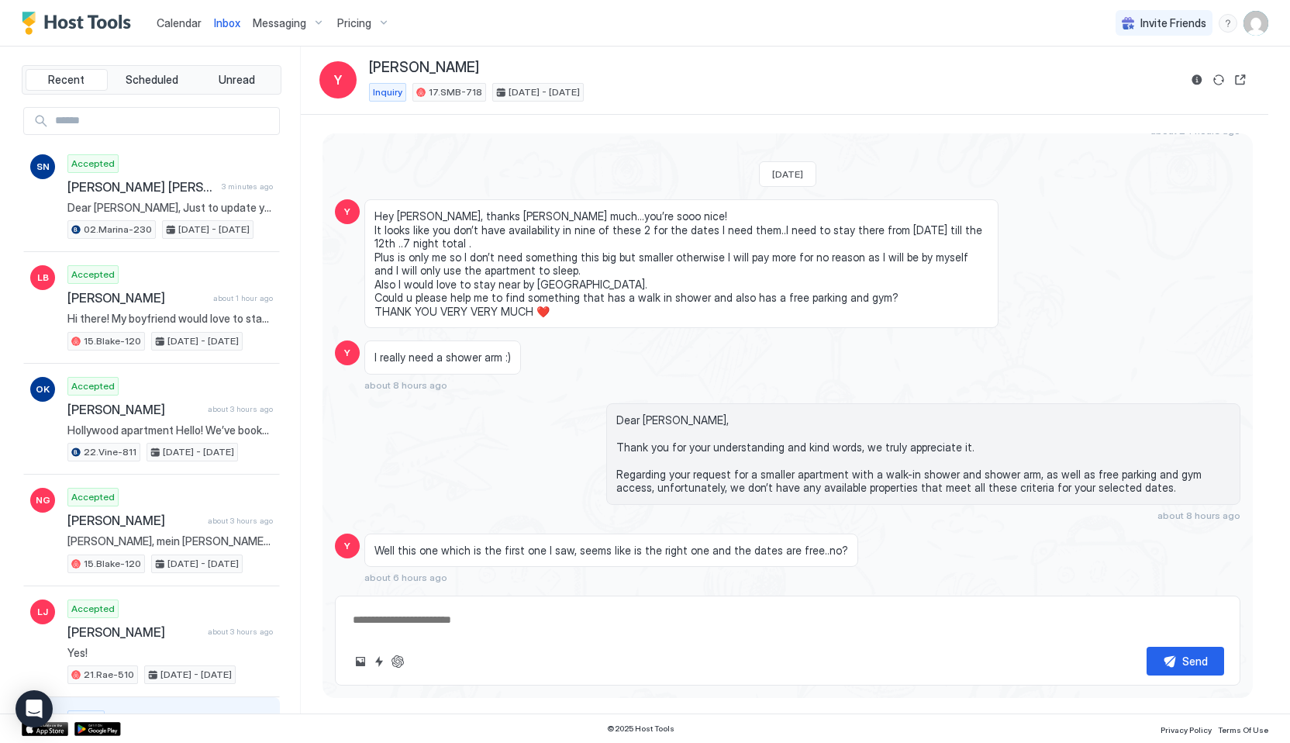
click at [165, 20] on span "Calendar" at bounding box center [179, 22] width 45 height 13
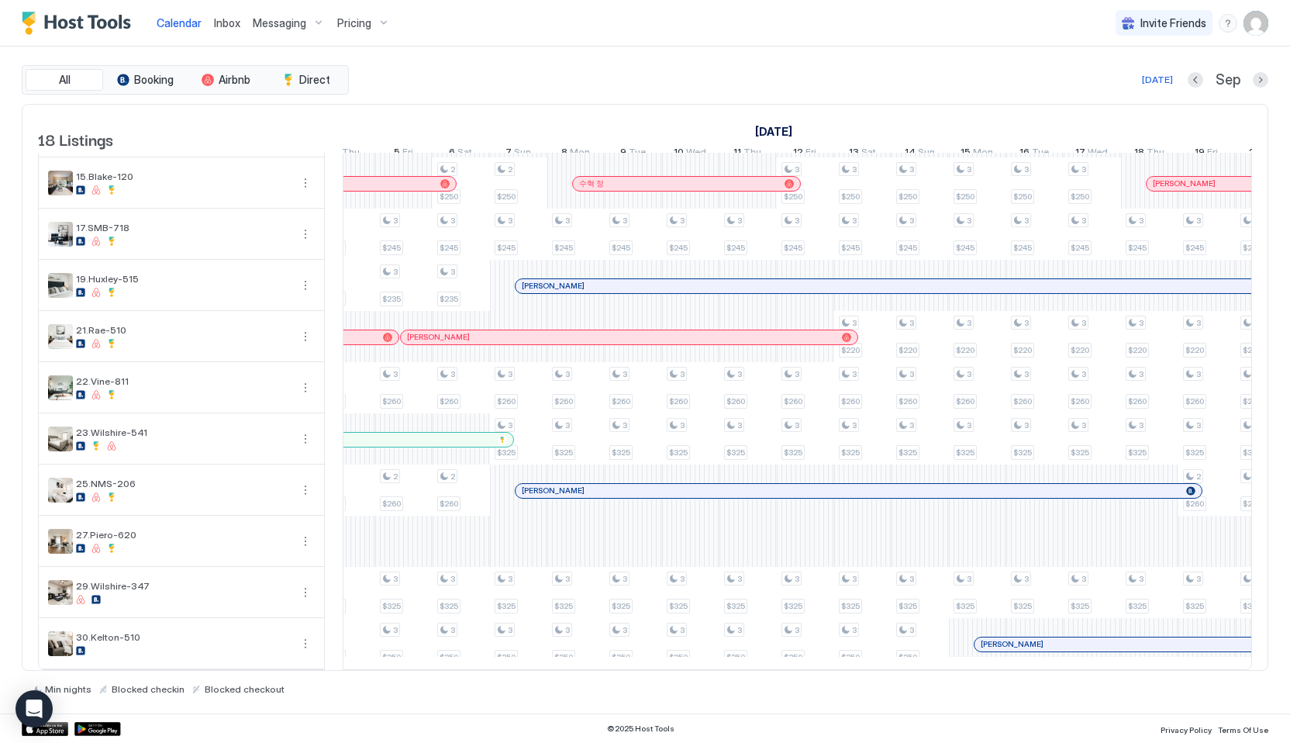
click at [221, 27] on span "Inbox" at bounding box center [227, 22] width 26 height 13
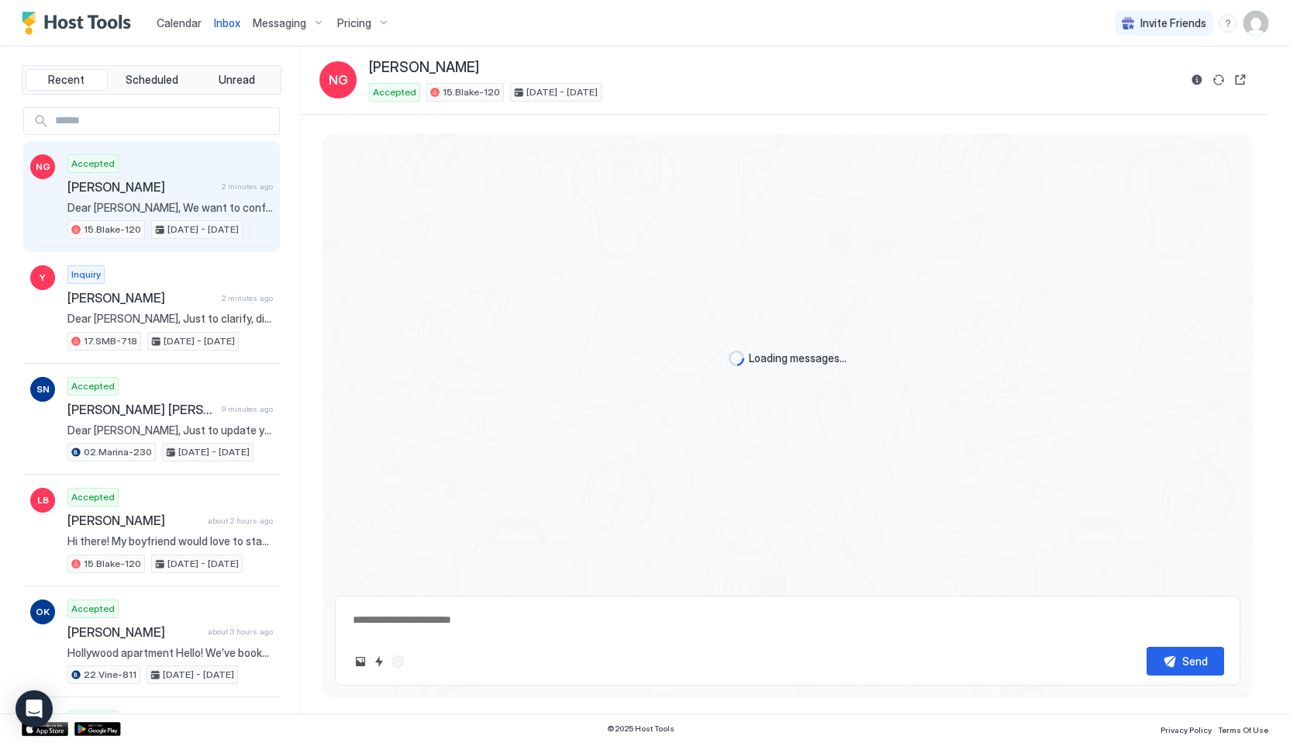
type textarea "*"
